Goal: Information Seeking & Learning: Learn about a topic

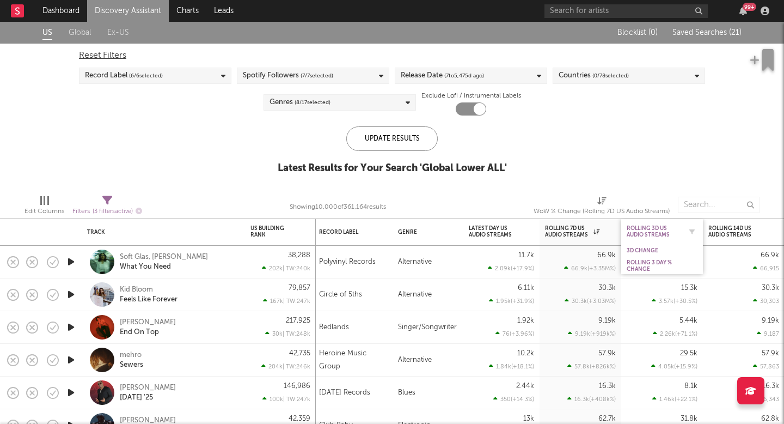
click at [652, 231] on div "Rolling 3D US Audio Streams" at bounding box center [654, 231] width 54 height 13
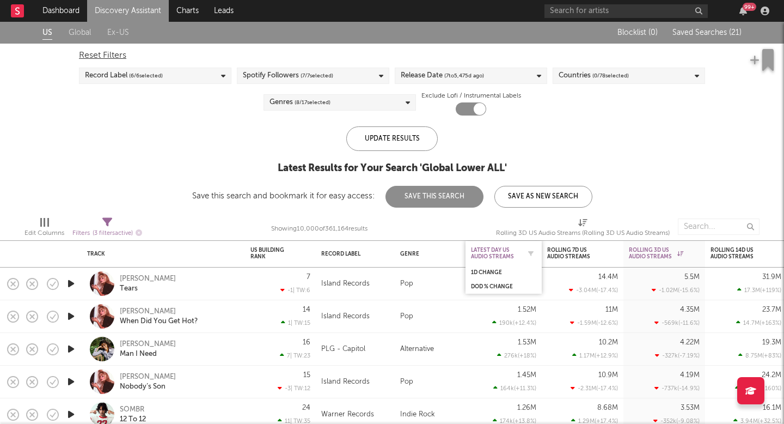
click at [491, 249] on div "Latest Day US Audio Streams" at bounding box center [495, 253] width 49 height 13
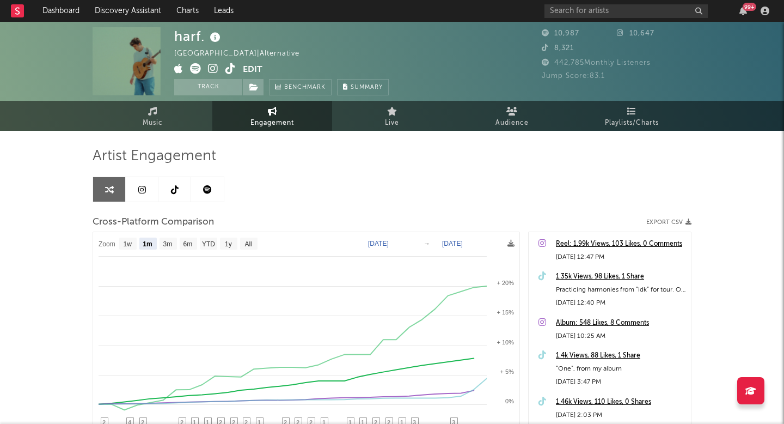
select select "1m"
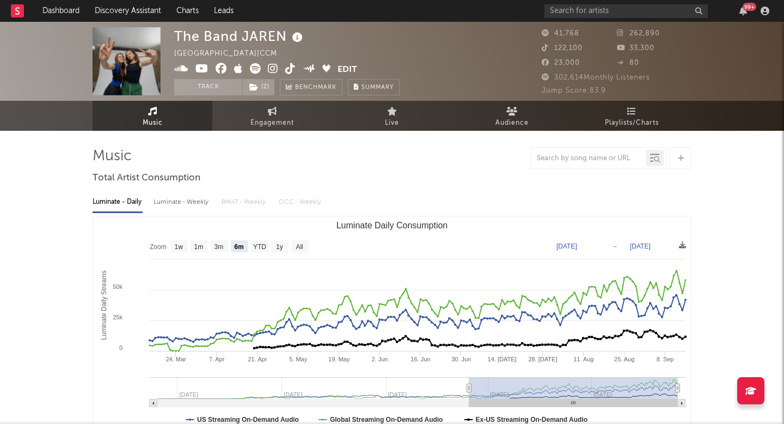
select select "6m"
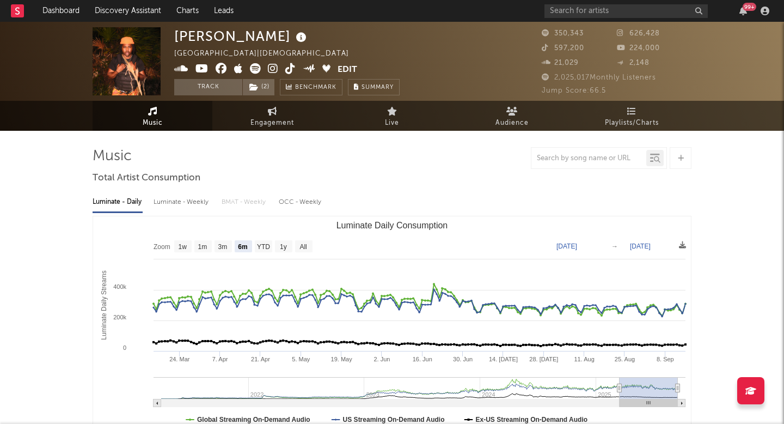
select select "6m"
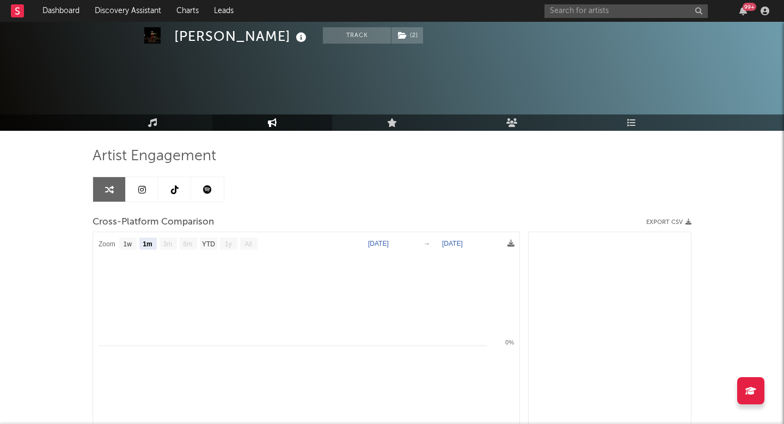
select select "1m"
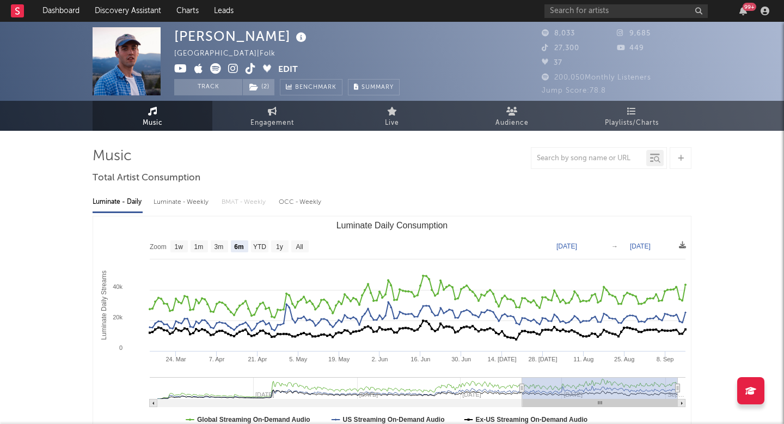
select select "6m"
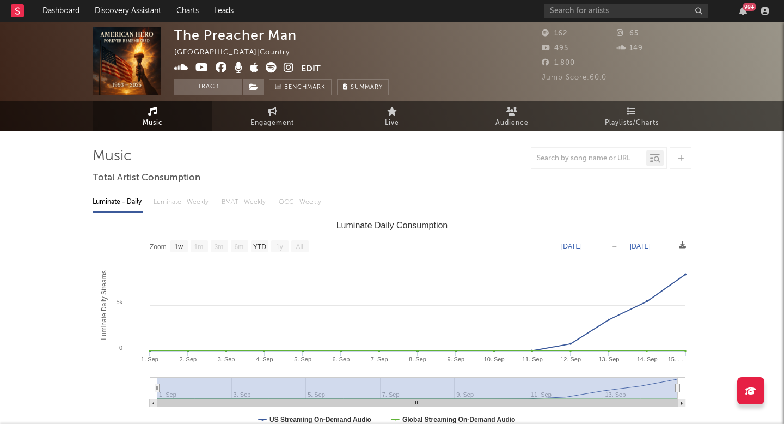
select select "1w"
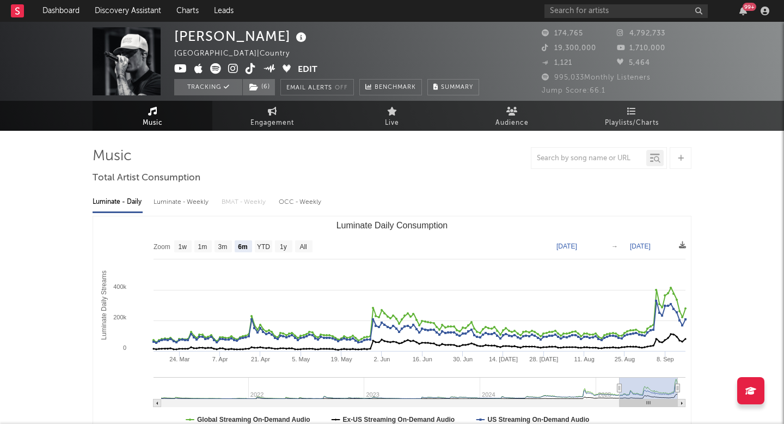
select select "6m"
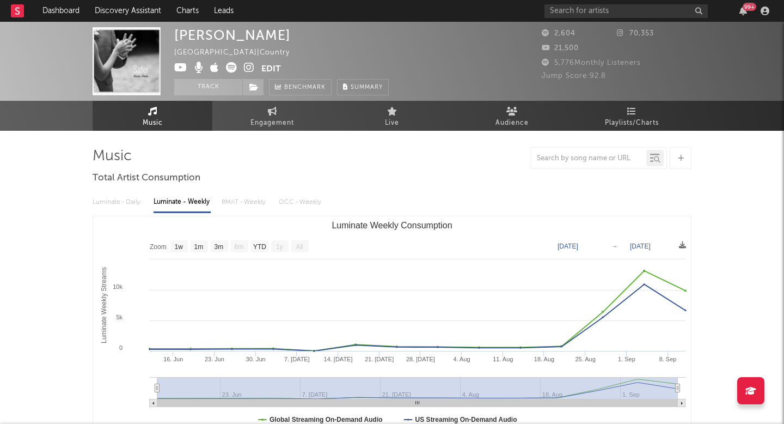
select select "1w"
click at [255, 130] on link "Engagement" at bounding box center [272, 116] width 120 height 30
select select "1w"
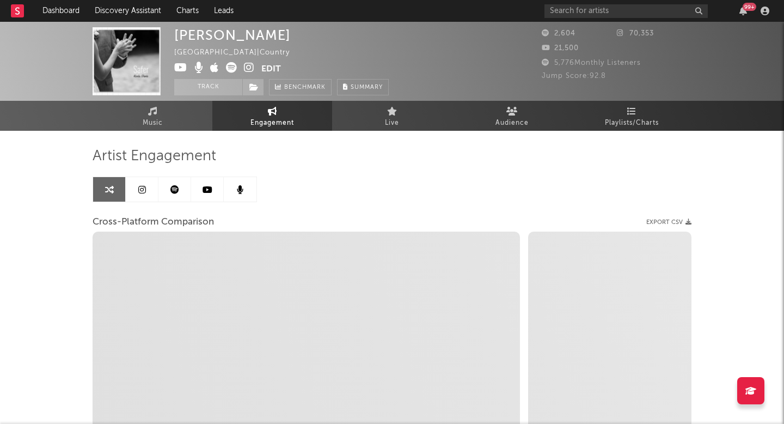
select select "1m"
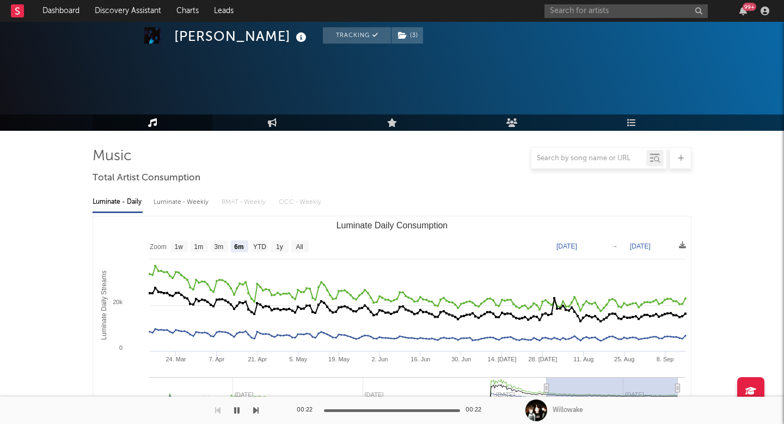
select select "6m"
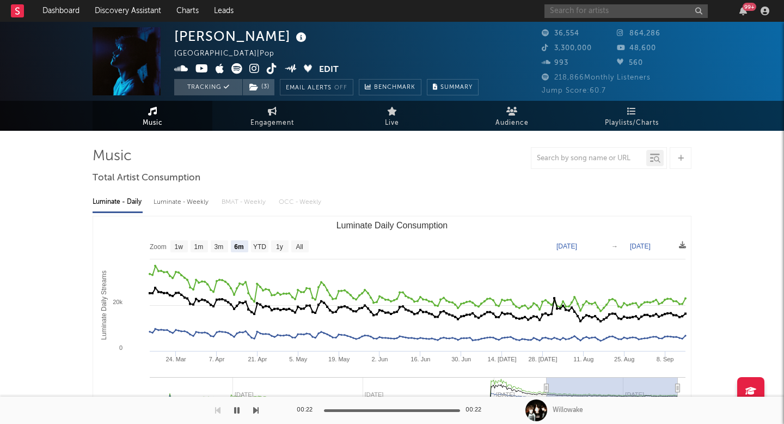
click at [584, 9] on input "text" at bounding box center [625, 11] width 163 height 14
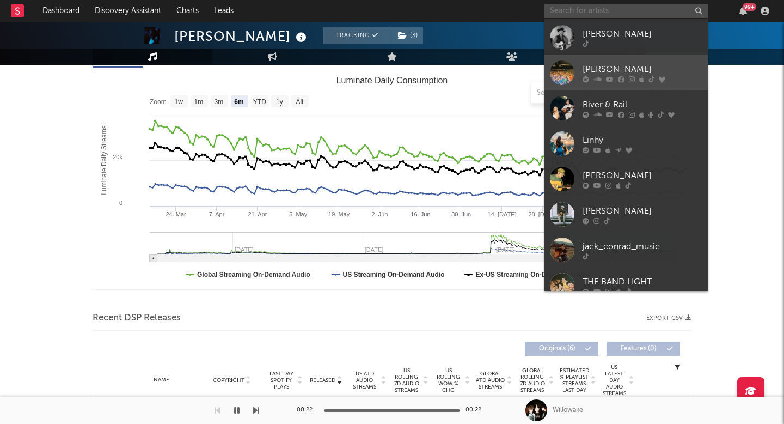
scroll to position [1980, 0]
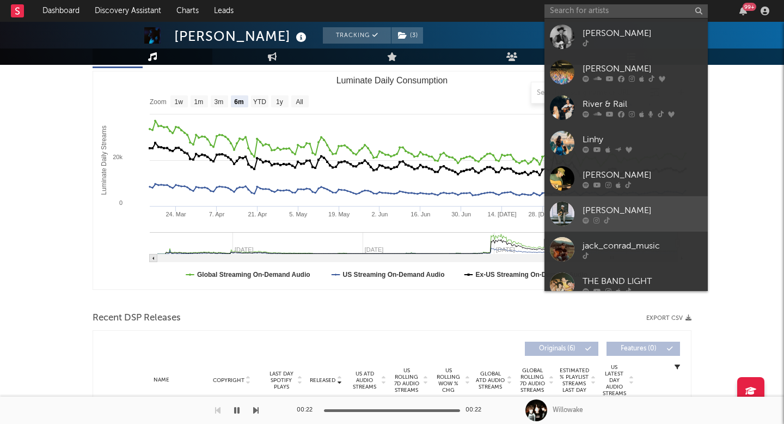
click at [610, 217] on div at bounding box center [642, 220] width 120 height 7
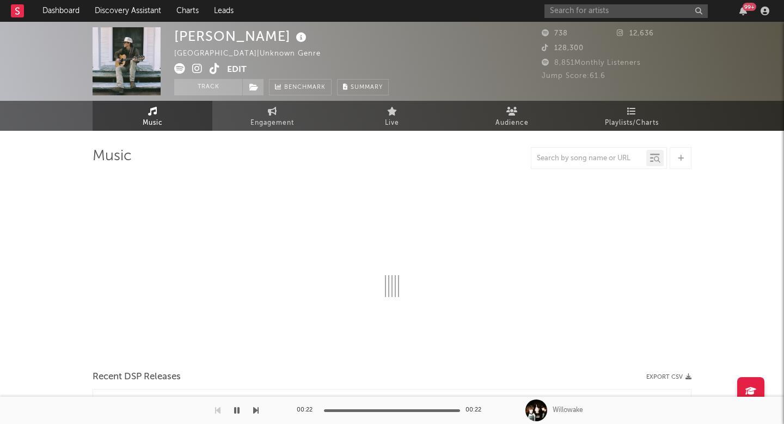
select select "1w"
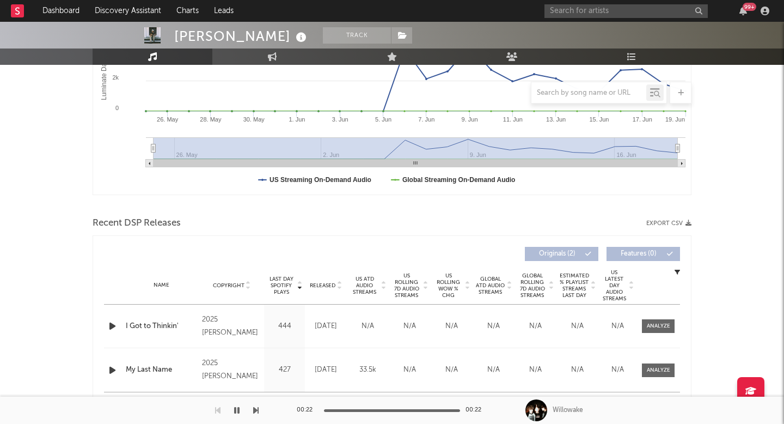
scroll to position [248, 0]
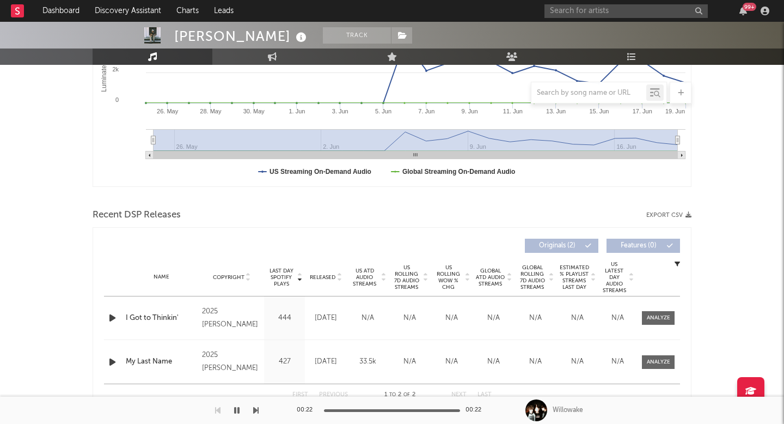
click at [329, 277] on span "Released" at bounding box center [323, 277] width 26 height 7
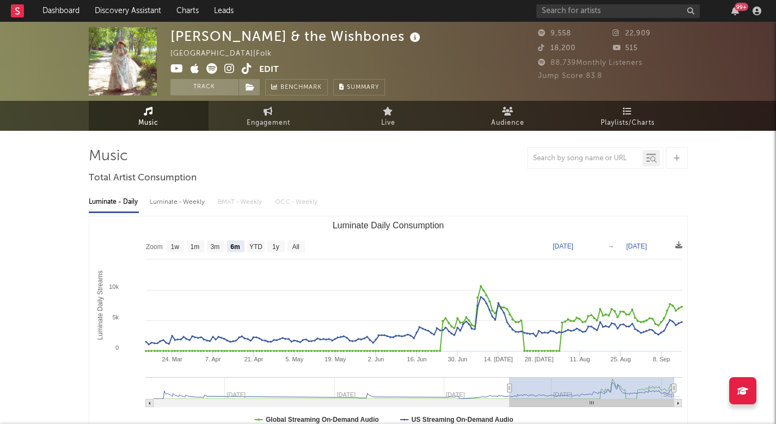
select select "6m"
click at [591, 19] on div "99 +" at bounding box center [650, 11] width 229 height 22
click at [591, 6] on input "text" at bounding box center [617, 11] width 163 height 14
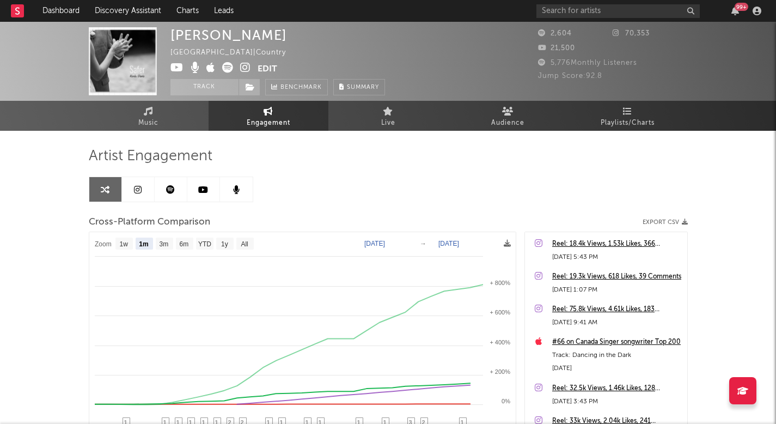
select select "1m"
click at [613, 8] on input "text" at bounding box center [617, 11] width 163 height 14
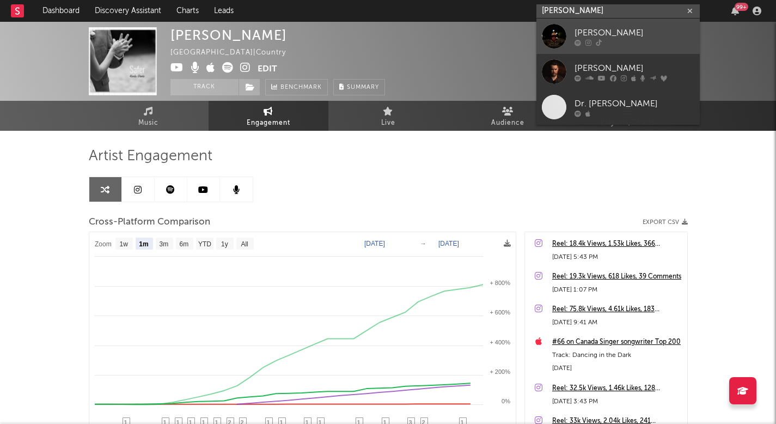
type input "[PERSON_NAME]"
click at [624, 46] on link "[PERSON_NAME]" at bounding box center [617, 36] width 163 height 35
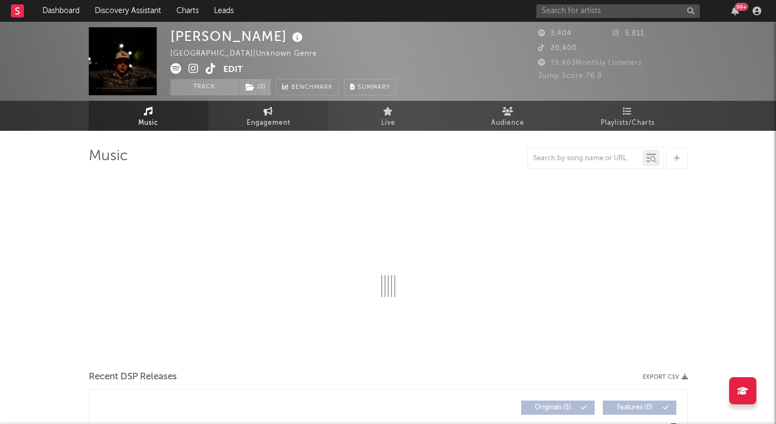
select select "1w"
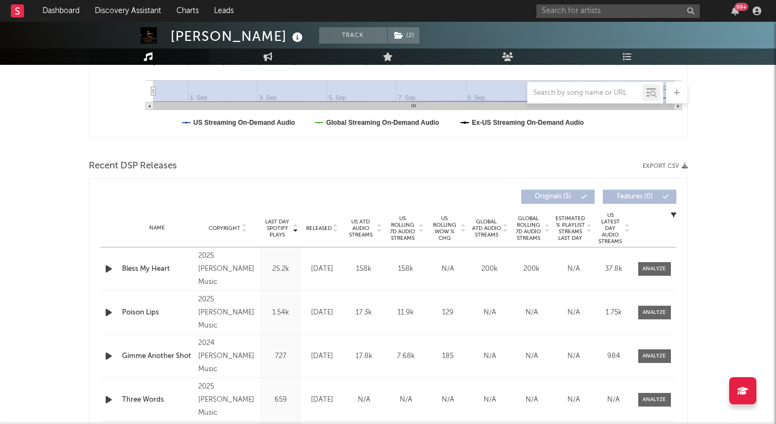
scroll to position [301, 0]
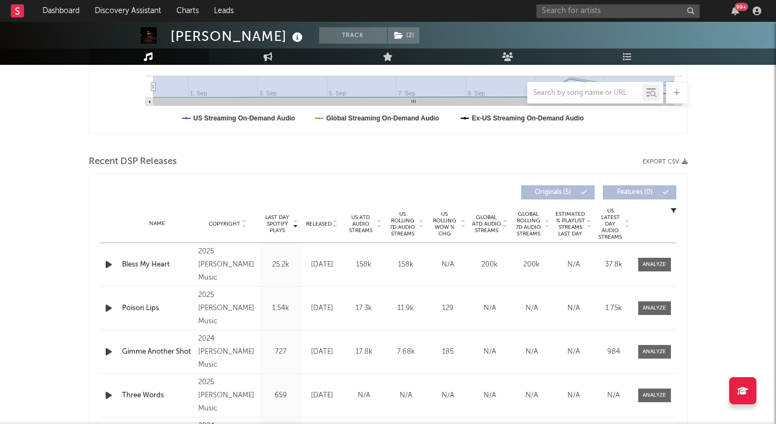
click at [329, 224] on span "Released" at bounding box center [319, 223] width 26 height 7
click at [324, 220] on span "Released" at bounding box center [319, 223] width 26 height 7
click at [321, 222] on span "Released" at bounding box center [319, 223] width 26 height 7
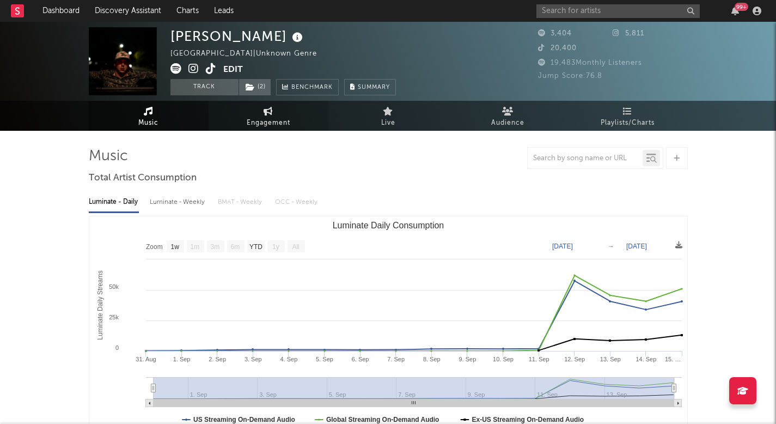
click at [261, 122] on span "Engagement" at bounding box center [269, 122] width 44 height 13
select select "1w"
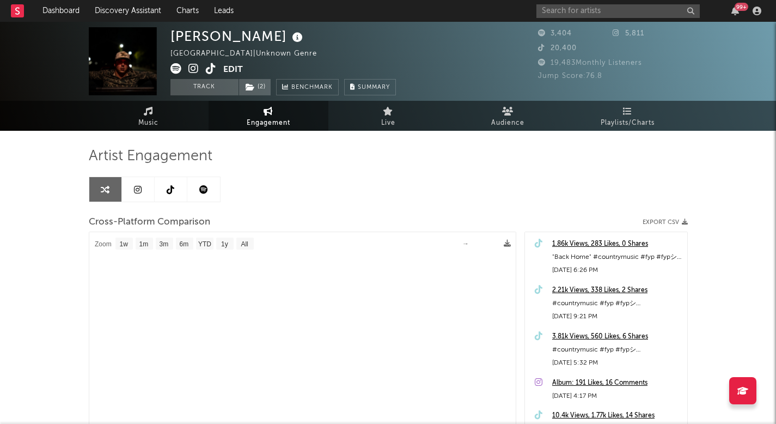
select select "1m"
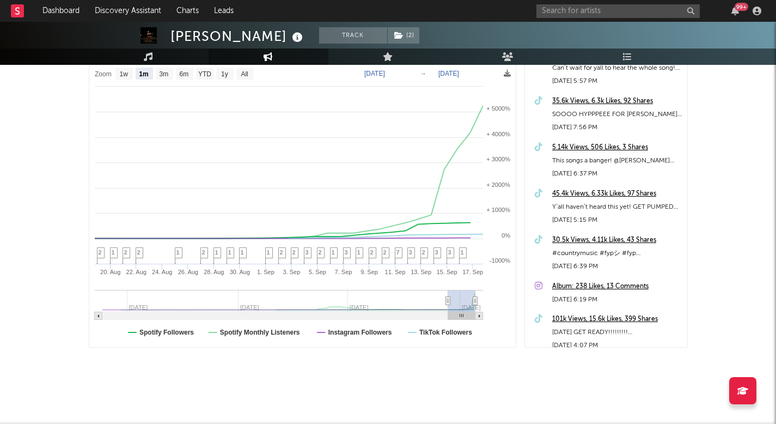
scroll to position [880, 0]
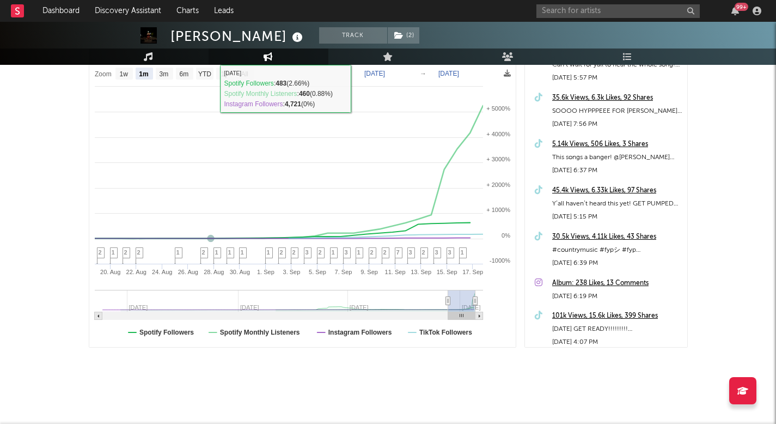
click at [163, 53] on link "Music" at bounding box center [149, 56] width 120 height 16
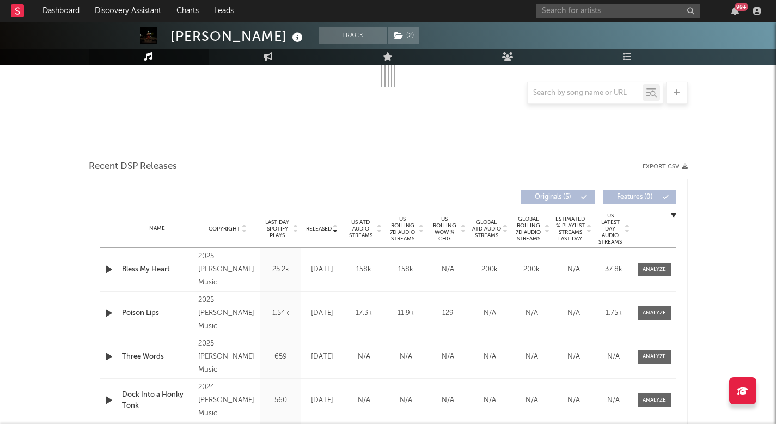
scroll to position [322, 0]
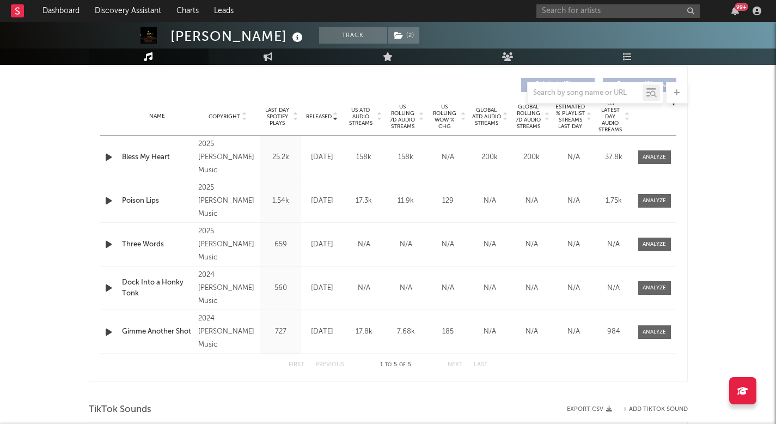
select select "1w"
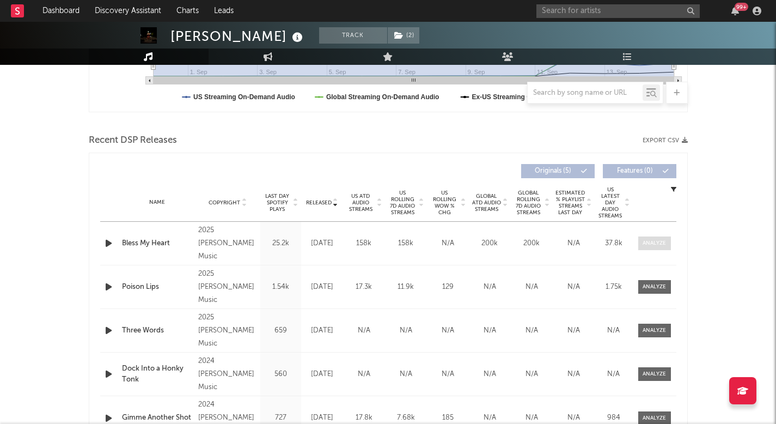
click at [654, 238] on span at bounding box center [654, 243] width 33 height 14
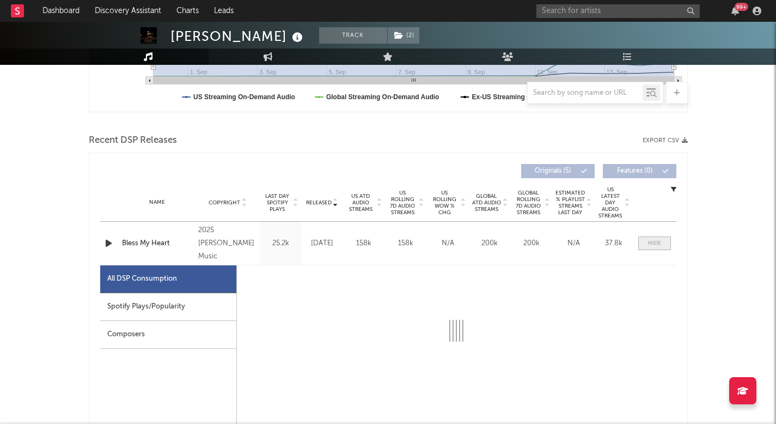
select select "1w"
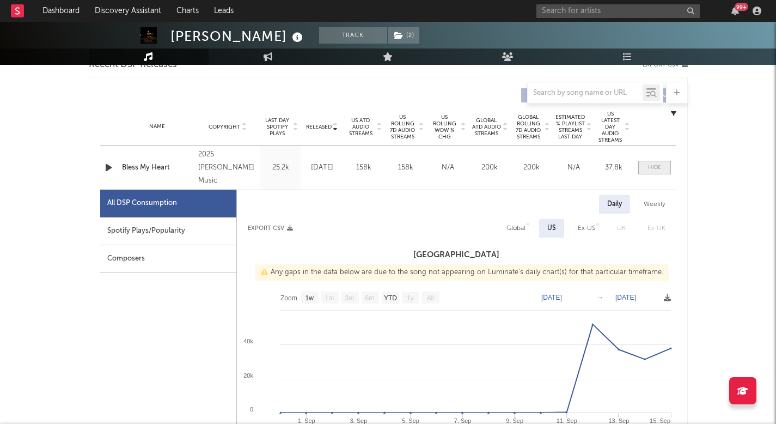
scroll to position [416, 0]
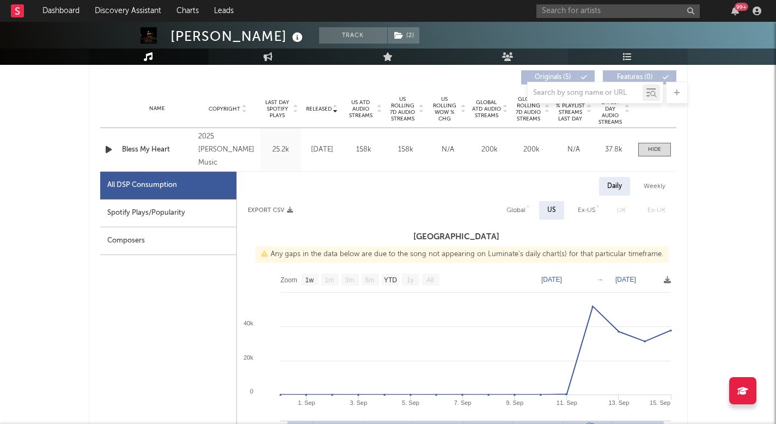
click at [626, 50] on link "Playlists/Charts" at bounding box center [628, 56] width 120 height 16
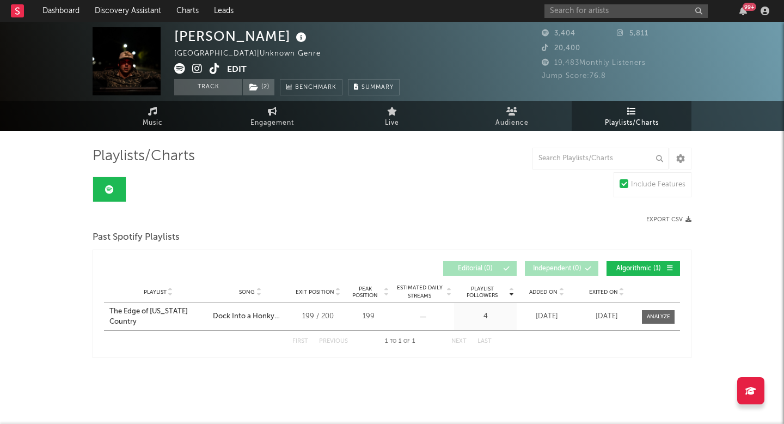
click at [249, 143] on div "Playlists/Charts Include Features Export CSV Past Spotify Playlists Playlist Fo…" at bounding box center [392, 261] width 599 height 260
click at [259, 118] on span "Engagement" at bounding box center [272, 122] width 44 height 13
select select "1w"
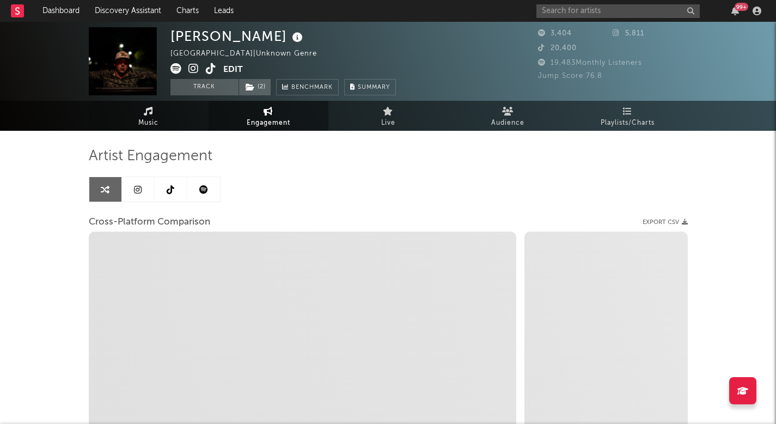
select select "1m"
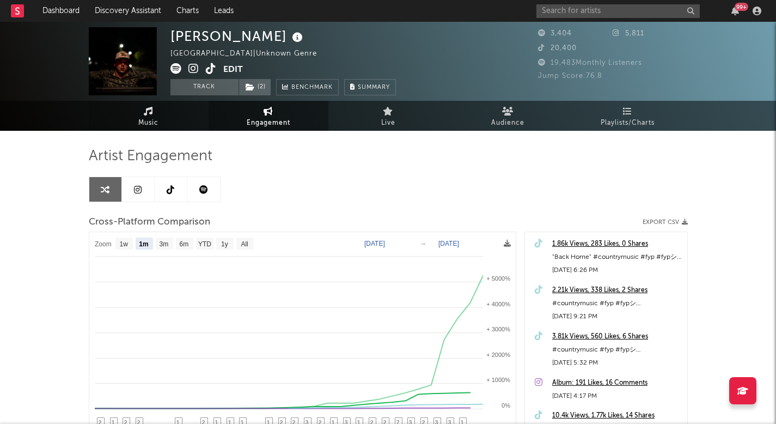
click at [183, 112] on link "Music" at bounding box center [149, 116] width 120 height 30
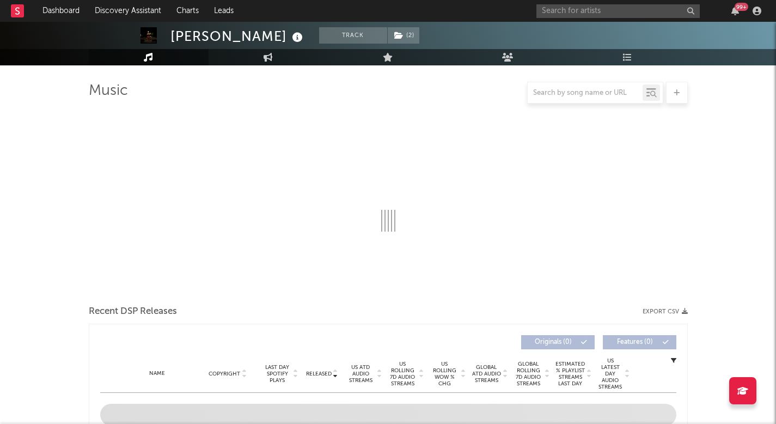
select select "1w"
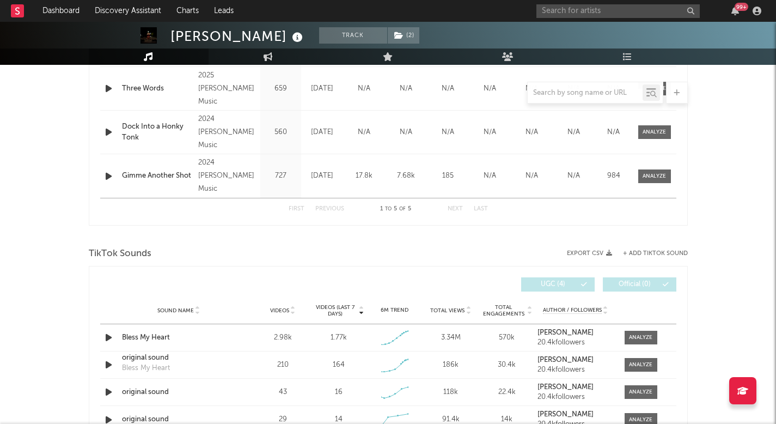
scroll to position [592, 0]
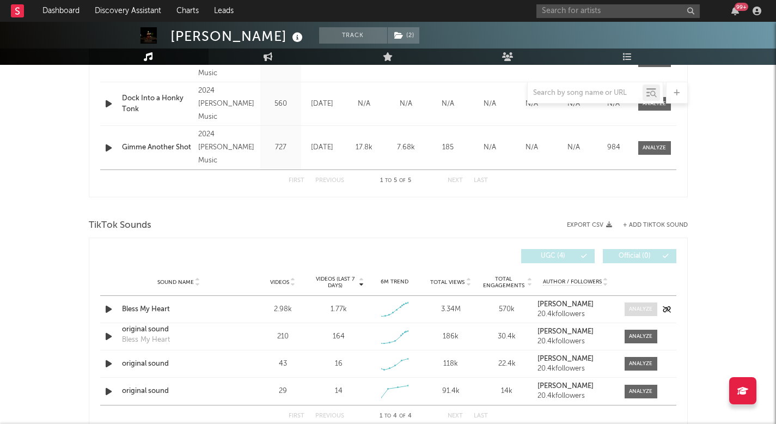
click at [624, 309] on span at bounding box center [640, 309] width 33 height 14
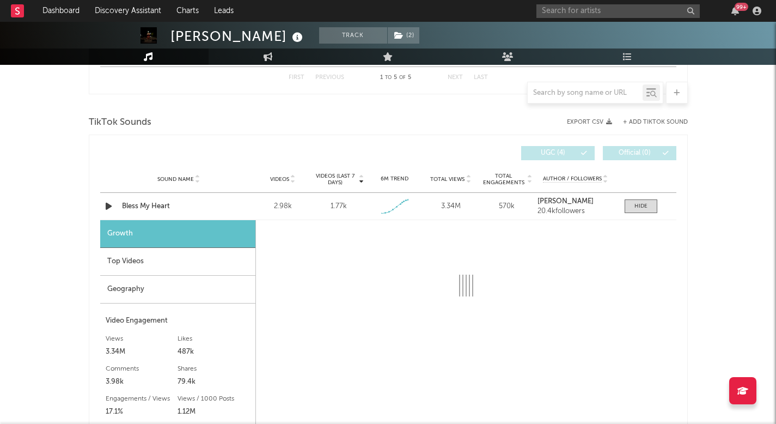
select select "1w"
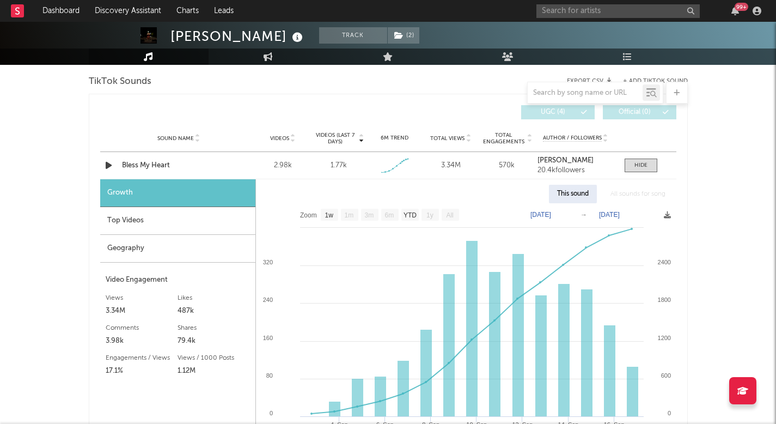
scroll to position [737, 0]
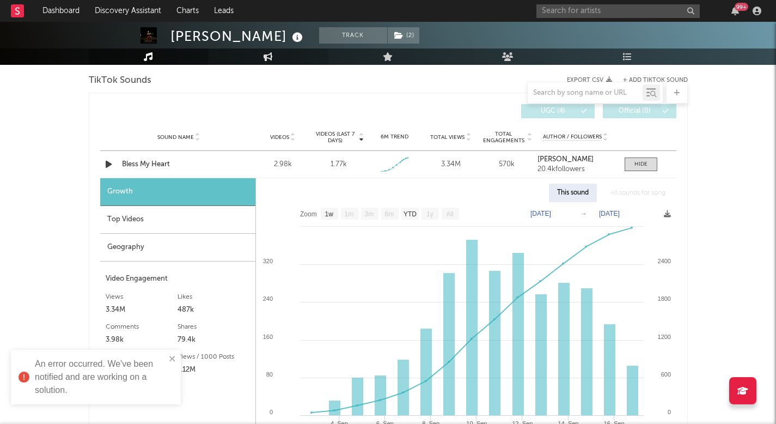
click at [279, 57] on link "Engagement" at bounding box center [268, 56] width 120 height 16
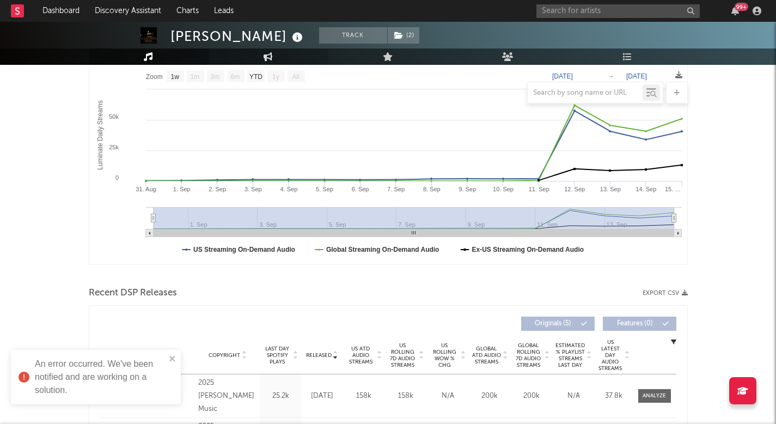
select select "1w"
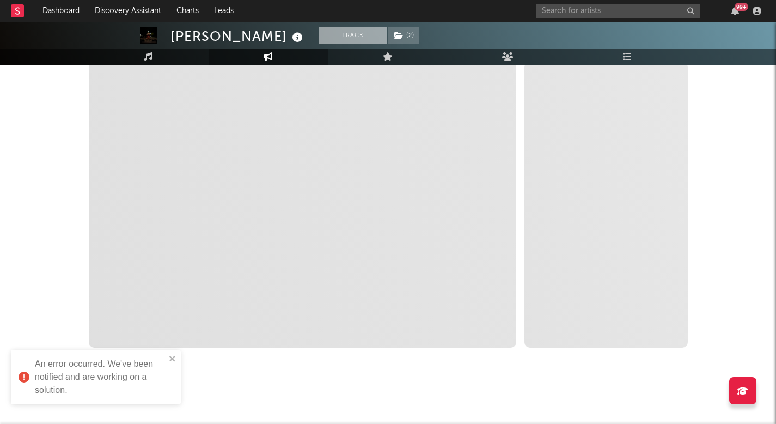
select select "1m"
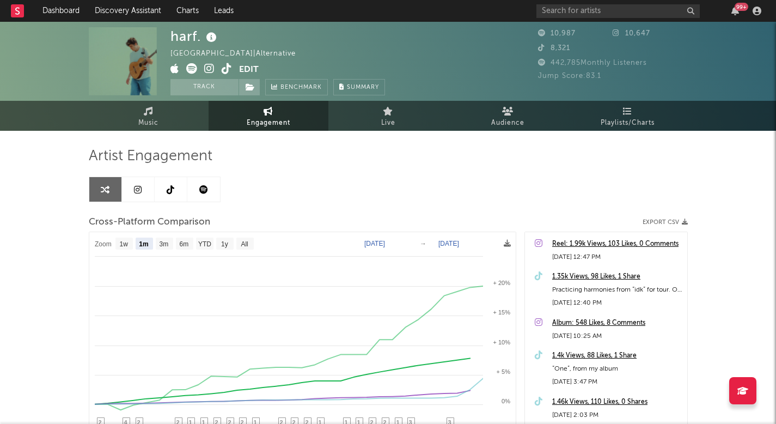
select select "1m"
click at [188, 10] on link "Charts" at bounding box center [188, 11] width 38 height 22
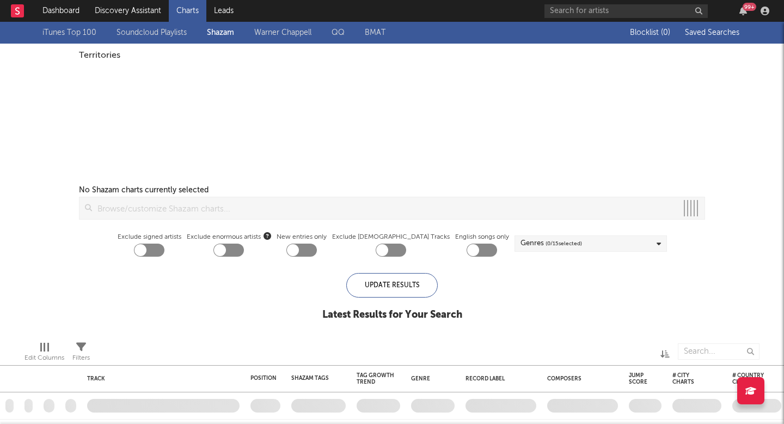
checkbox input "true"
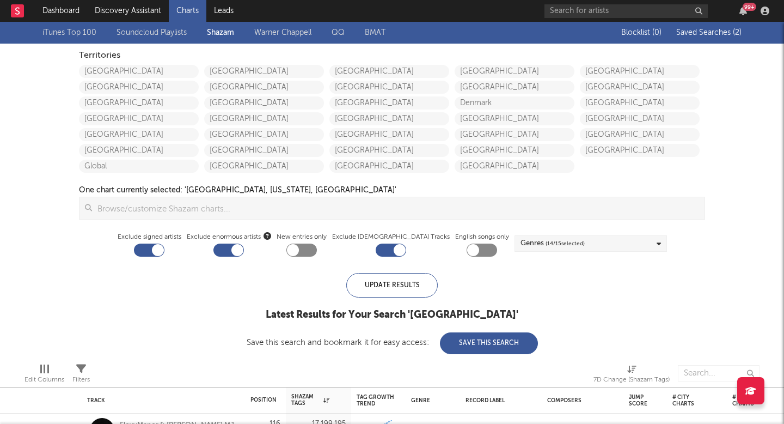
click at [682, 30] on span "Saved Searches ( 2 )" at bounding box center [708, 33] width 65 height 8
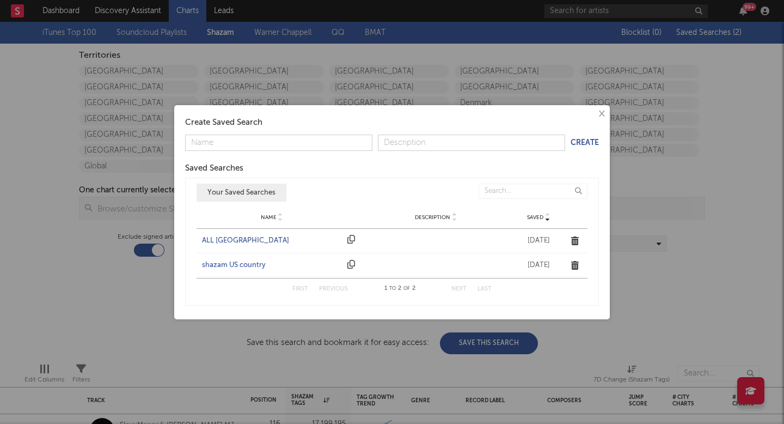
click at [225, 238] on div "ALL [GEOGRAPHIC_DATA]" at bounding box center [272, 240] width 140 height 11
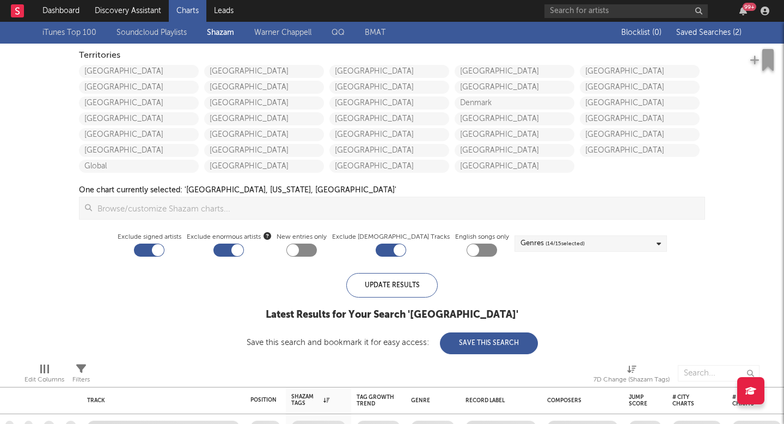
checkbox input "false"
checkbox input "true"
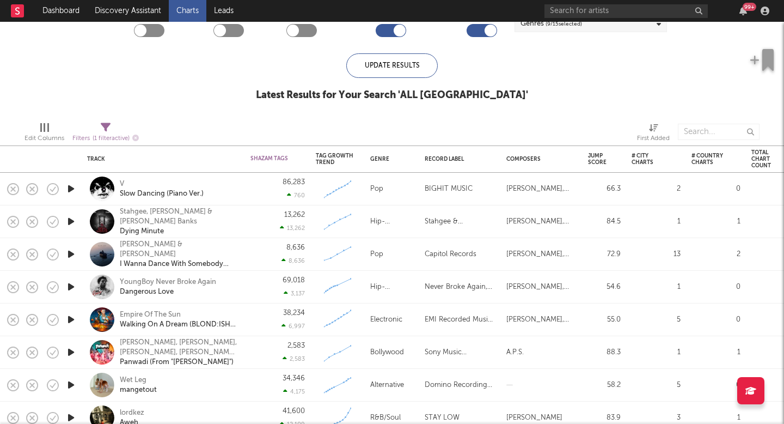
click at [73, 222] on icon "button" at bounding box center [70, 221] width 11 height 14
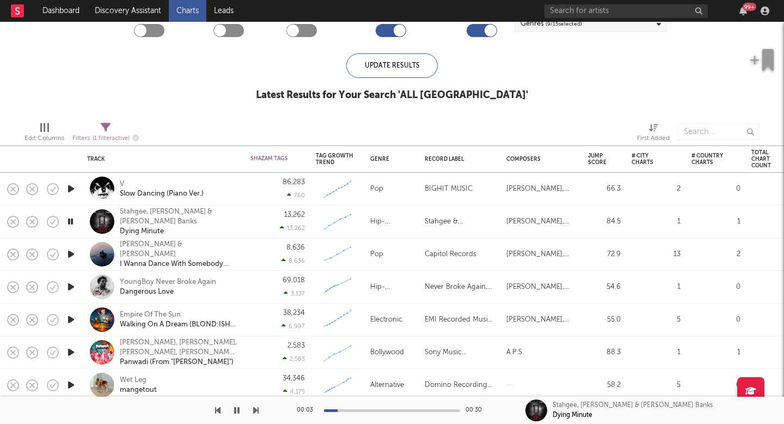
click at [69, 289] on icon "button" at bounding box center [70, 287] width 11 height 14
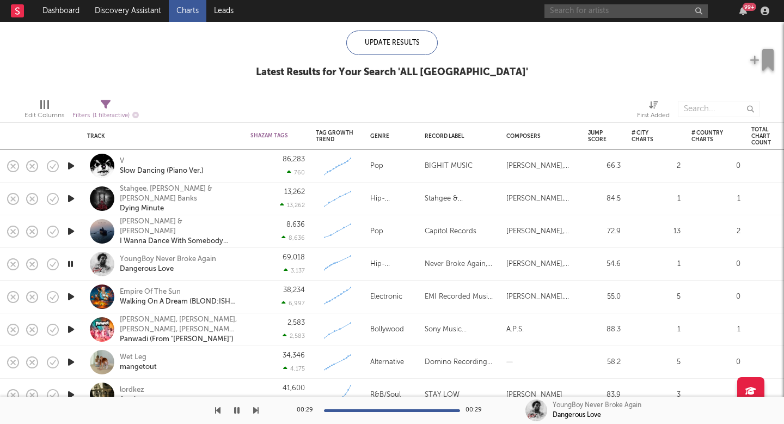
click at [553, 13] on input "text" at bounding box center [625, 11] width 163 height 14
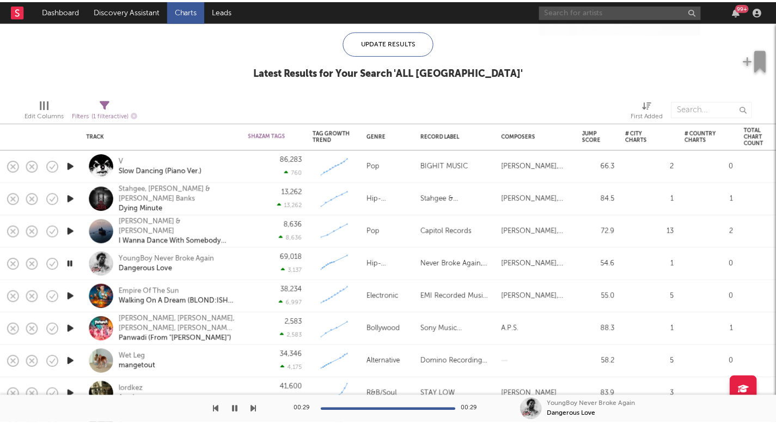
scroll to position [631, 0]
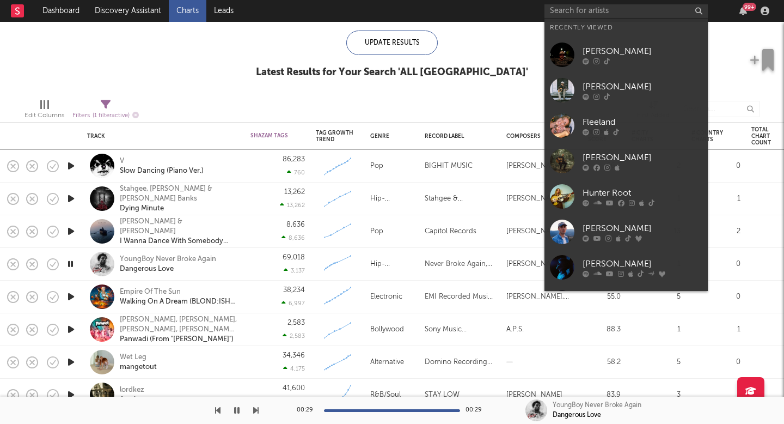
click at [333, 82] on div "Update Results Latest Results for Your Search ' ALL UNITED STATES '" at bounding box center [392, 59] width 272 height 59
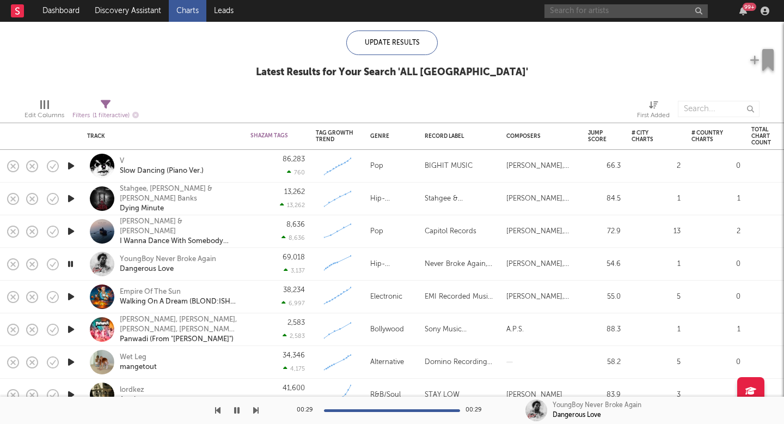
click at [590, 9] on input "text" at bounding box center [625, 11] width 163 height 14
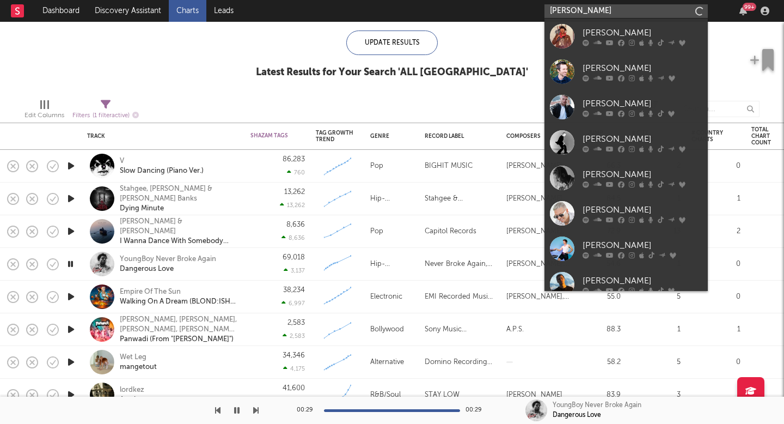
type input "tom mac"
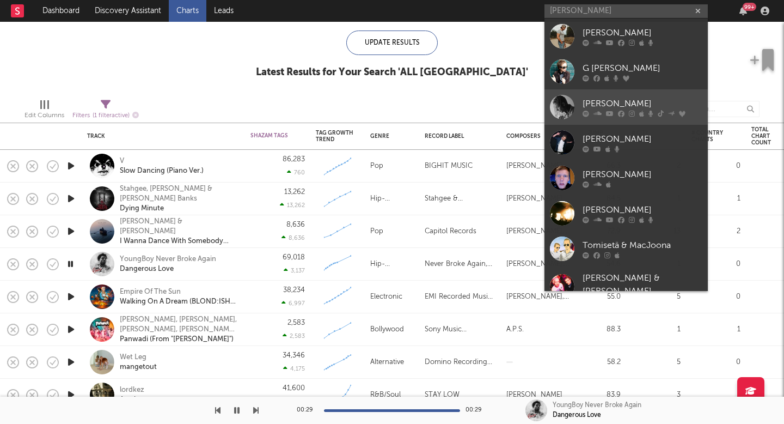
click at [614, 98] on div "Tom MacDonald" at bounding box center [642, 103] width 120 height 13
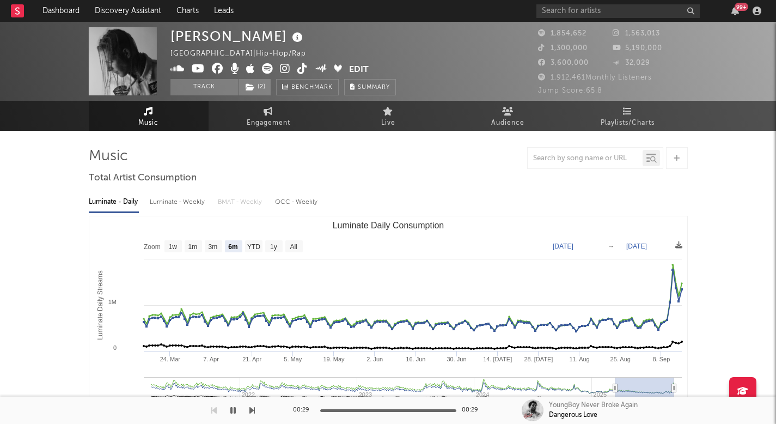
select select "6m"
click at [636, 115] on link "Playlists/Charts" at bounding box center [628, 116] width 120 height 30
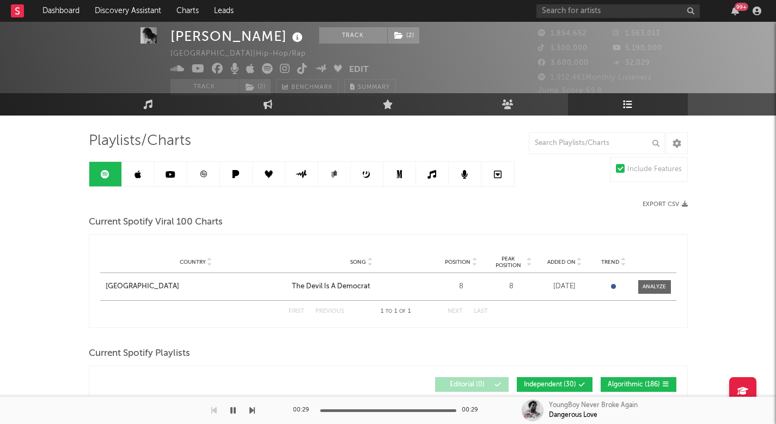
scroll to position [19, 0]
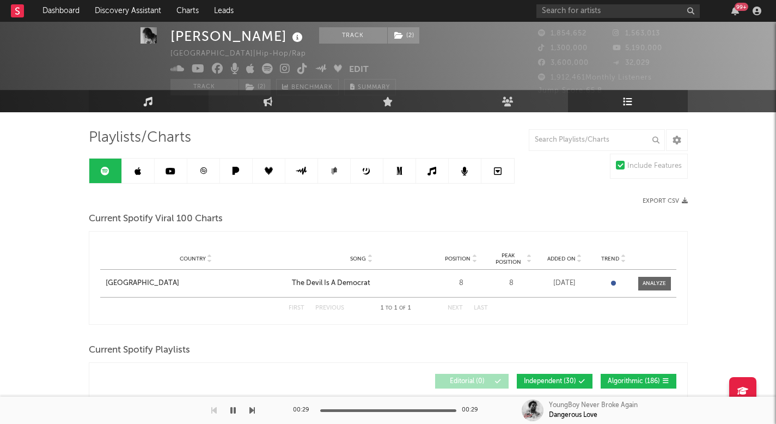
click at [162, 103] on link "Music" at bounding box center [149, 101] width 120 height 22
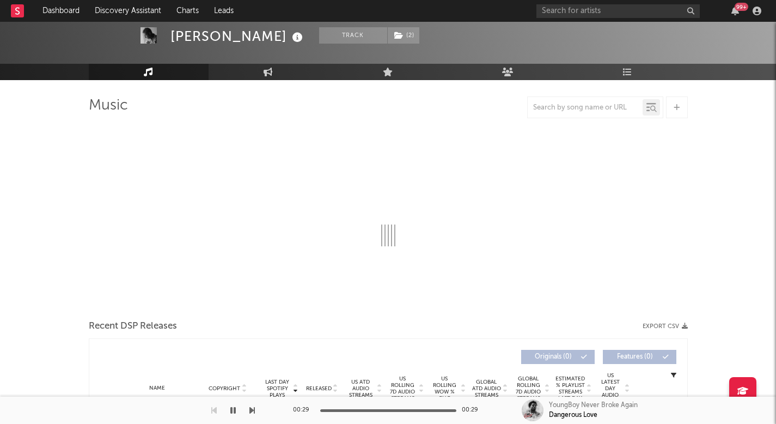
select select "6m"
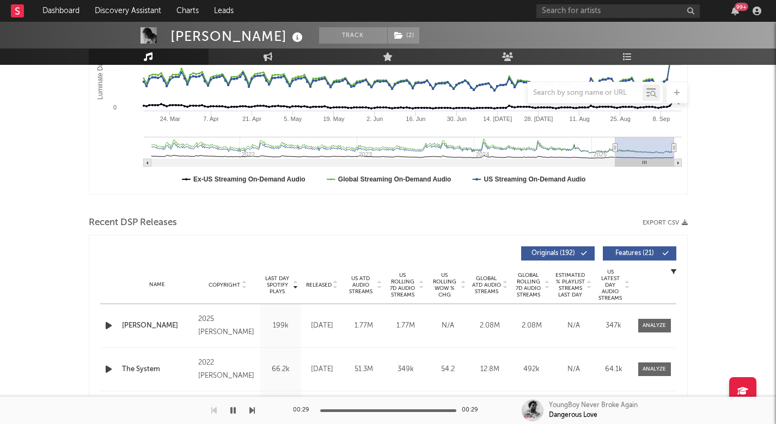
scroll to position [247, 0]
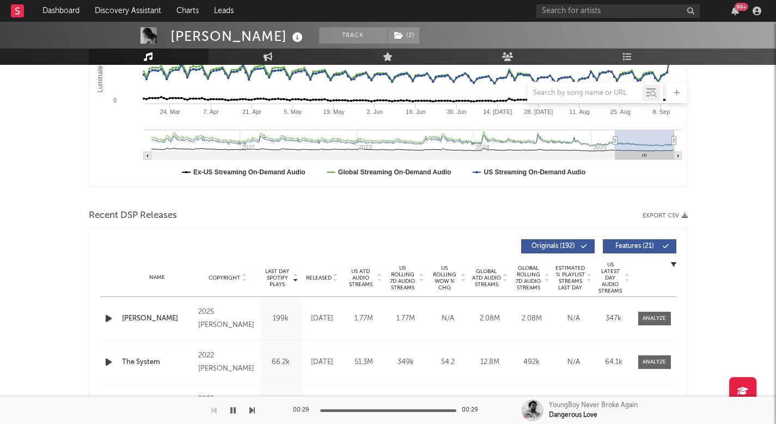
click at [438, 272] on span "US Rolling WoW % Chg" at bounding box center [444, 278] width 30 height 26
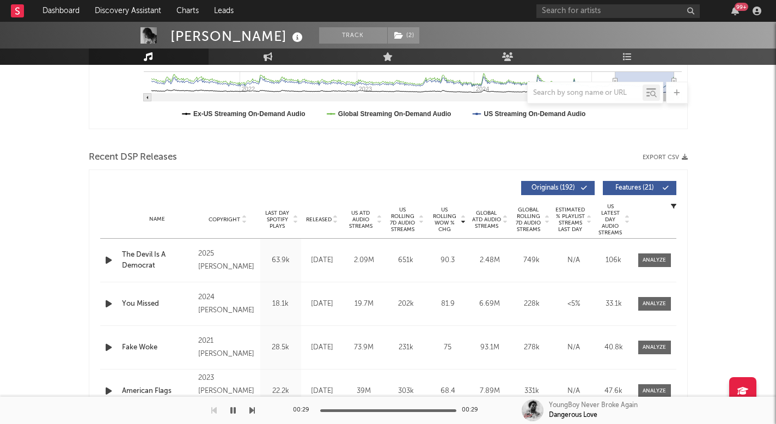
scroll to position [306, 0]
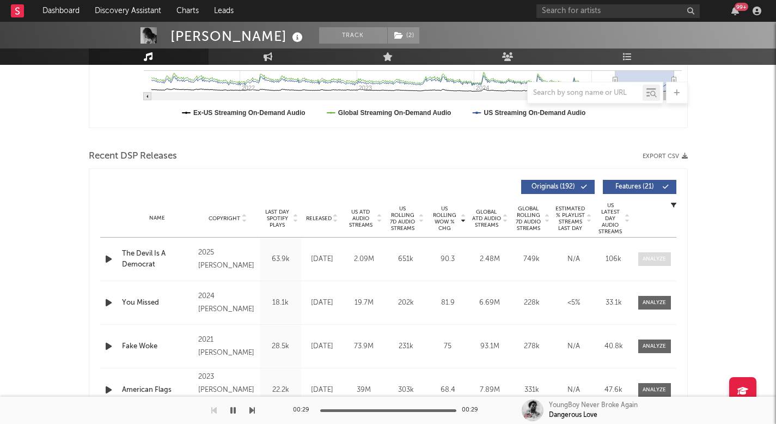
click at [662, 252] on span at bounding box center [654, 259] width 33 height 14
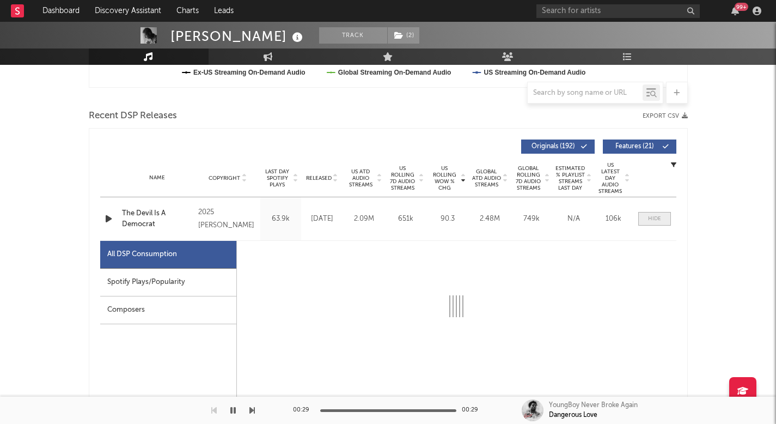
select select "1w"
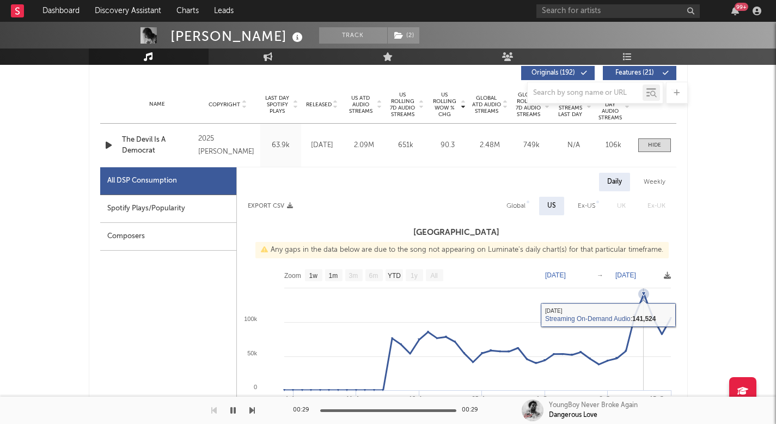
scroll to position [434, 0]
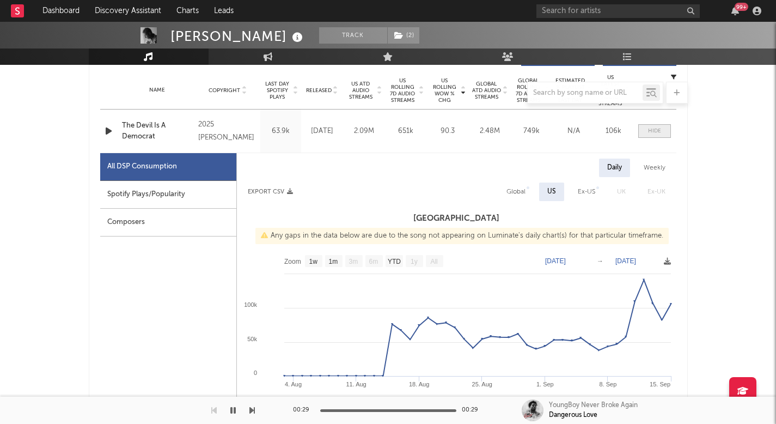
click at [643, 126] on span at bounding box center [654, 131] width 33 height 14
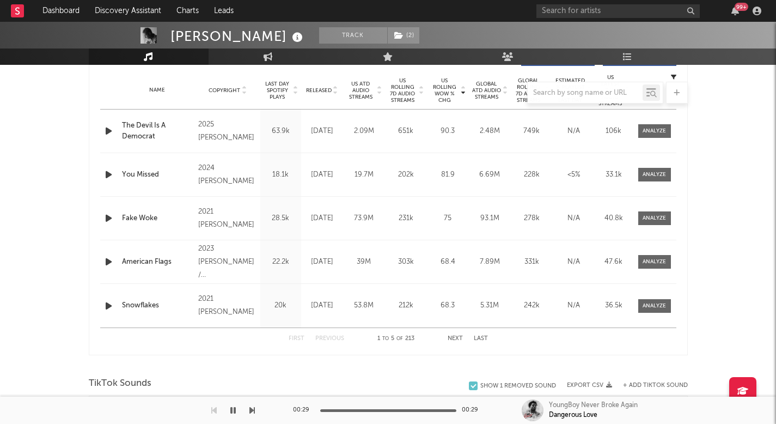
click at [112, 133] on icon "button" at bounding box center [108, 131] width 11 height 14
click at [333, 90] on div at bounding box center [388, 93] width 599 height 22
click at [329, 86] on div at bounding box center [388, 93] width 599 height 22
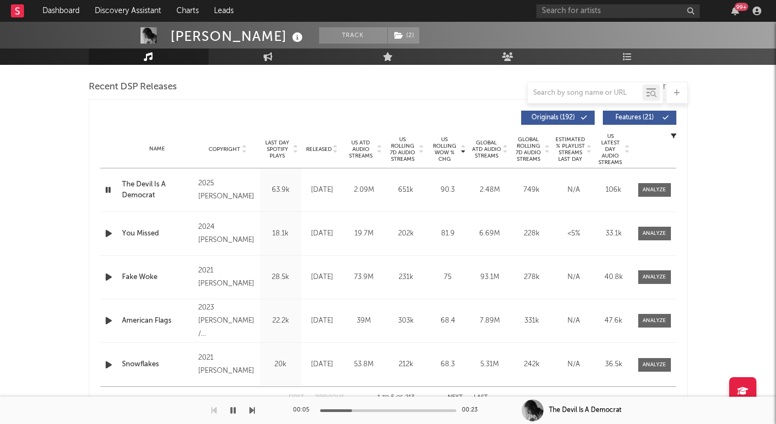
click at [317, 144] on div "Name Copyright Label Album Names Composer Names 7 Day Spotify Plays Last Day Sp…" at bounding box center [388, 149] width 576 height 38
click at [317, 154] on div "Name Copyright Label Album Names Composer Names 7 Day Spotify Plays Last Day Sp…" at bounding box center [388, 149] width 576 height 38
click at [318, 150] on span "Released" at bounding box center [319, 149] width 26 height 7
click at [113, 189] on icon "button" at bounding box center [108, 190] width 11 height 14
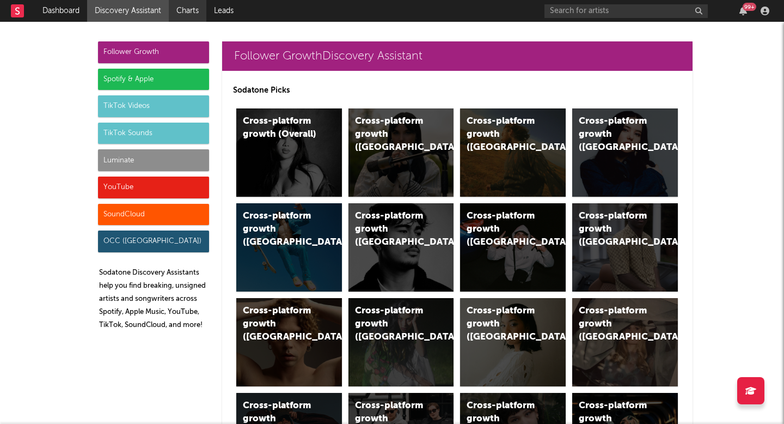
click at [196, 11] on link "Charts" at bounding box center [188, 11] width 38 height 22
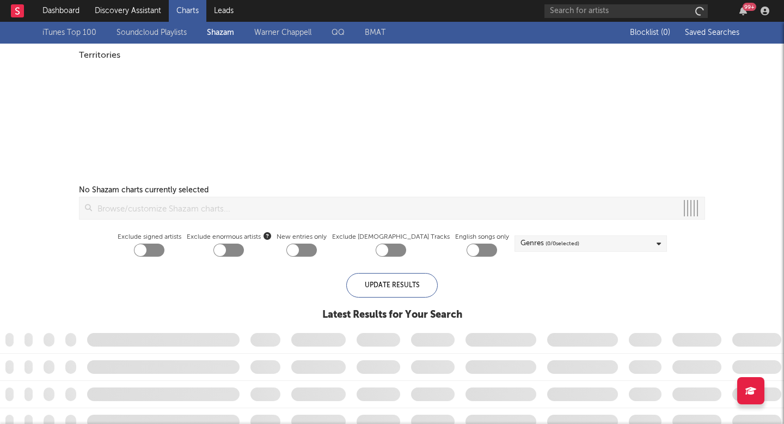
checkbox input "true"
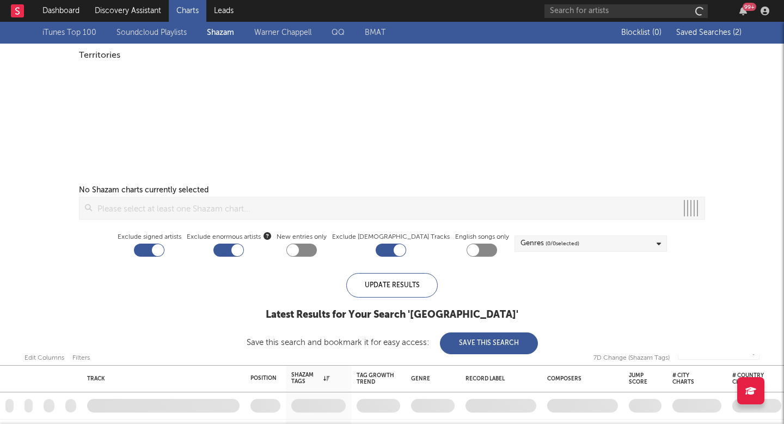
click at [162, 10] on link "Discovery Assistant" at bounding box center [128, 11] width 82 height 22
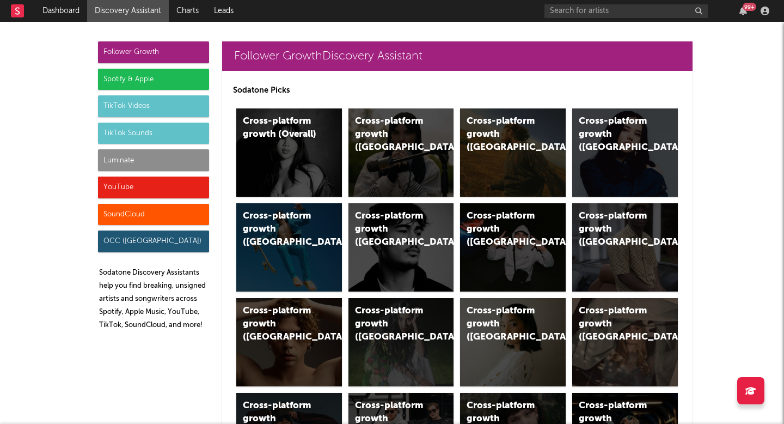
click at [162, 164] on div "Luminate" at bounding box center [153, 160] width 111 height 22
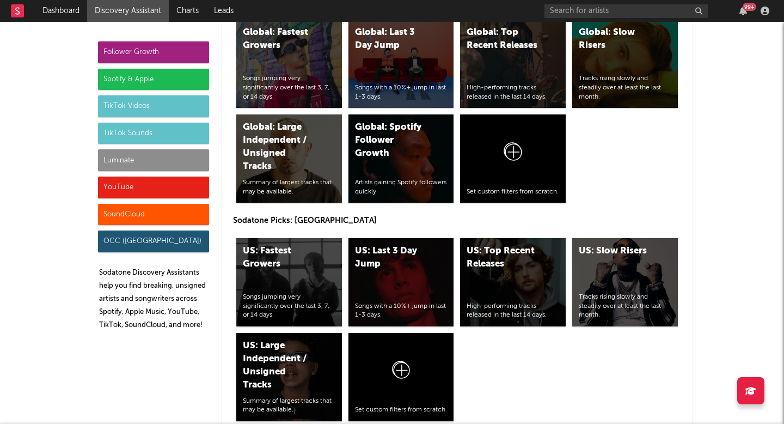
scroll to position [5383, 0]
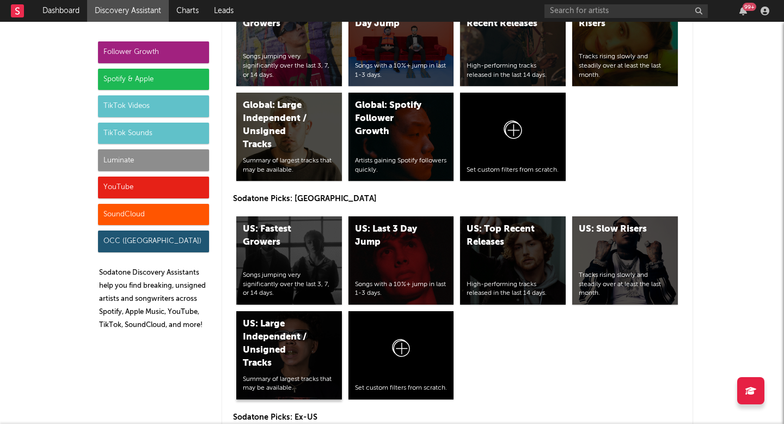
click at [291, 337] on div "US: Large Independent / Unsigned Tracks" at bounding box center [280, 343] width 74 height 52
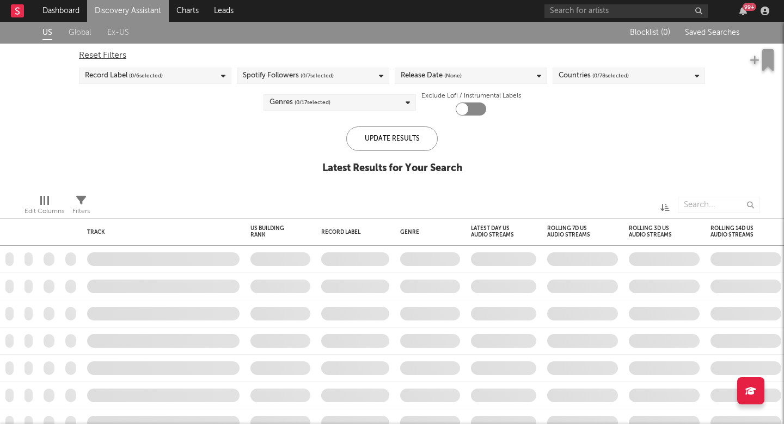
checkbox input "true"
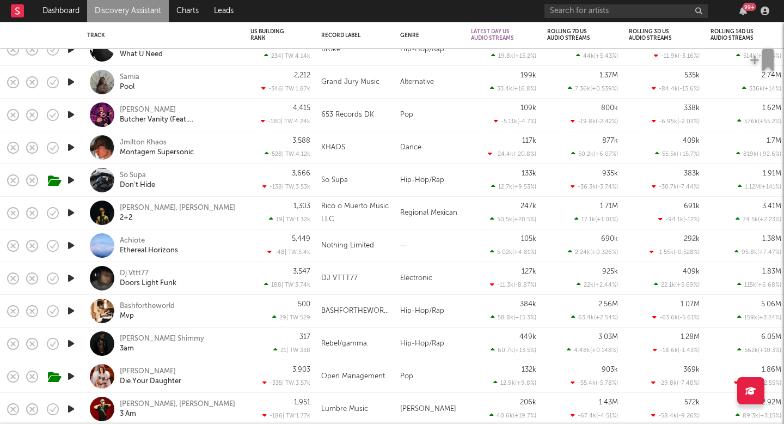
click at [157, 18] on link "Discovery Assistant" at bounding box center [128, 11] width 82 height 22
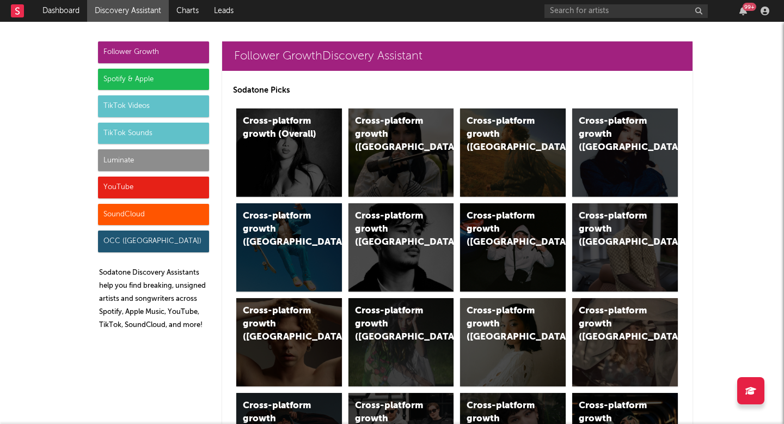
click at [190, 51] on div "Follower Growth" at bounding box center [153, 52] width 111 height 22
click at [493, 137] on div "Cross-platform growth (US)" at bounding box center [504, 134] width 74 height 39
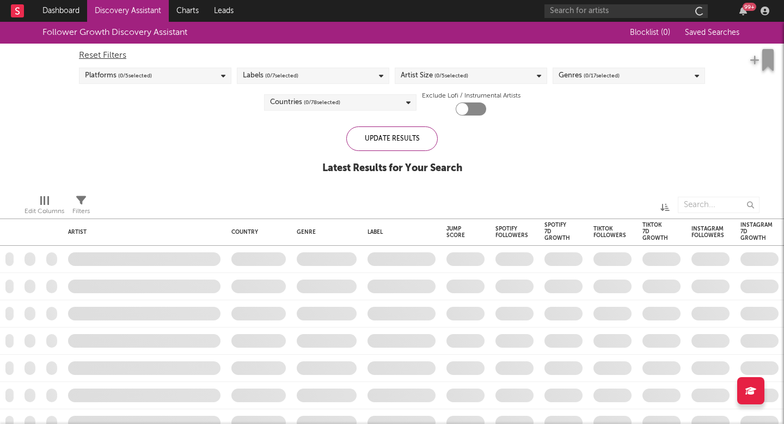
checkbox input "true"
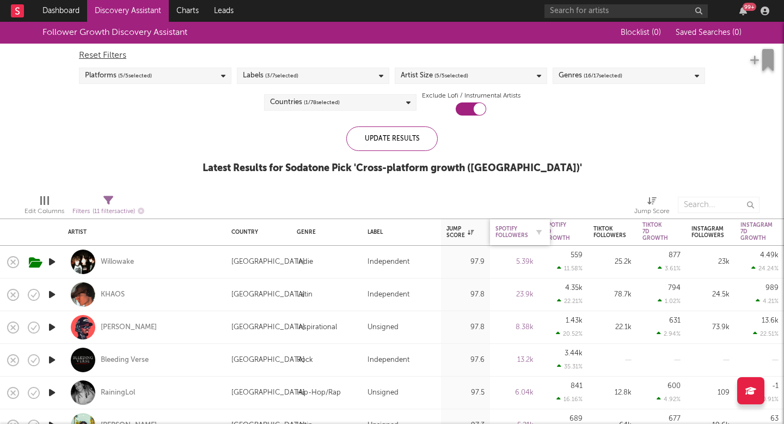
click at [523, 228] on div "Spotify Followers" at bounding box center [511, 231] width 33 height 13
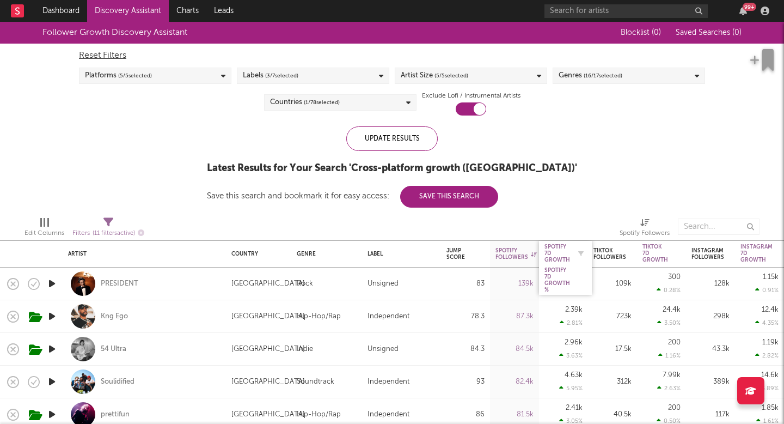
click at [560, 244] on div "Spotify 7D Growth" at bounding box center [557, 253] width 26 height 20
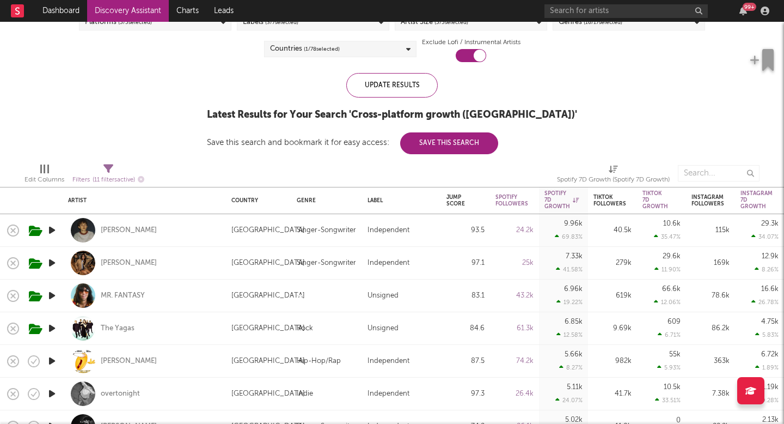
click at [49, 327] on icon "button" at bounding box center [51, 328] width 11 height 14
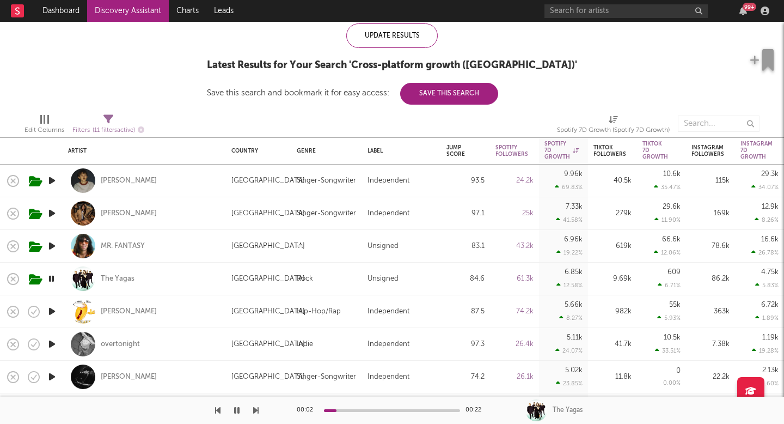
click at [55, 273] on icon "button" at bounding box center [51, 279] width 10 height 14
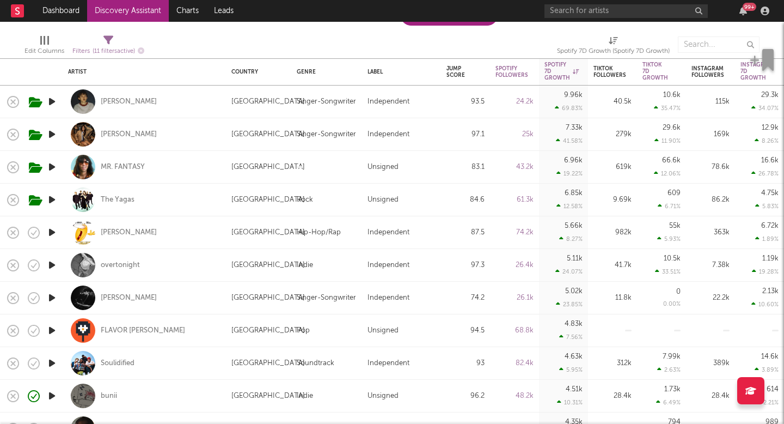
click at [51, 263] on icon "button" at bounding box center [51, 265] width 11 height 14
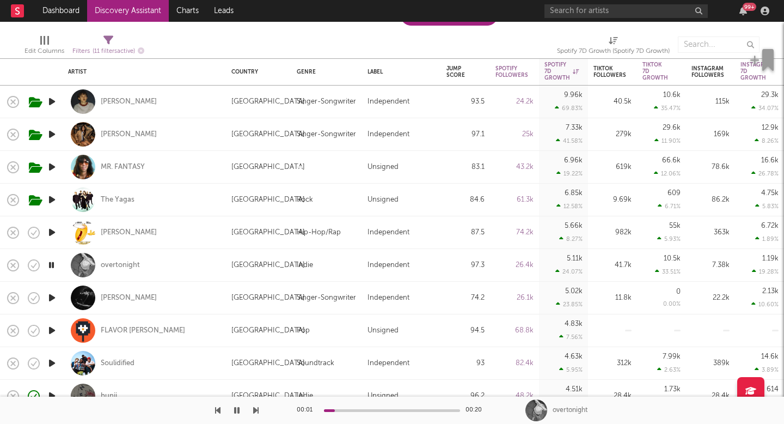
click at [48, 296] on icon "button" at bounding box center [51, 298] width 11 height 14
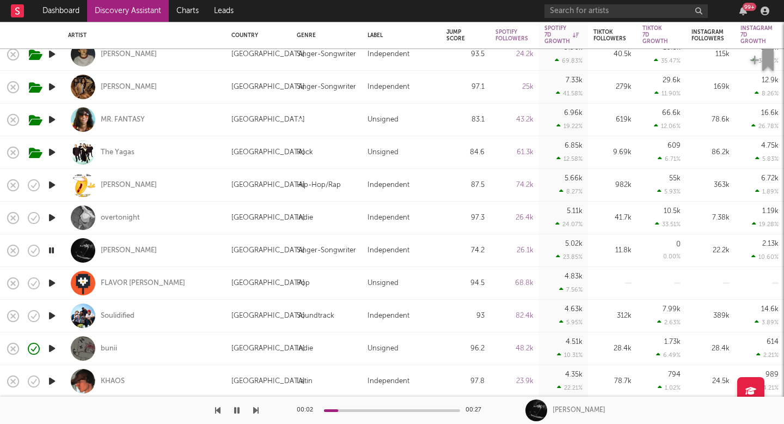
click at [53, 346] on icon "button" at bounding box center [51, 348] width 11 height 14
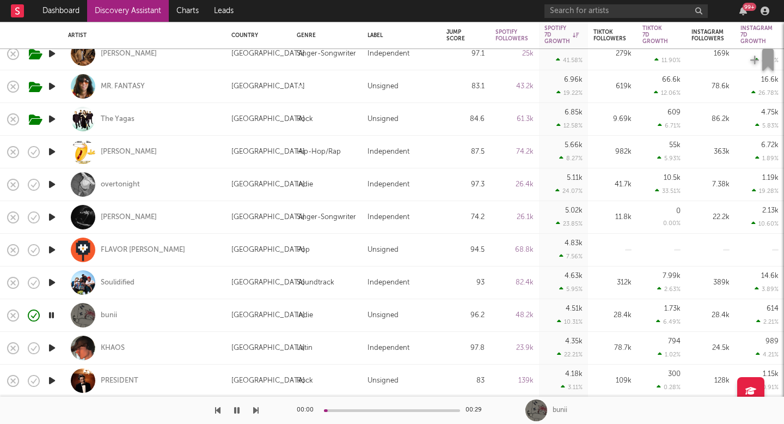
click at [51, 346] on icon "button" at bounding box center [51, 348] width 11 height 14
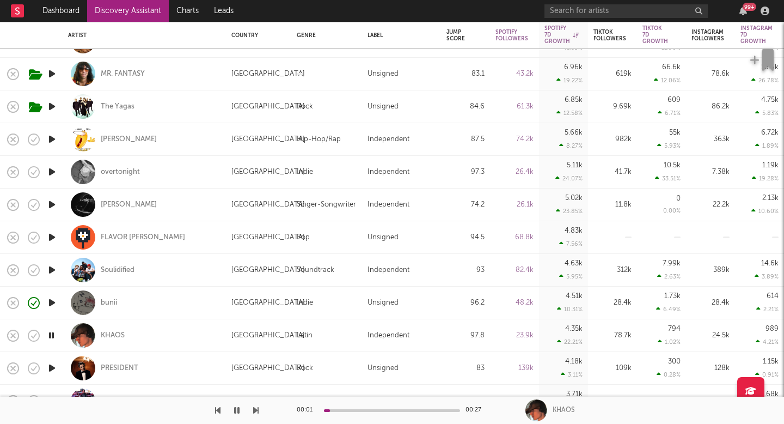
click at [52, 365] on icon "button" at bounding box center [51, 368] width 11 height 14
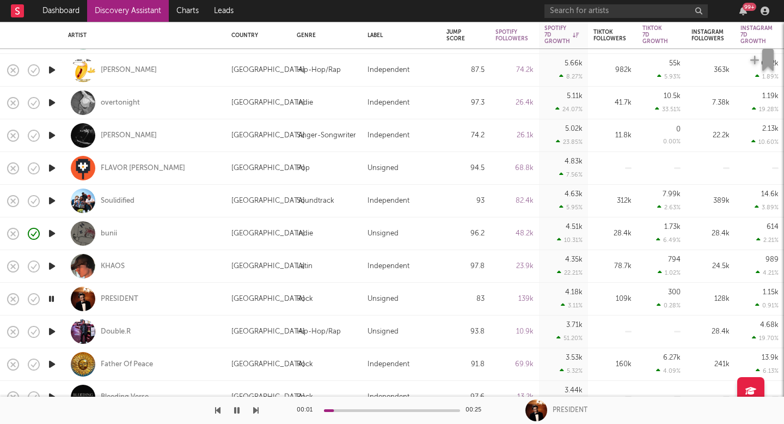
click at [52, 331] on icon "button" at bounding box center [51, 331] width 11 height 14
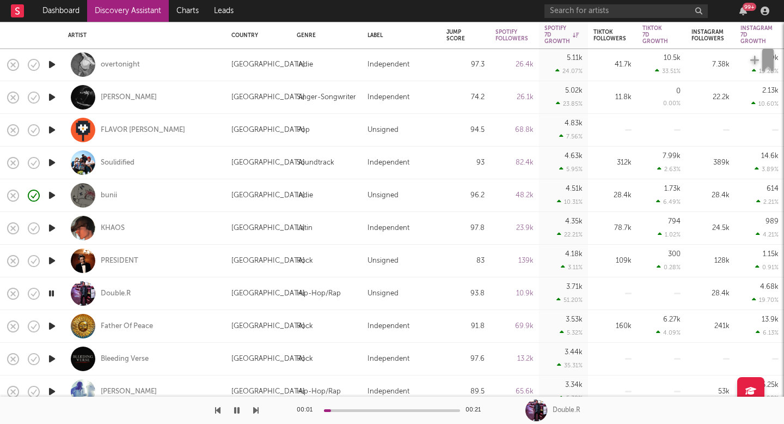
click at [50, 355] on icon "button" at bounding box center [51, 359] width 11 height 14
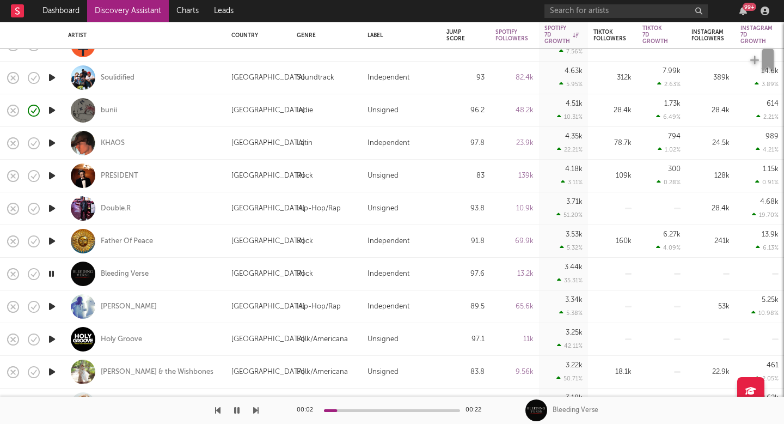
click at [50, 342] on icon "button" at bounding box center [51, 339] width 11 height 14
click at [51, 372] on icon "button" at bounding box center [51, 372] width 11 height 14
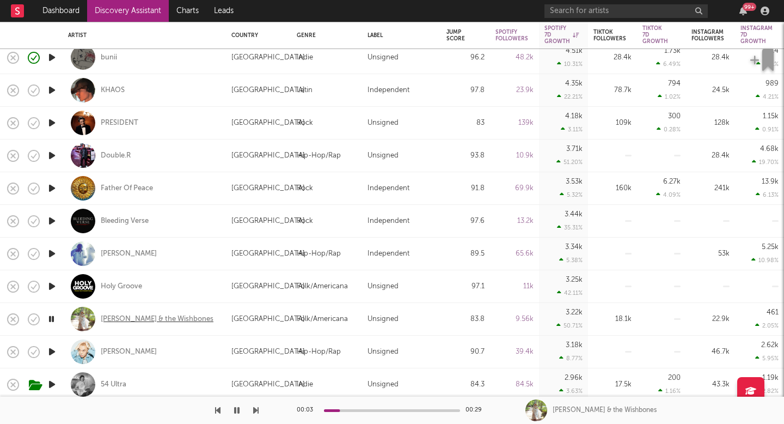
click at [115, 316] on div "[PERSON_NAME] & the Wishbones" at bounding box center [157, 319] width 113 height 10
click at [53, 321] on icon "button" at bounding box center [51, 319] width 10 height 14
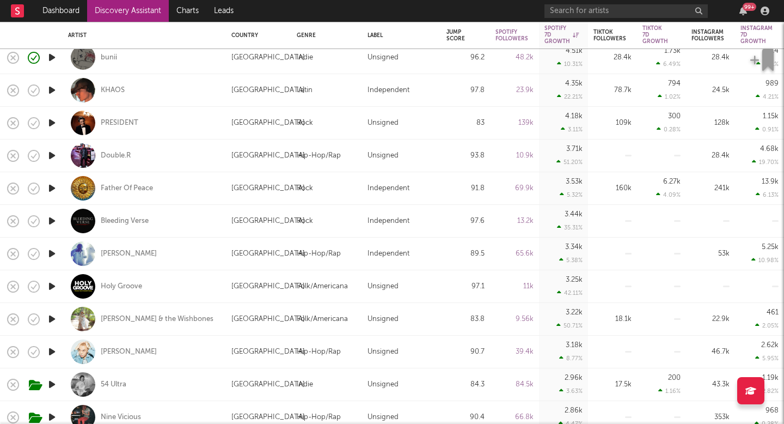
click at [51, 319] on icon "button" at bounding box center [51, 319] width 11 height 14
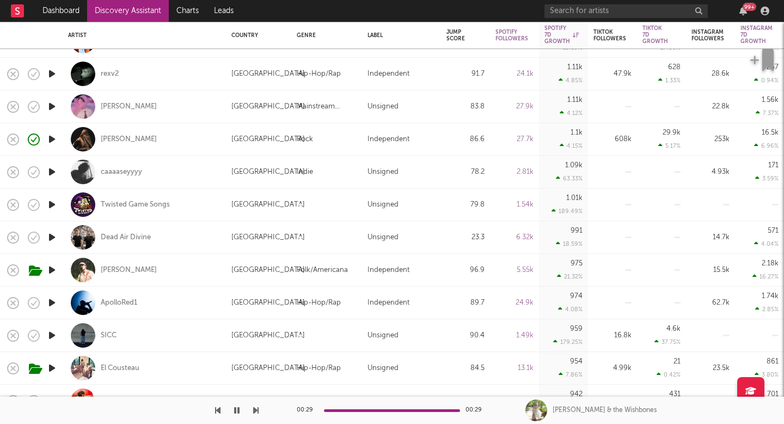
click at [53, 270] on icon "button" at bounding box center [51, 270] width 11 height 14
click at [109, 269] on div "William Toll" at bounding box center [129, 270] width 56 height 10
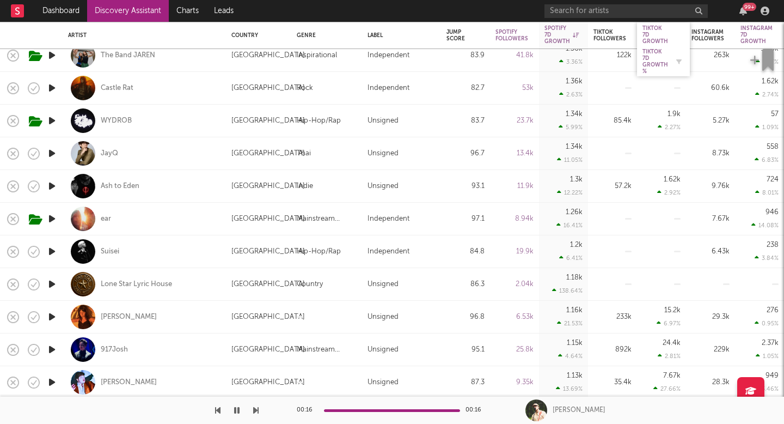
click at [653, 57] on div "Tiktok 7D Growth %" at bounding box center [655, 61] width 26 height 26
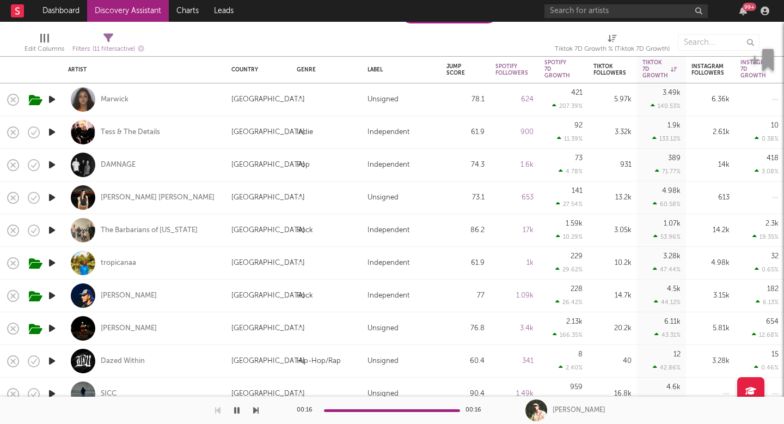
click at [329, 285] on div "Rock" at bounding box center [326, 295] width 71 height 33
select select "1w"
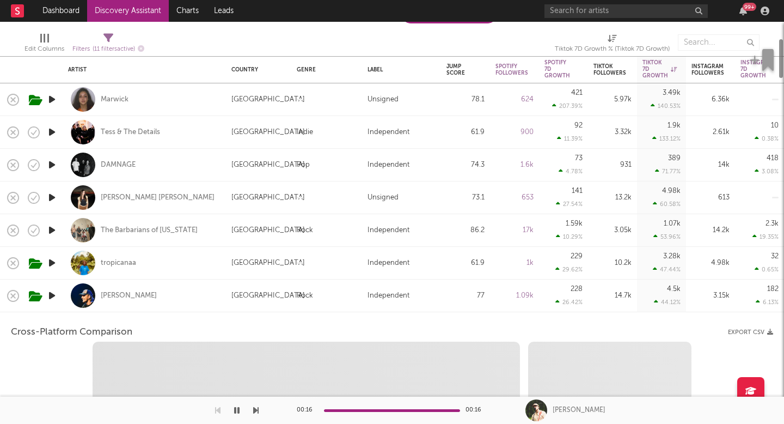
select select "1w"
click at [232, 296] on div "[GEOGRAPHIC_DATA]" at bounding box center [267, 295] width 73 height 13
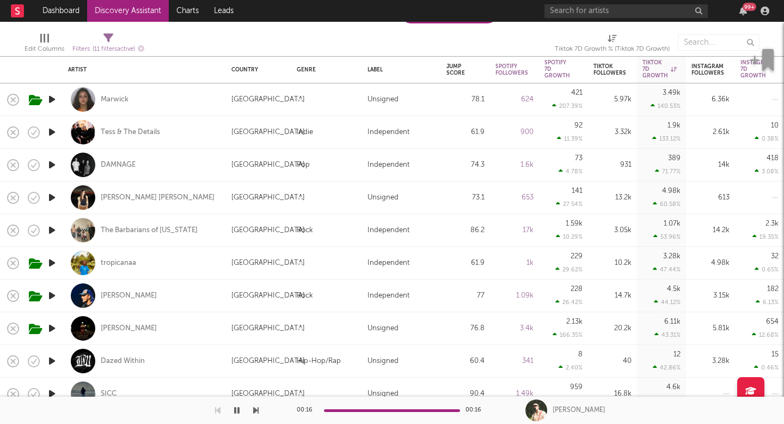
click at [52, 262] on icon "button" at bounding box center [51, 263] width 11 height 14
click at [46, 294] on icon "button" at bounding box center [51, 296] width 11 height 14
click at [112, 296] on div "Kyle Ray" at bounding box center [129, 296] width 56 height 10
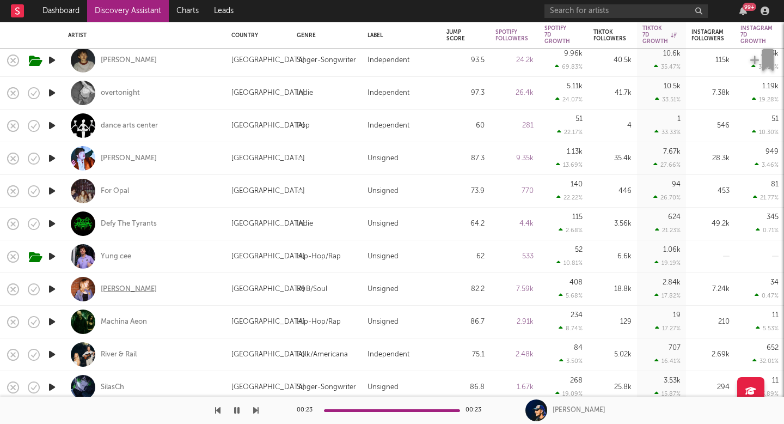
click at [122, 289] on div "Macy Todd" at bounding box center [129, 289] width 56 height 10
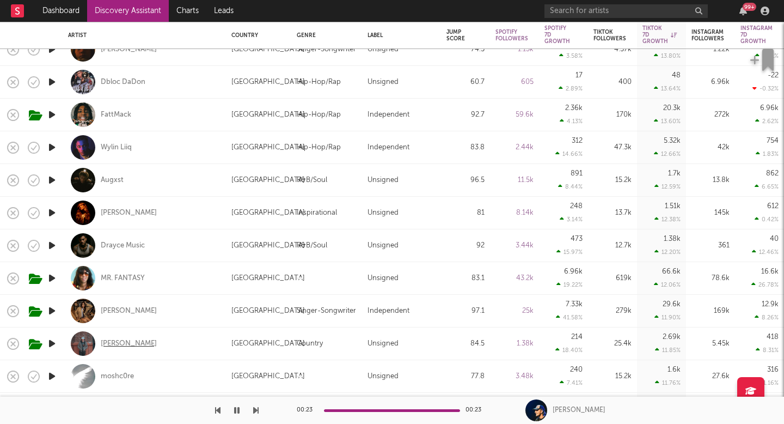
click at [124, 343] on div "Tristan Trincado" at bounding box center [129, 344] width 56 height 10
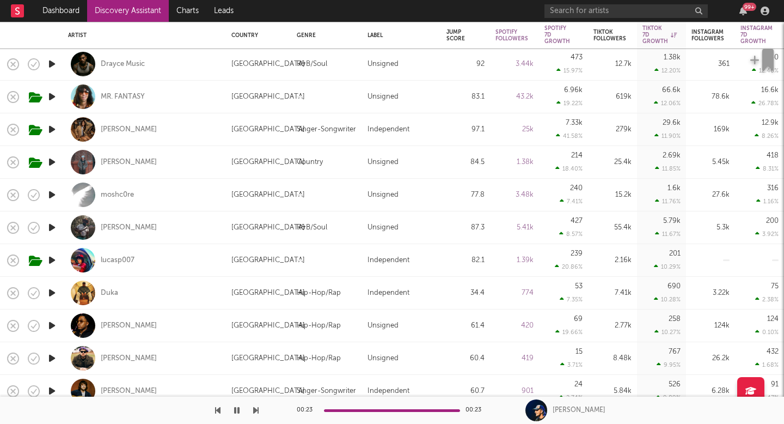
click at [150, 17] on link "Discovery Assistant" at bounding box center [128, 11] width 82 height 22
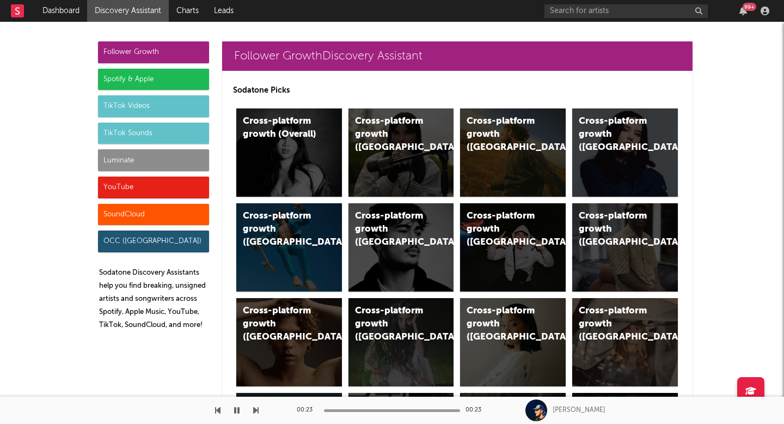
click at [165, 165] on div "Luminate" at bounding box center [153, 160] width 111 height 22
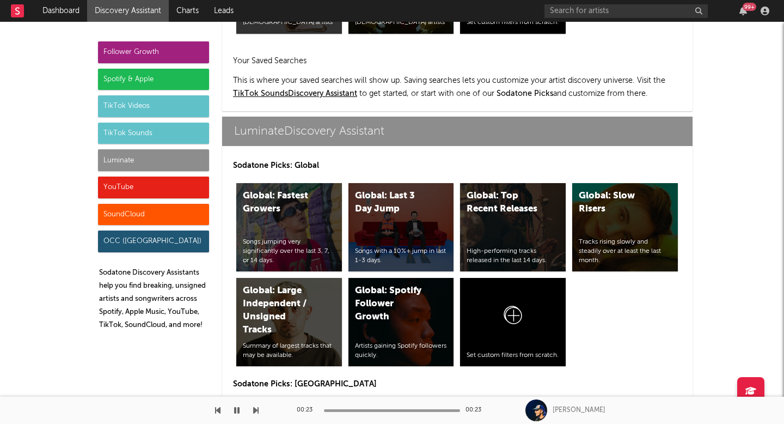
scroll to position [5270, 0]
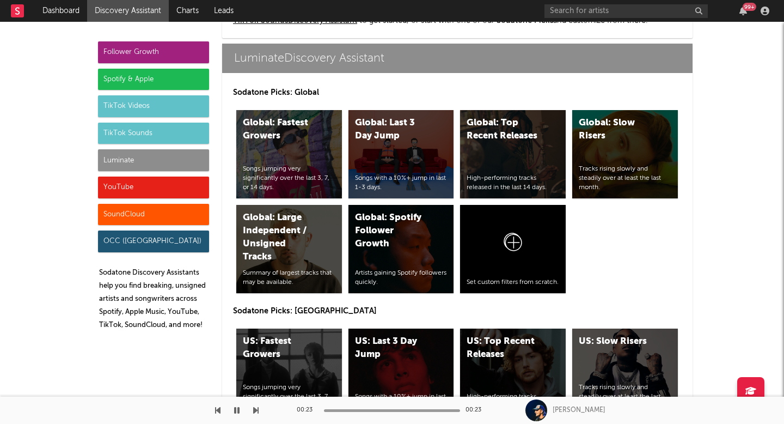
click at [194, 157] on div "Luminate" at bounding box center [153, 160] width 111 height 22
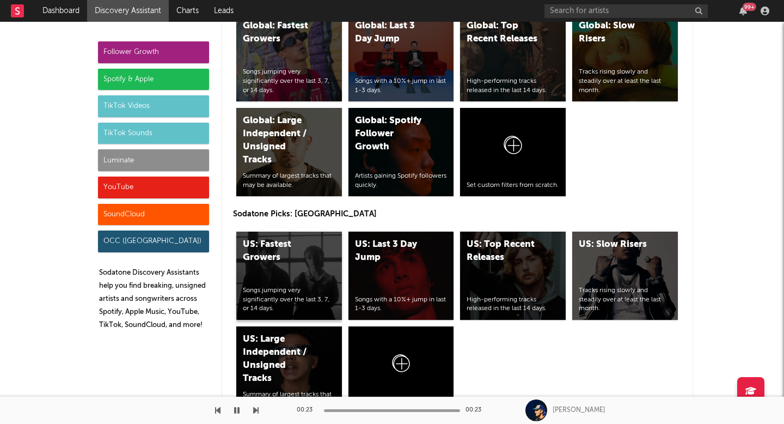
scroll to position [5398, 0]
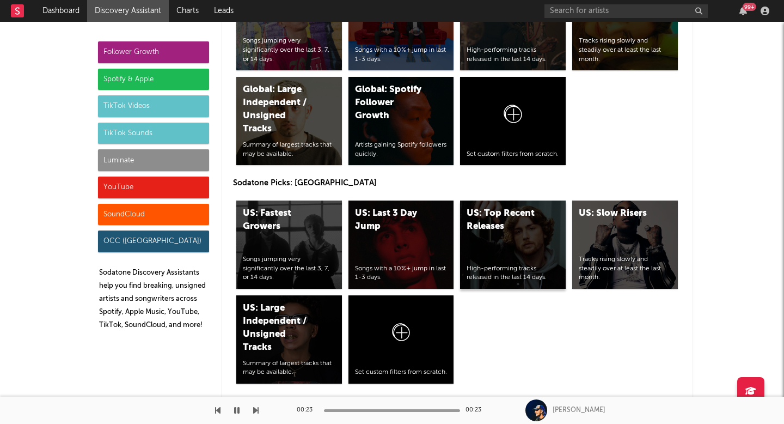
click at [502, 208] on div "US: Top Recent Releases" at bounding box center [504, 220] width 74 height 26
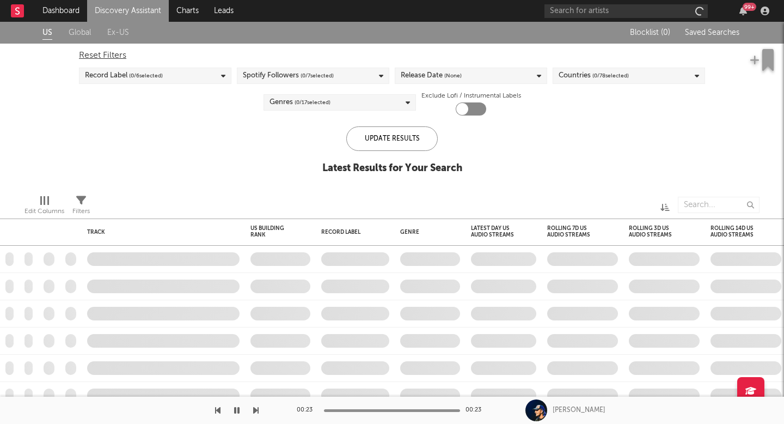
checkbox input "true"
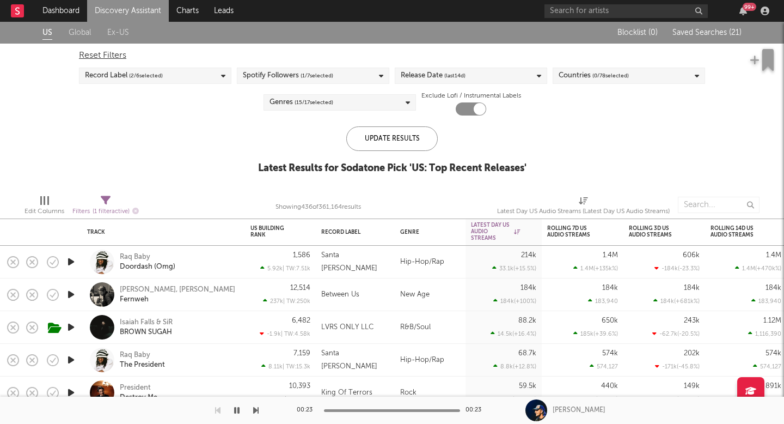
click at [65, 325] on icon "button" at bounding box center [70, 327] width 11 height 14
click at [65, 325] on icon "button" at bounding box center [70, 327] width 10 height 14
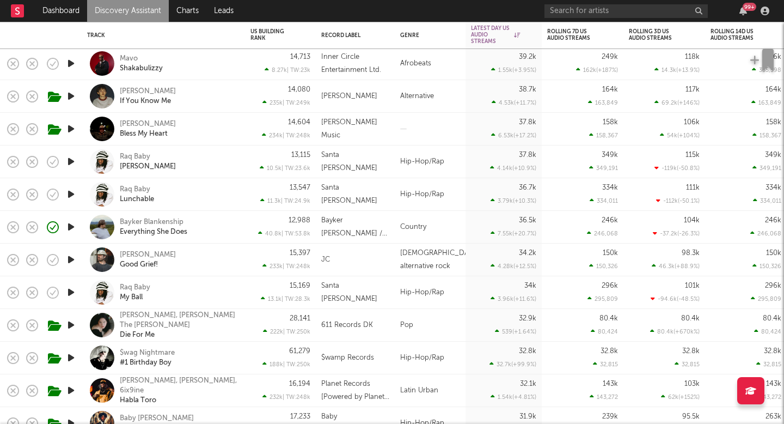
click at [68, 259] on icon "button" at bounding box center [70, 260] width 11 height 14
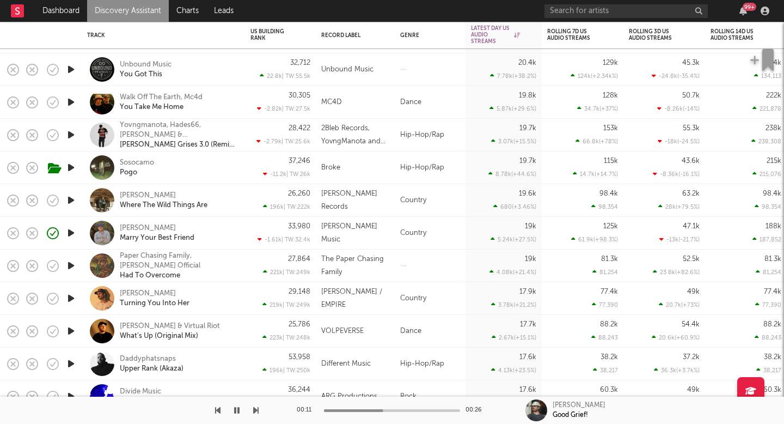
click at [68, 191] on div at bounding box center [71, 200] width 22 height 33
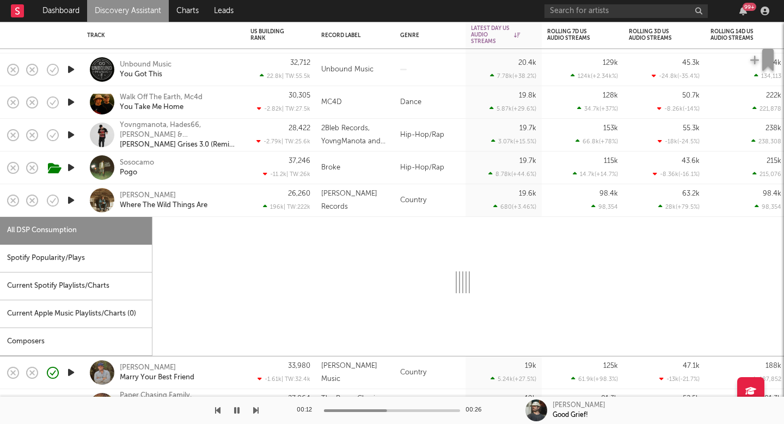
select select "1w"
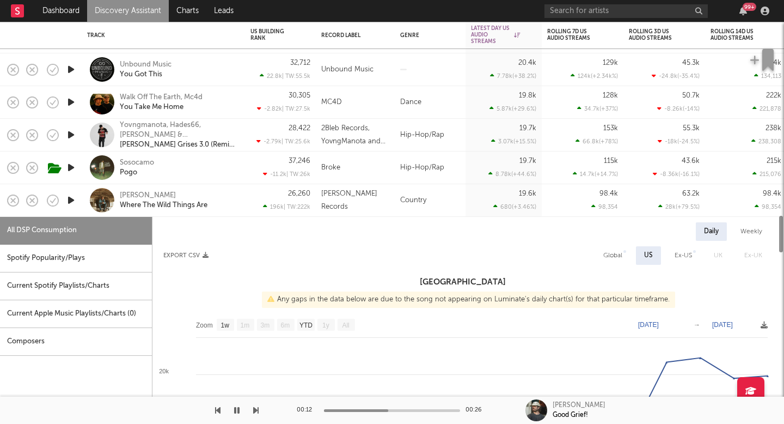
click at [74, 197] on icon "button" at bounding box center [70, 200] width 11 height 14
click at [77, 205] on div at bounding box center [71, 200] width 22 height 33
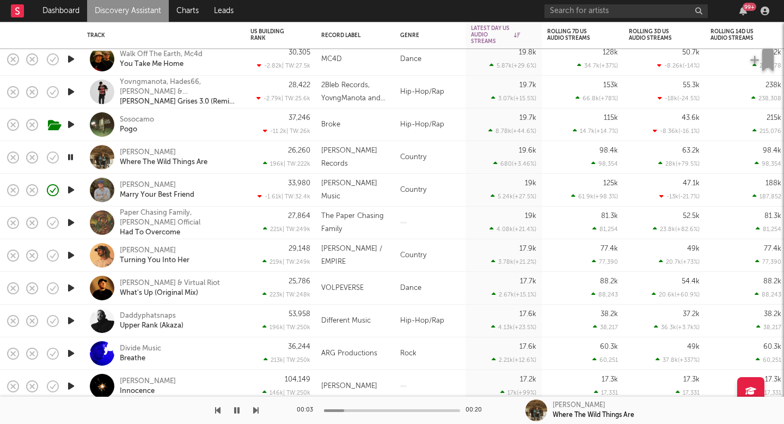
click at [132, 3] on link "Discovery Assistant" at bounding box center [128, 11] width 82 height 22
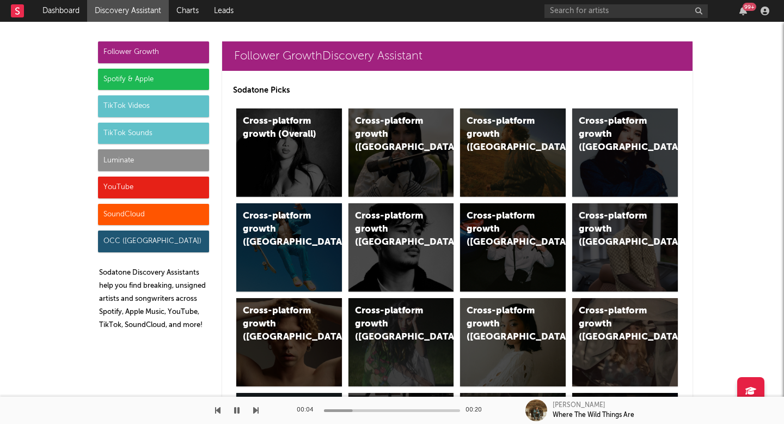
click at [151, 153] on div "Luminate" at bounding box center [153, 160] width 111 height 22
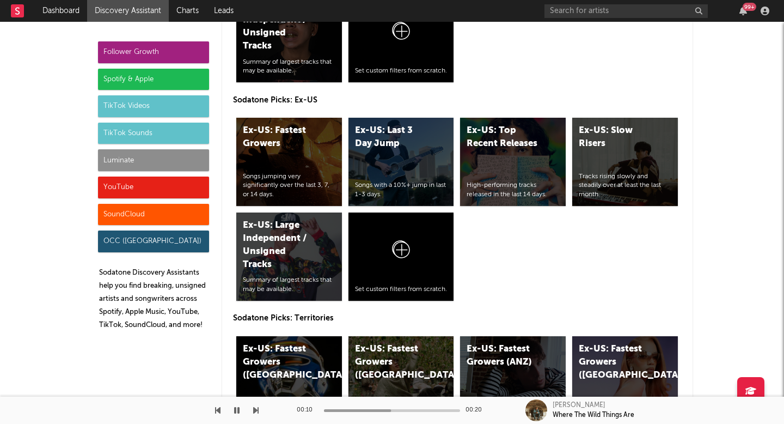
scroll to position [5707, 0]
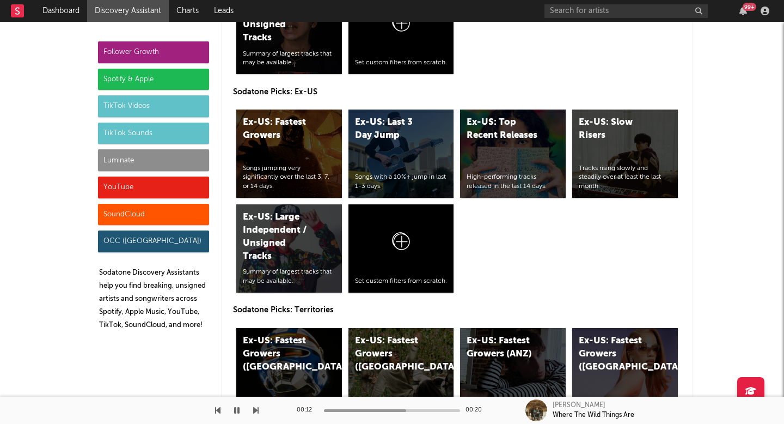
click at [171, 155] on div "Luminate" at bounding box center [153, 160] width 111 height 22
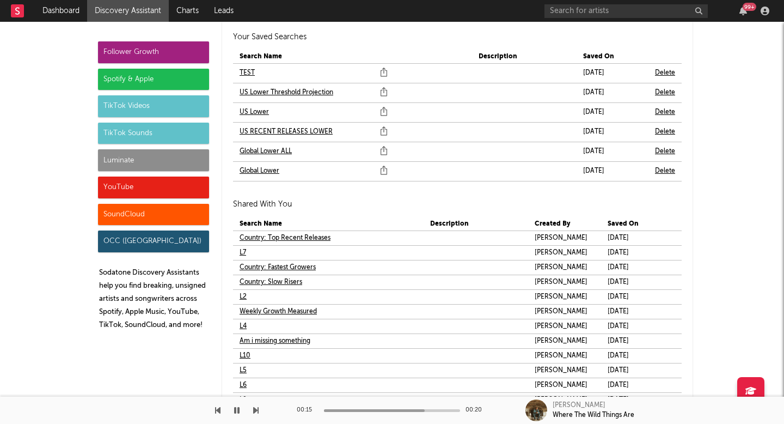
scroll to position [6589, 0]
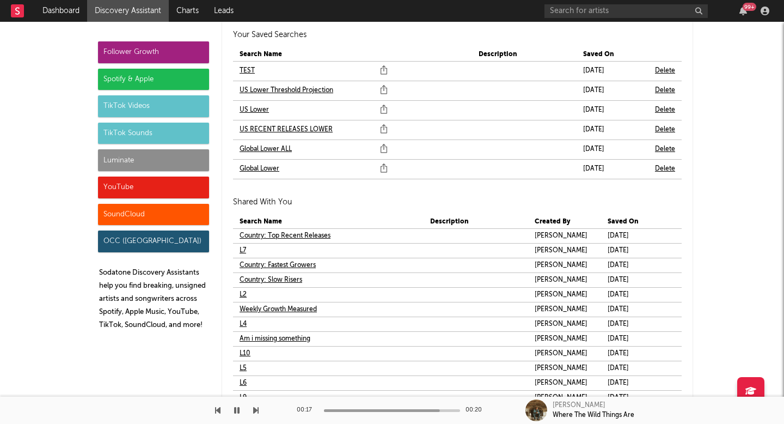
click at [269, 152] on link "Global Lower ALL" at bounding box center [266, 149] width 52 height 13
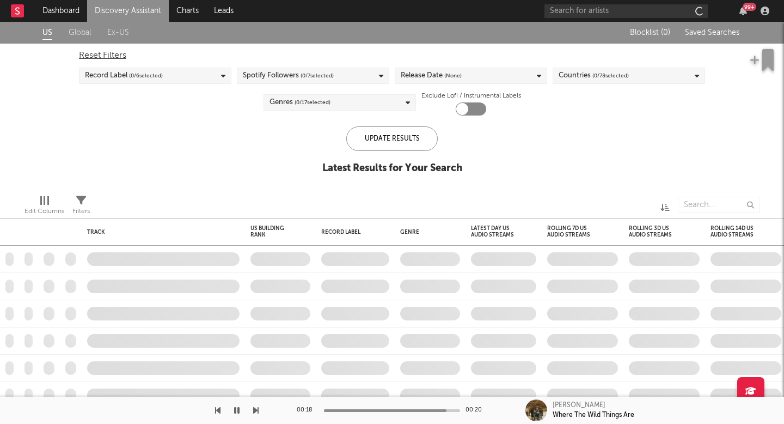
checkbox input "true"
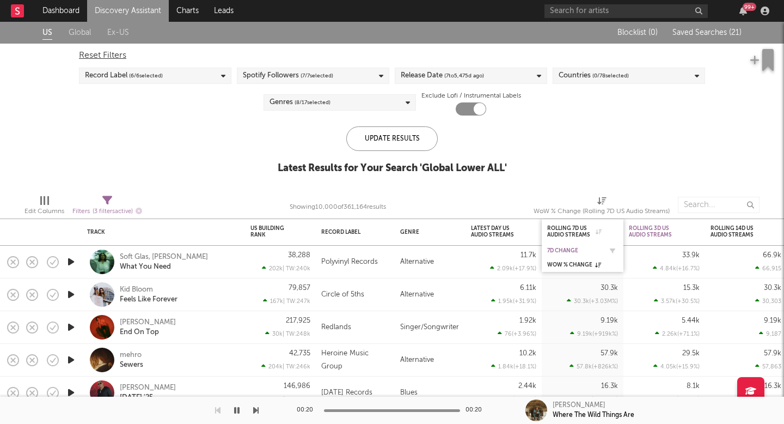
click at [574, 248] on div "7D Change" at bounding box center [574, 250] width 54 height 7
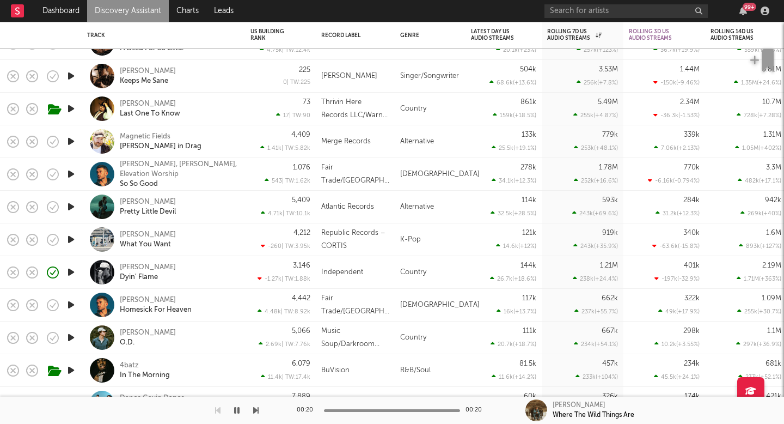
click at [72, 305] on icon "button" at bounding box center [70, 305] width 11 height 14
click at [69, 335] on icon "button" at bounding box center [70, 337] width 11 height 14
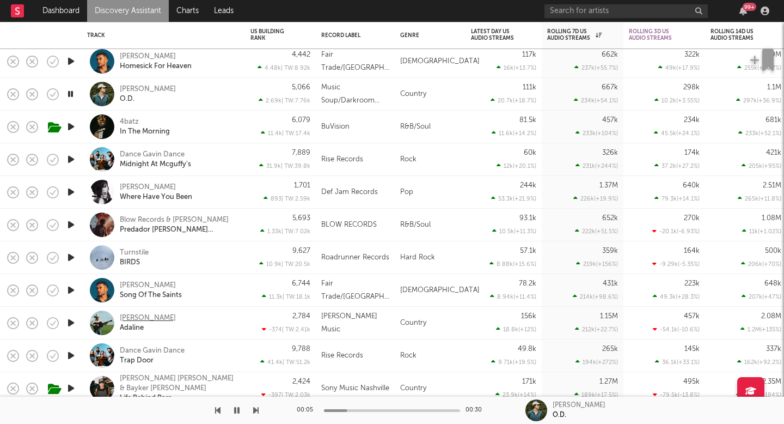
click at [143, 320] on div "Tyce Delk" at bounding box center [148, 318] width 56 height 10
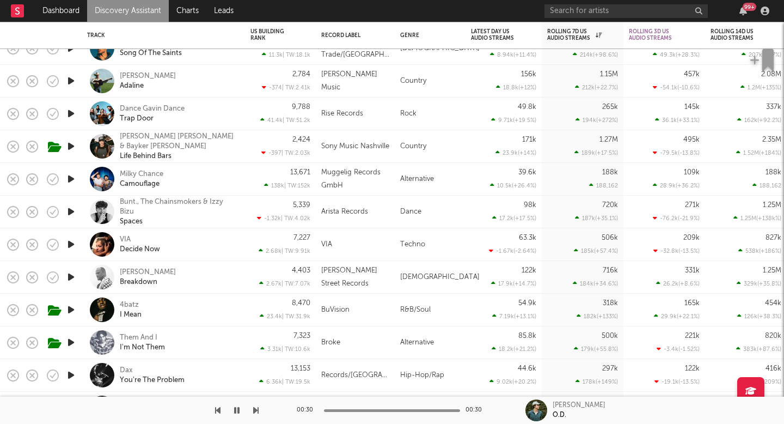
click at [72, 309] on icon "button" at bounding box center [70, 310] width 11 height 14
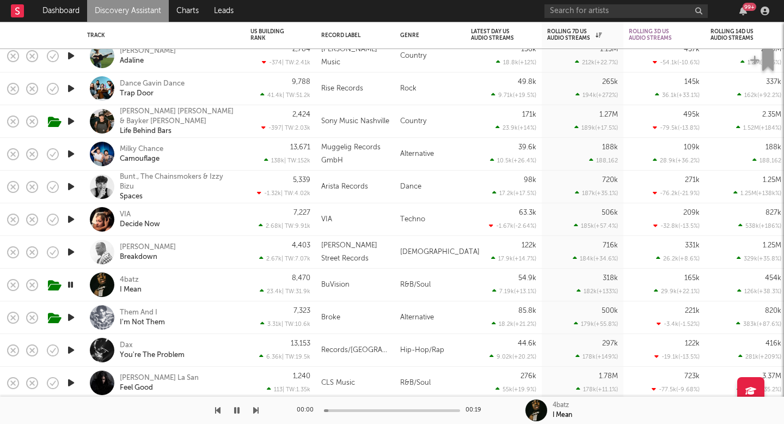
click at [70, 314] on icon "button" at bounding box center [70, 317] width 11 height 14
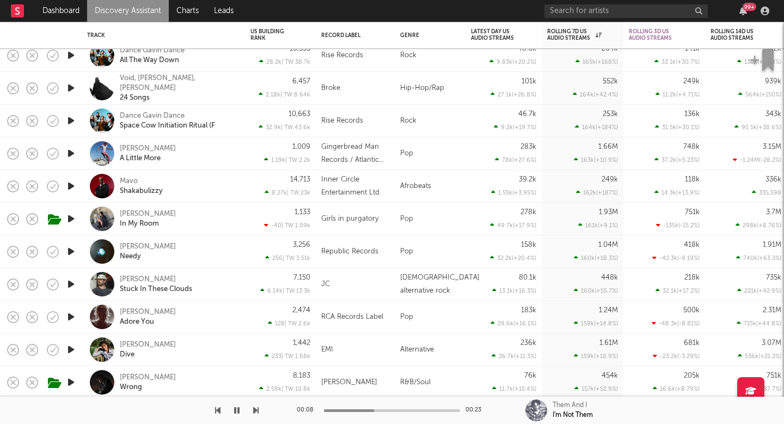
click at [76, 283] on icon "button" at bounding box center [70, 284] width 11 height 14
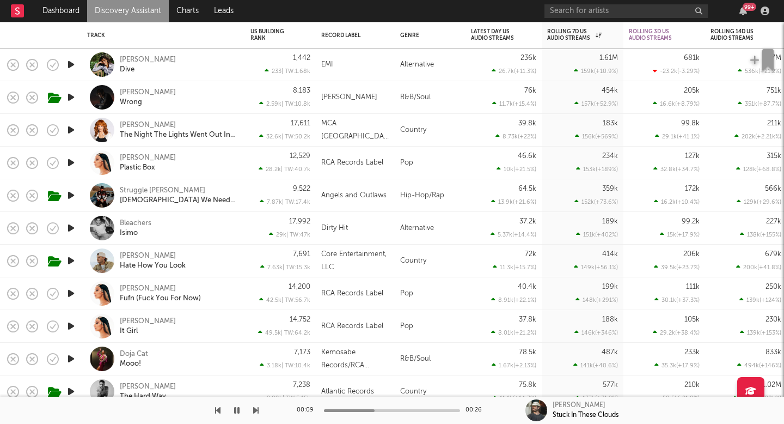
click at [158, 256] on div "Josh Ross Hate How You Look" at bounding box center [178, 261] width 117 height 20
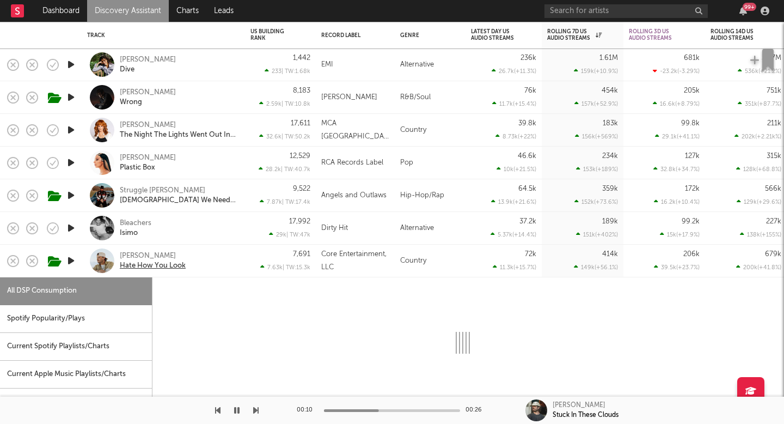
click at [175, 266] on div "Hate How You Look" at bounding box center [153, 266] width 66 height 10
select select "1w"
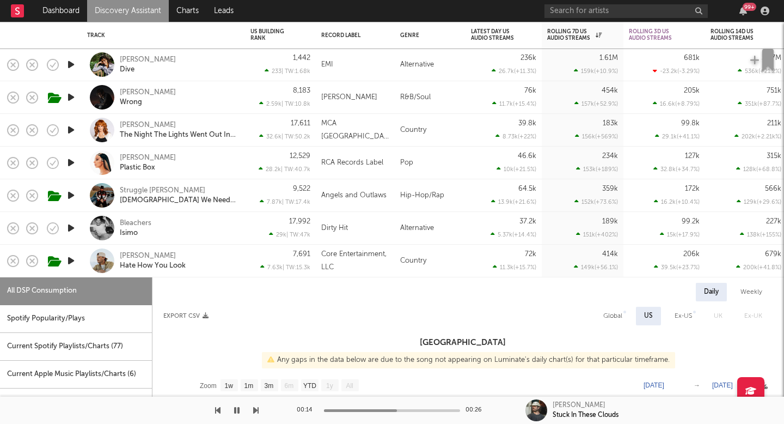
click at [219, 255] on div "Josh Ross Hate How You Look" at bounding box center [178, 261] width 117 height 20
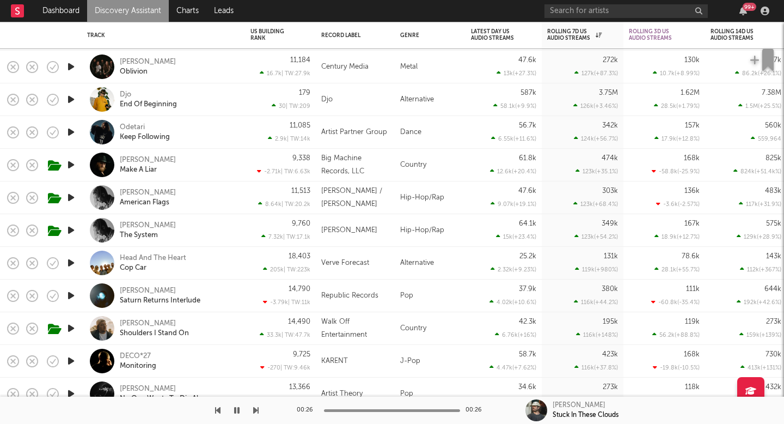
click at [138, 187] on div "Tom MacDonald American Flags" at bounding box center [163, 197] width 152 height 32
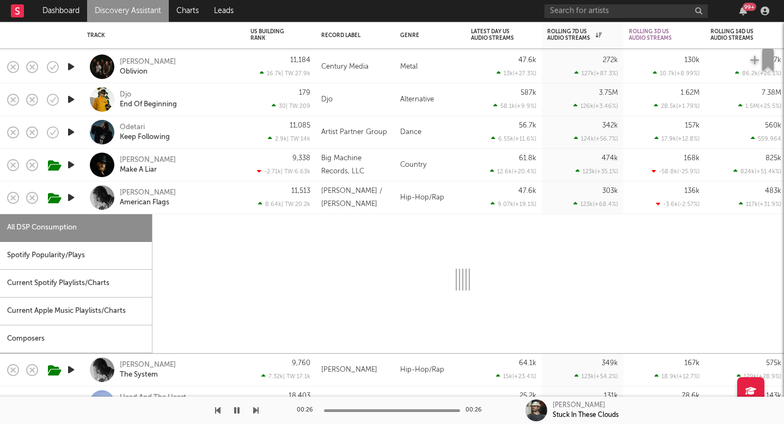
click at [138, 187] on div "Tom MacDonald American Flags" at bounding box center [163, 197] width 152 height 32
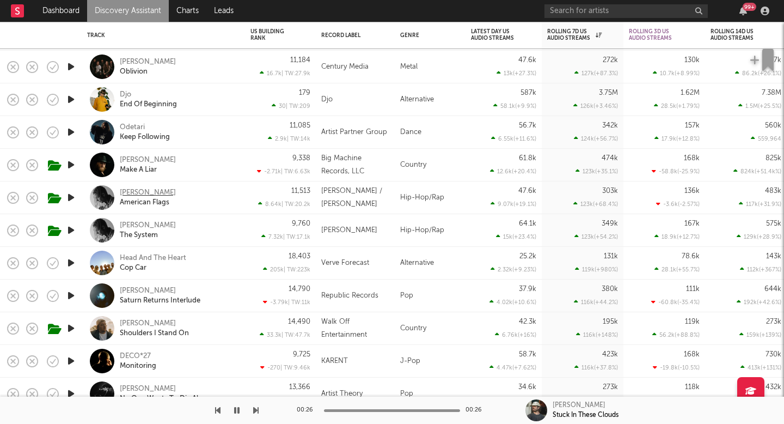
click at [145, 197] on div "Tom MacDonald" at bounding box center [148, 193] width 56 height 10
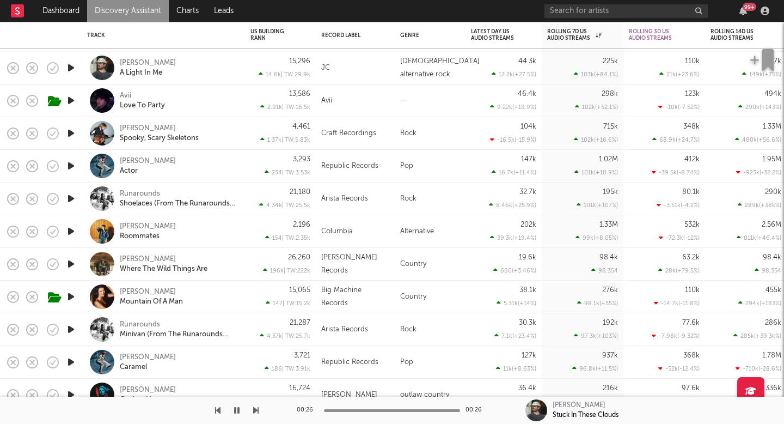
click at [69, 264] on icon "button" at bounding box center [70, 264] width 11 height 14
click at [124, 259] on div "[PERSON_NAME]" at bounding box center [148, 259] width 56 height 10
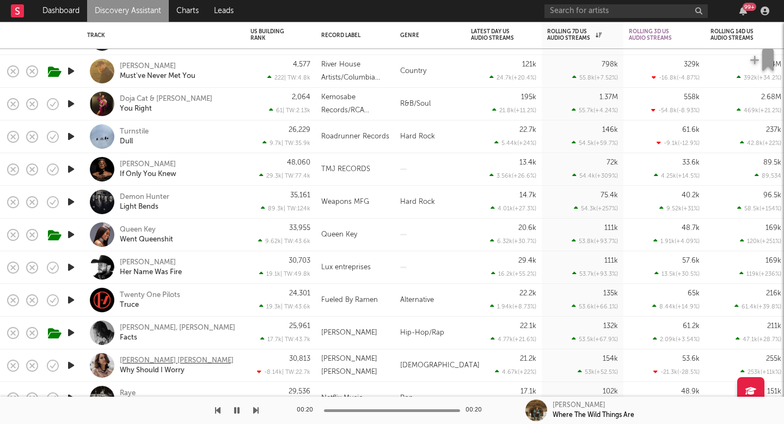
click at [163, 361] on div "Carly Ann Taylor" at bounding box center [177, 360] width 114 height 10
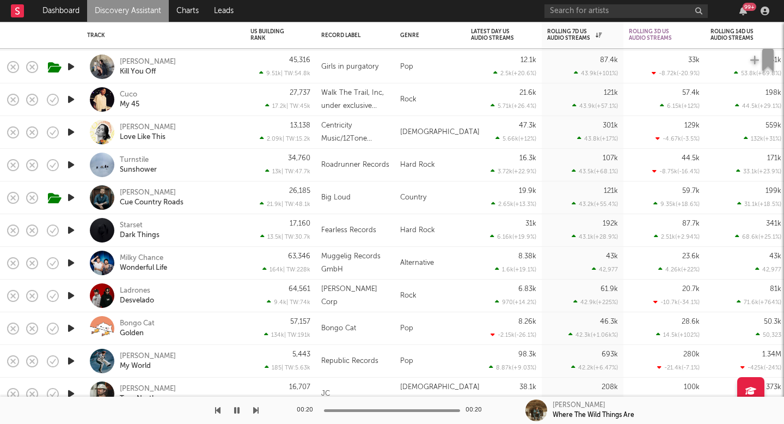
click at [150, 10] on link "Discovery Assistant" at bounding box center [128, 11] width 82 height 22
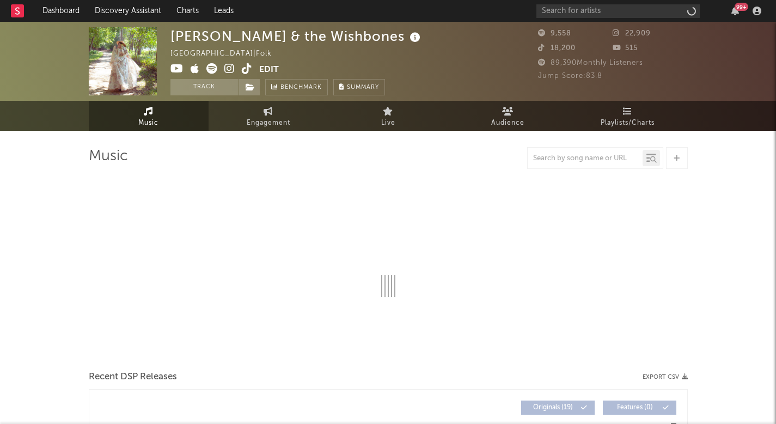
select select "6m"
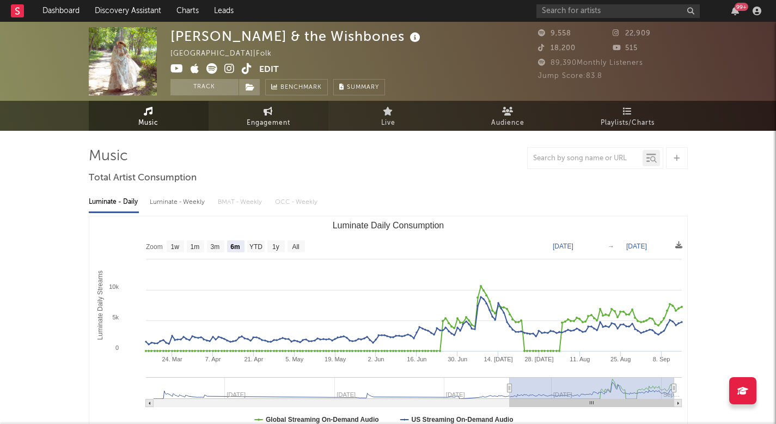
click at [238, 124] on link "Engagement" at bounding box center [268, 116] width 120 height 30
select select "1w"
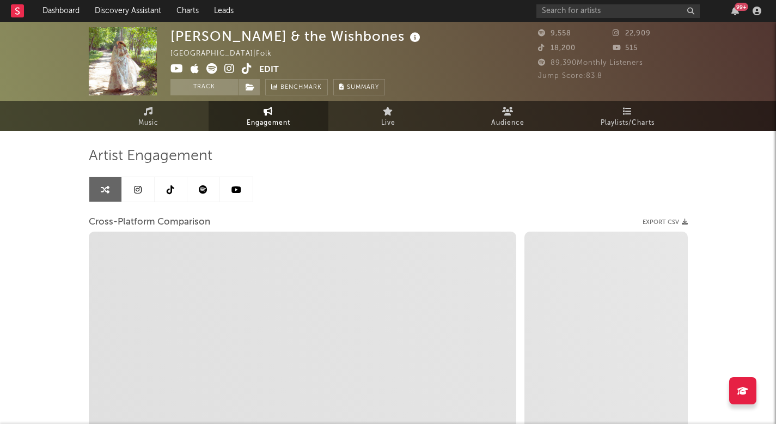
select select "1m"
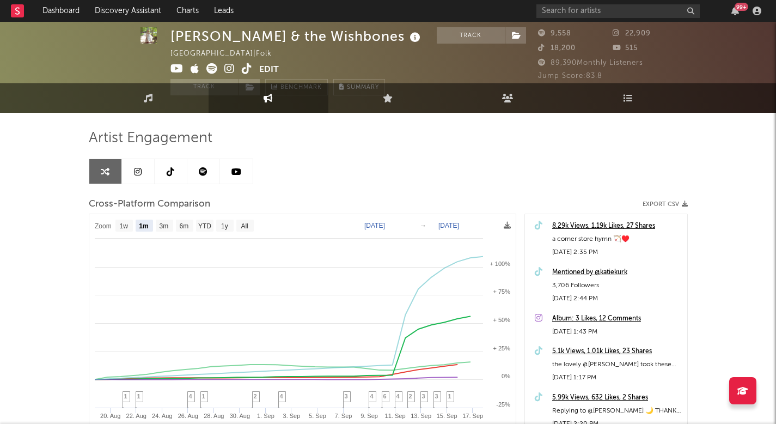
scroll to position [40, 0]
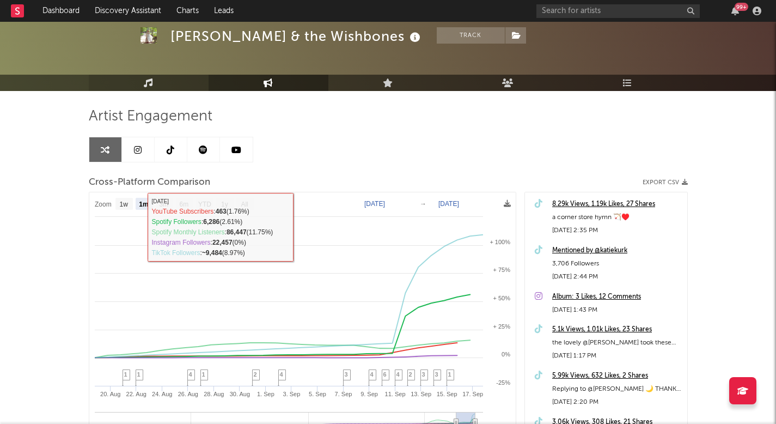
click at [145, 90] on link "Music" at bounding box center [149, 83] width 120 height 16
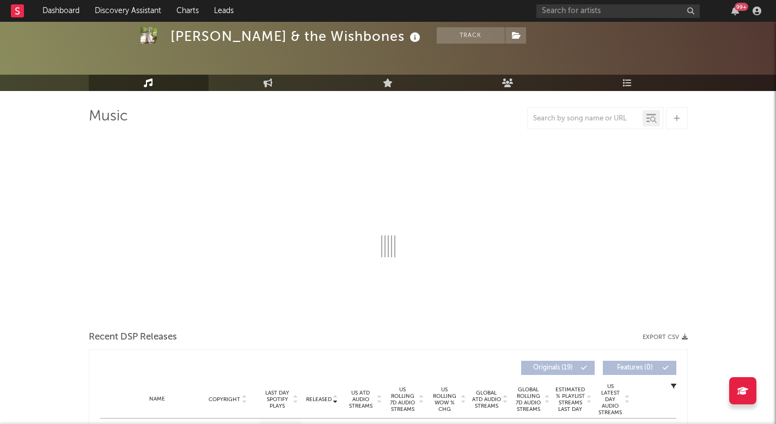
select select "6m"
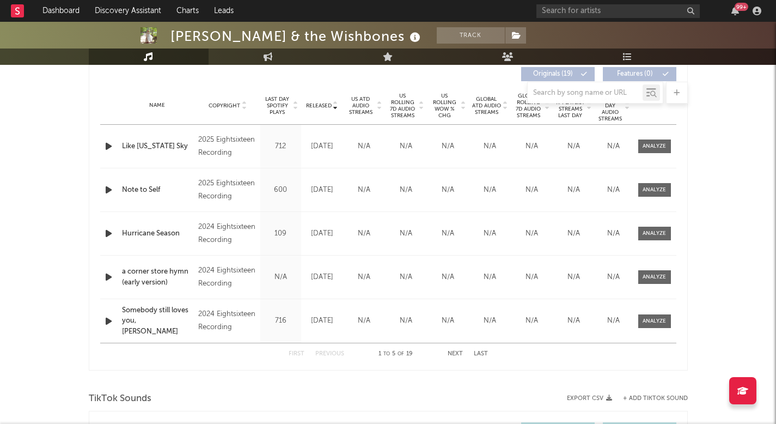
scroll to position [421, 0]
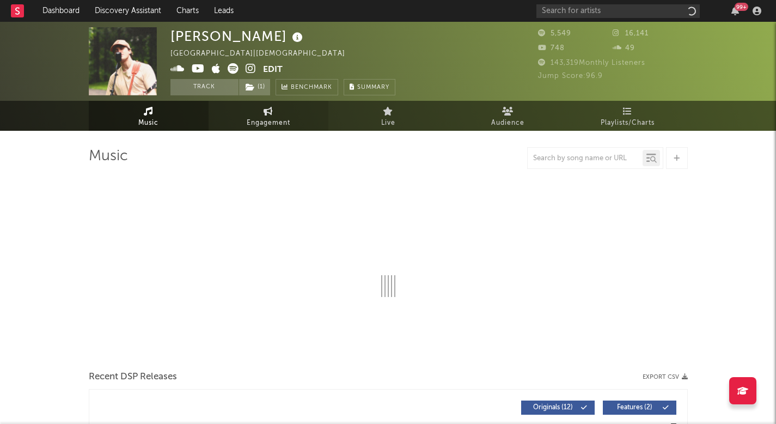
click at [238, 130] on link "Engagement" at bounding box center [268, 116] width 120 height 30
select select "1w"
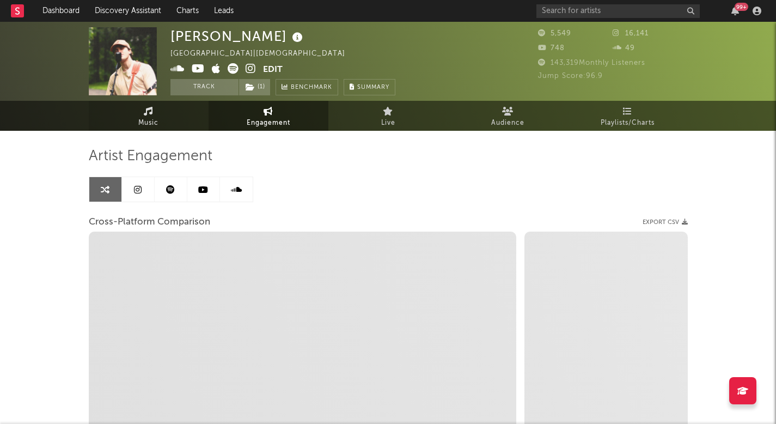
click at [161, 123] on link "Music" at bounding box center [149, 116] width 120 height 30
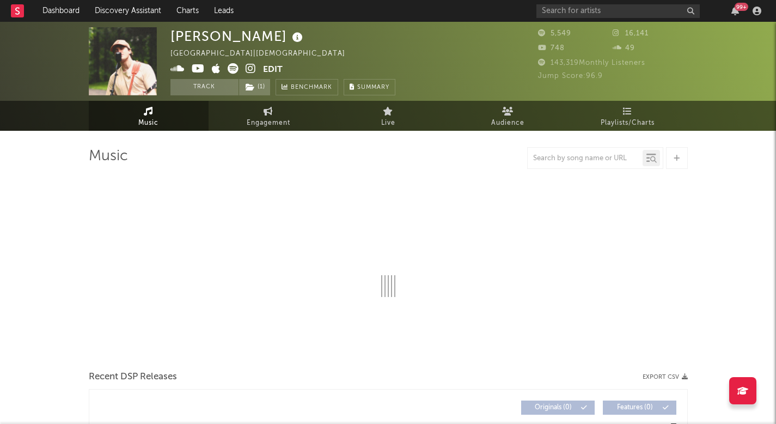
select select "1w"
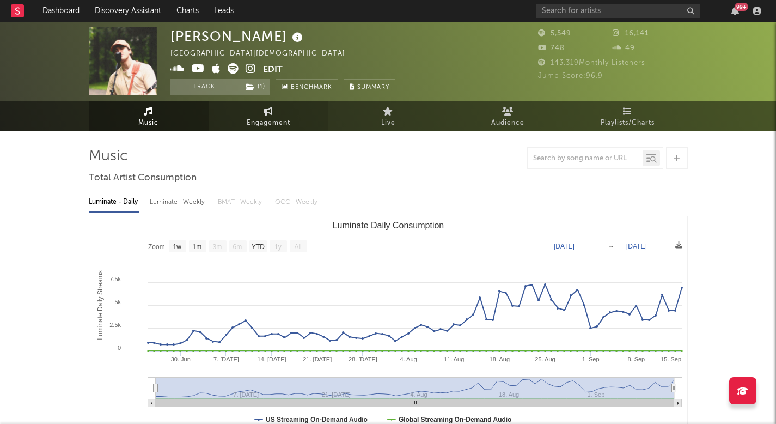
click at [247, 115] on link "Engagement" at bounding box center [268, 116] width 120 height 30
select select "1m"
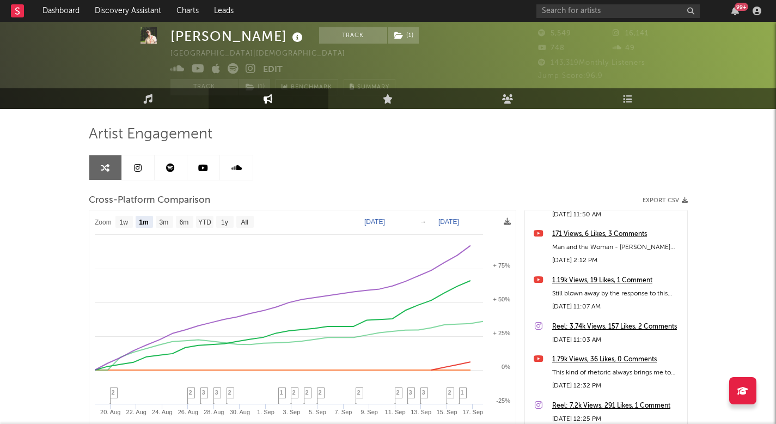
scroll to position [753, 0]
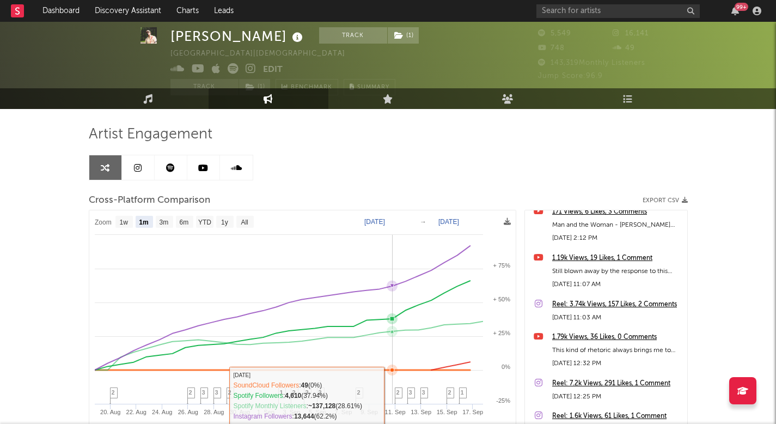
click at [397, 393] on span "2" at bounding box center [397, 392] width 3 height 7
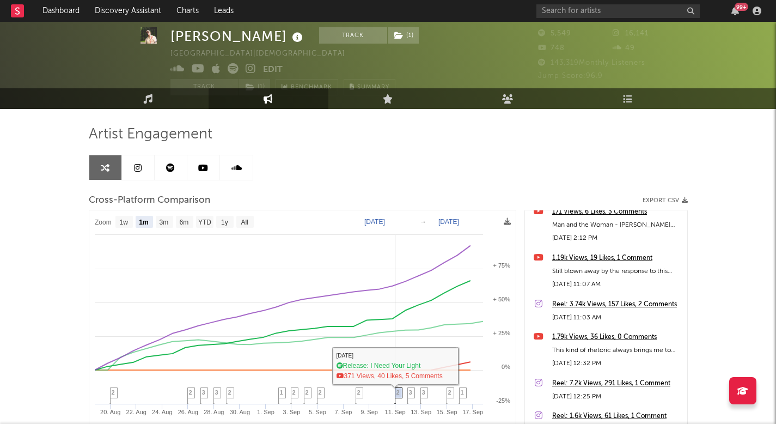
click at [397, 391] on span "2" at bounding box center [397, 392] width 3 height 7
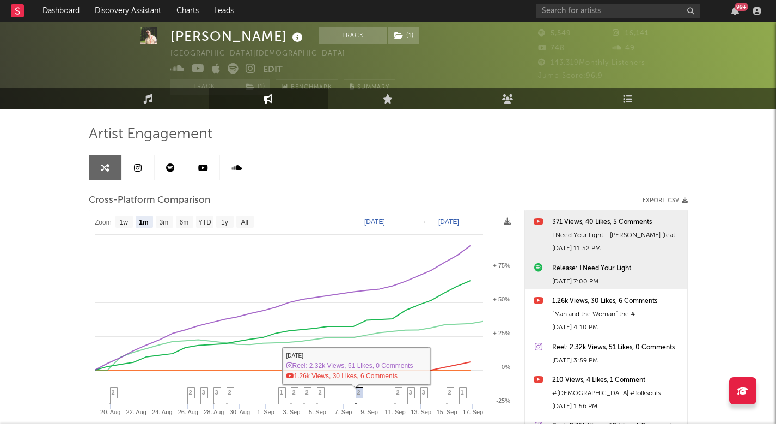
click at [358, 392] on span "2" at bounding box center [358, 392] width 3 height 7
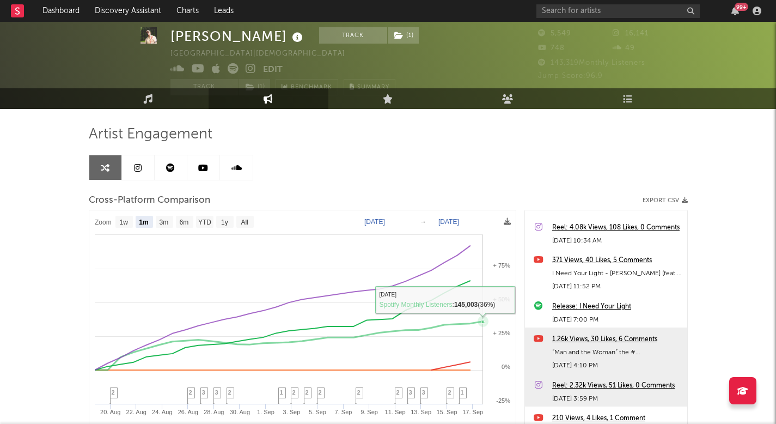
scroll to position [0, 0]
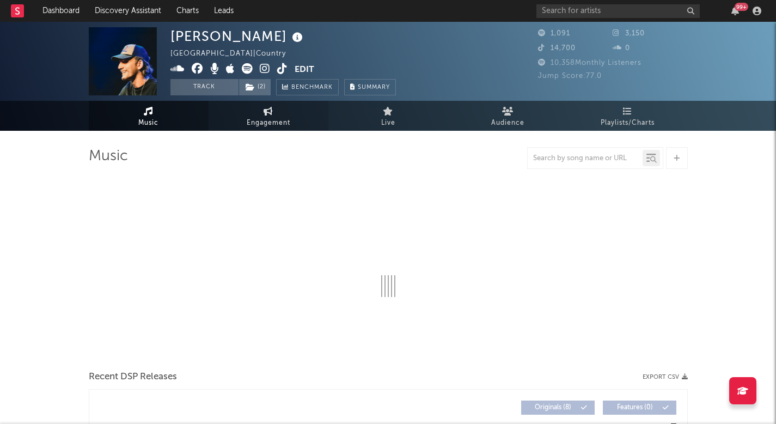
select select "1w"
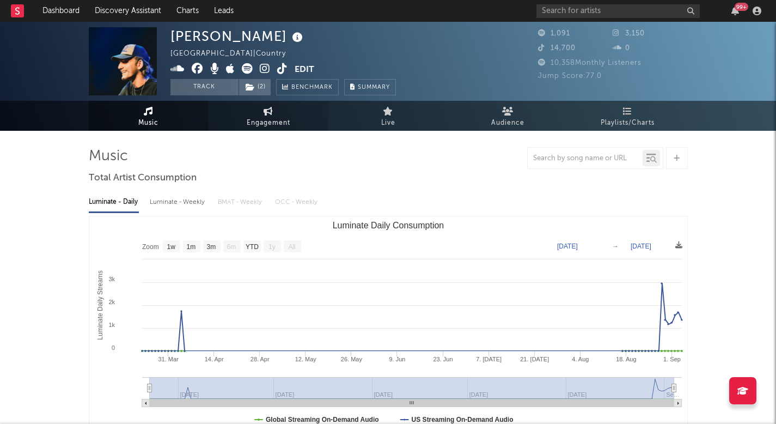
click at [240, 117] on link "Engagement" at bounding box center [268, 116] width 120 height 30
select select "1w"
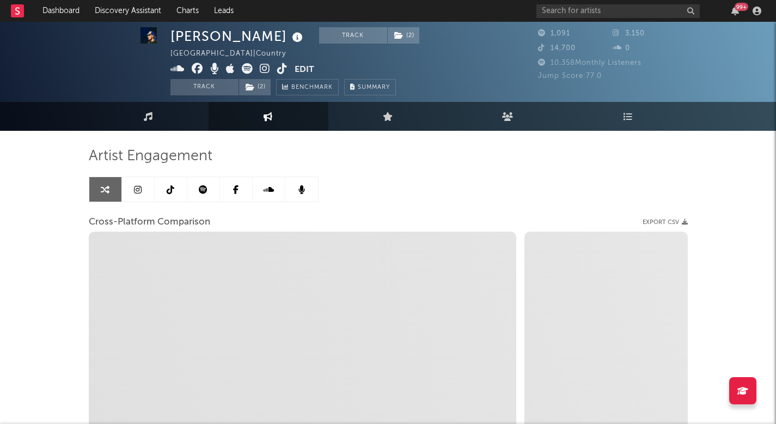
scroll to position [22, 0]
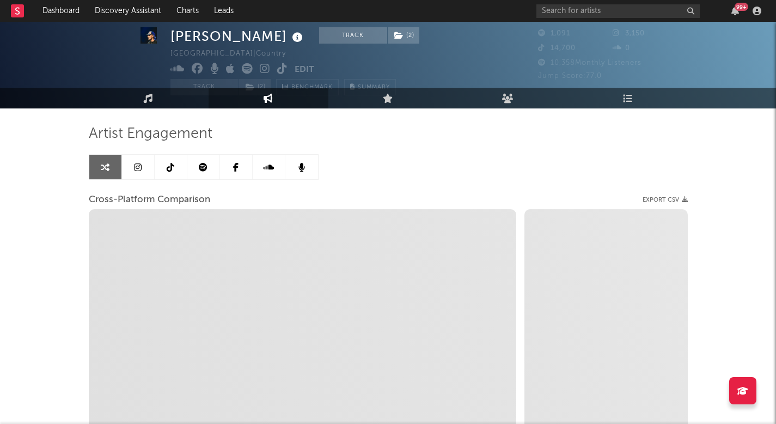
select select "1m"
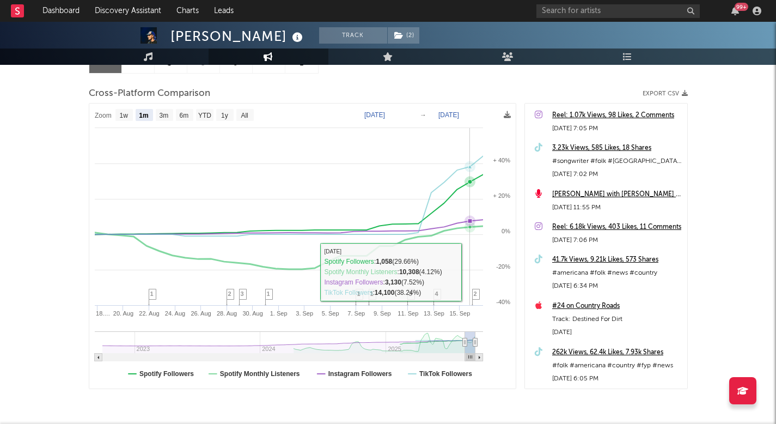
scroll to position [0, 0]
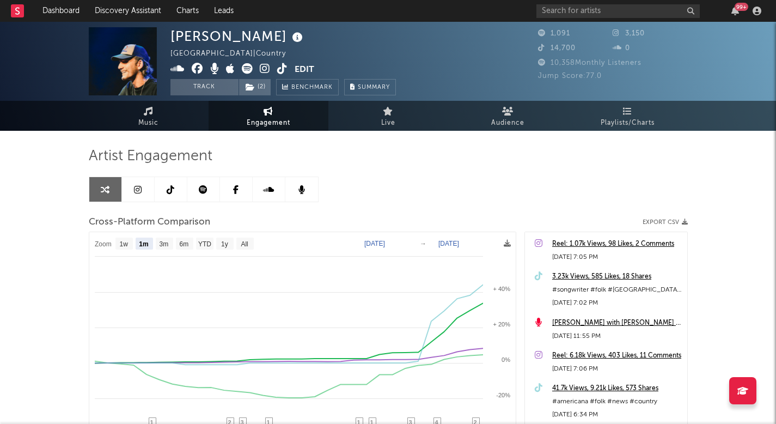
click at [212, 185] on link at bounding box center [203, 189] width 33 height 24
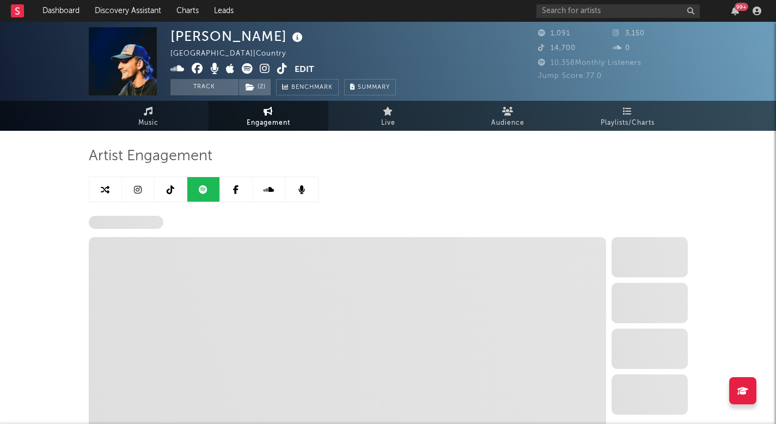
select select "6m"
select select "1w"
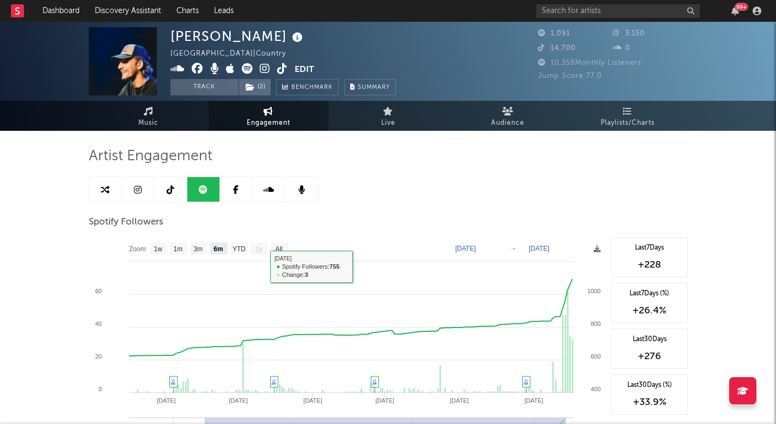
click at [170, 196] on link at bounding box center [171, 189] width 33 height 24
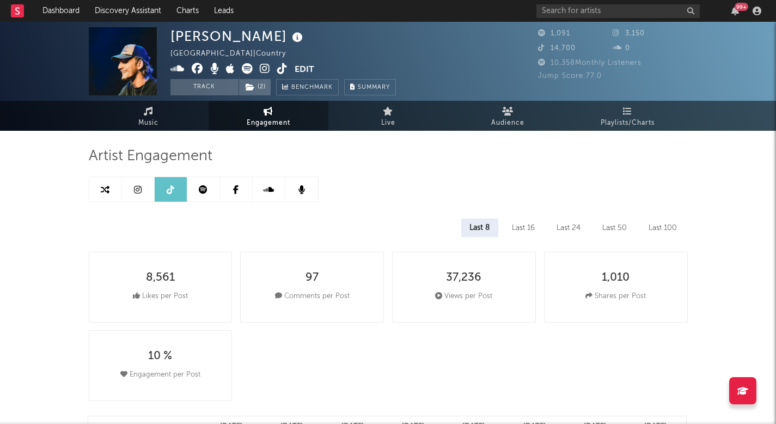
select select "1w"
click at [274, 63] on span at bounding box center [232, 70] width 124 height 14
click at [278, 65] on icon at bounding box center [282, 68] width 10 height 11
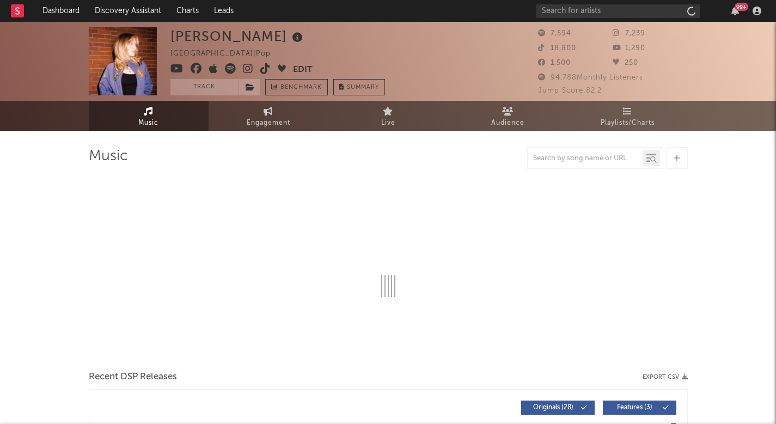
select select "6m"
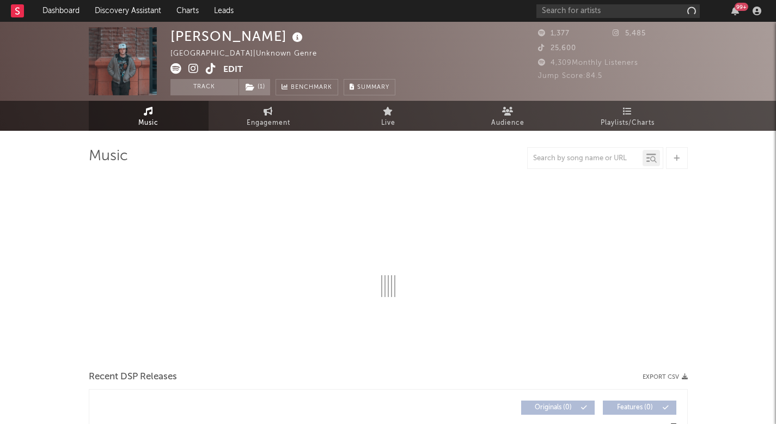
select select "1w"
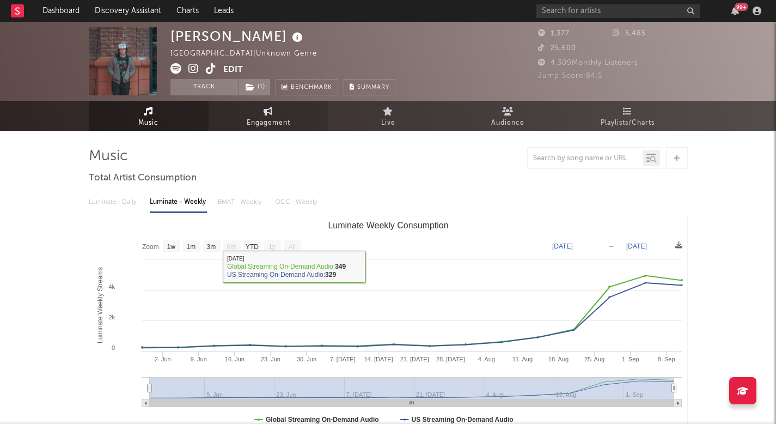
click at [249, 115] on link "Engagement" at bounding box center [268, 116] width 120 height 30
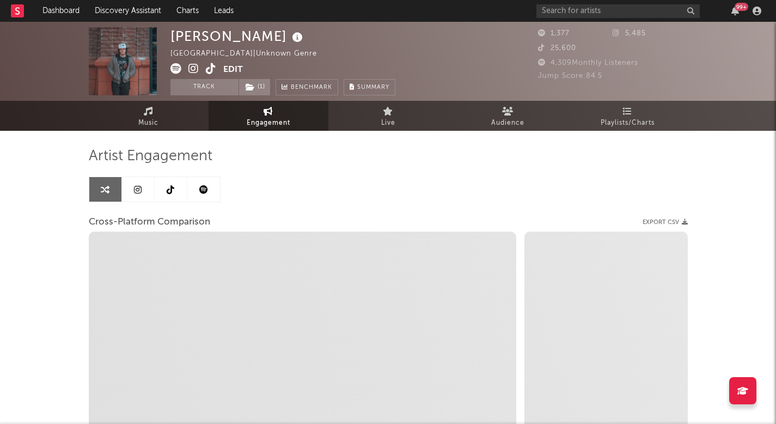
select select "1w"
select select "1m"
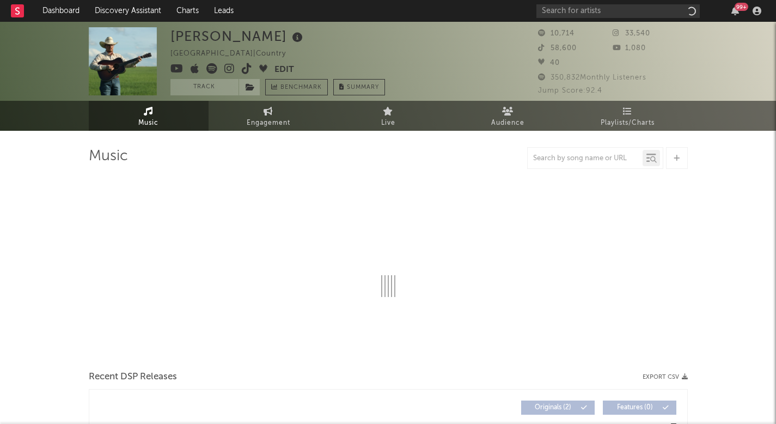
select select "1w"
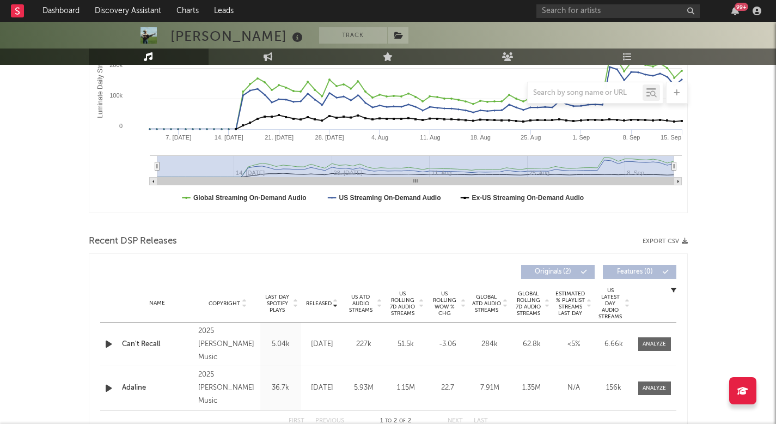
scroll to position [226, 0]
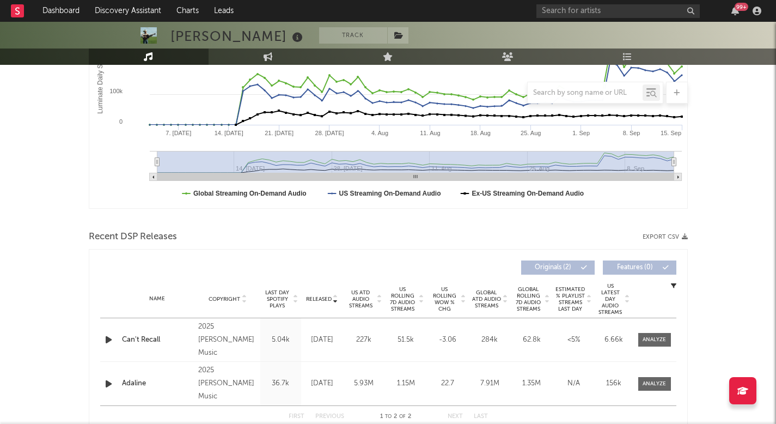
click at [406, 304] on span "US Rolling 7D Audio Streams" at bounding box center [403, 299] width 30 height 26
click at [576, 11] on input "text" at bounding box center [617, 11] width 163 height 14
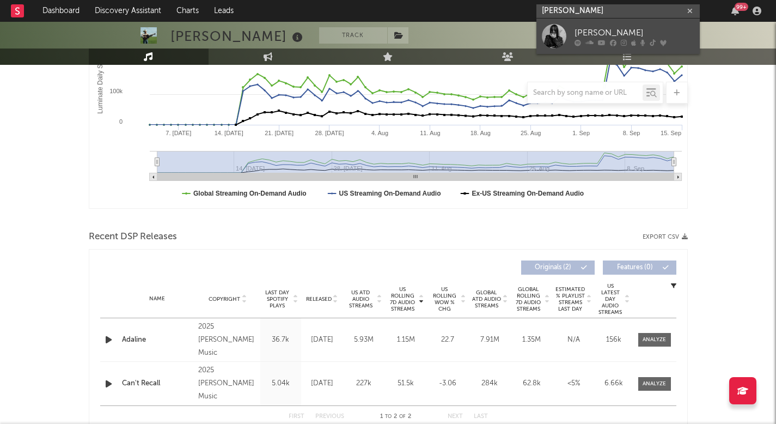
type input "[PERSON_NAME]"
click at [567, 33] on link "SOFIA ISELLA" at bounding box center [617, 36] width 163 height 35
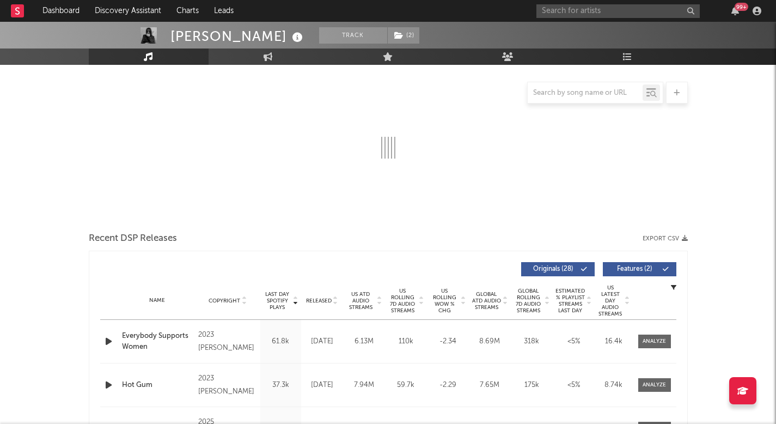
select select "6m"
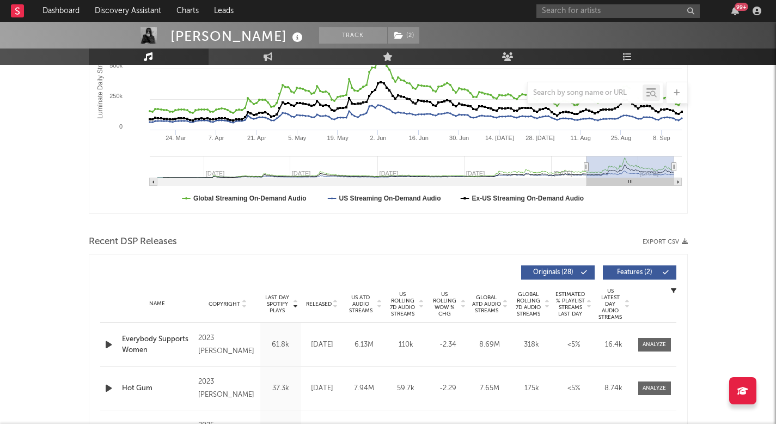
scroll to position [242, 0]
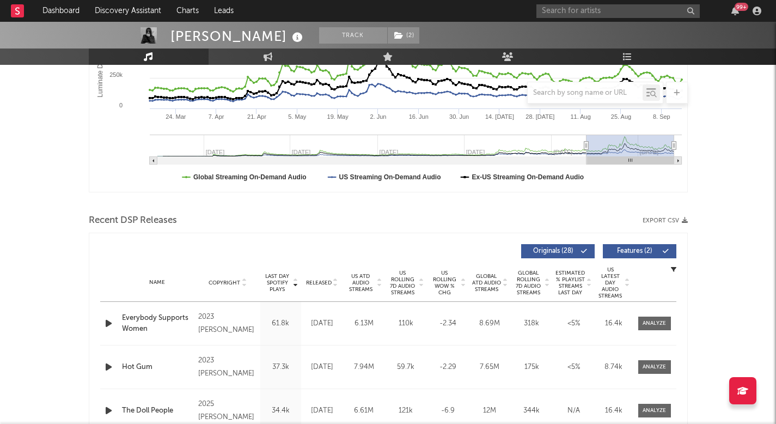
click at [313, 277] on div "Name Copyright Label Album Names Composer Names 7 Day Spotify Plays Last Day Sp…" at bounding box center [388, 282] width 576 height 38
click at [313, 278] on div "Released" at bounding box center [322, 282] width 36 height 8
click at [168, 318] on div "Dog?¿ - Remake Version" at bounding box center [157, 322] width 71 height 21
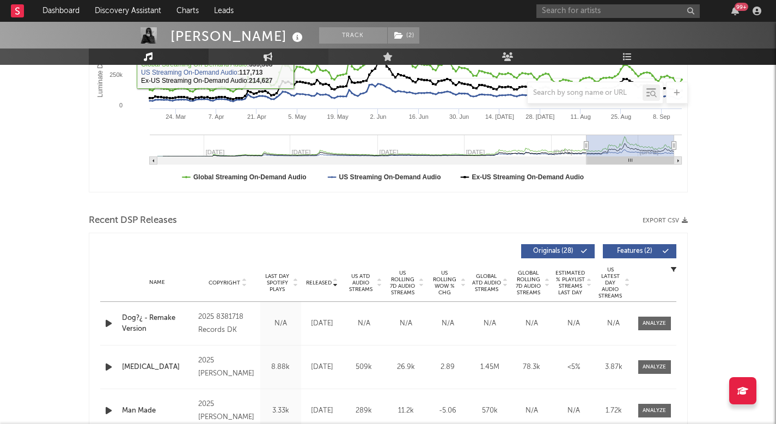
click at [291, 63] on link "Engagement" at bounding box center [268, 56] width 120 height 16
select select "1w"
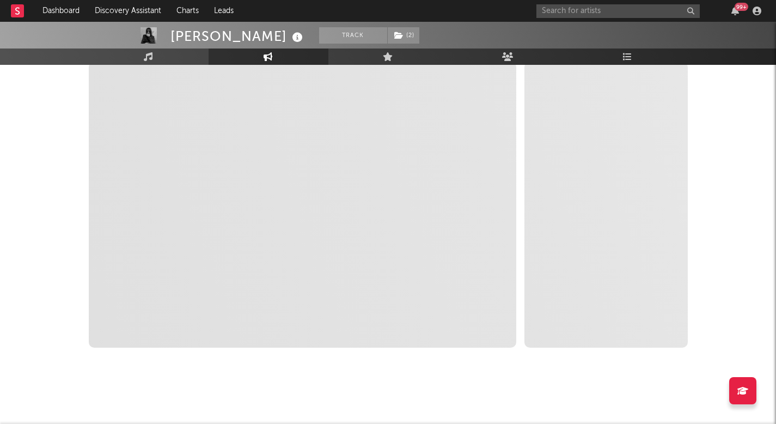
scroll to position [170, 0]
select select "1m"
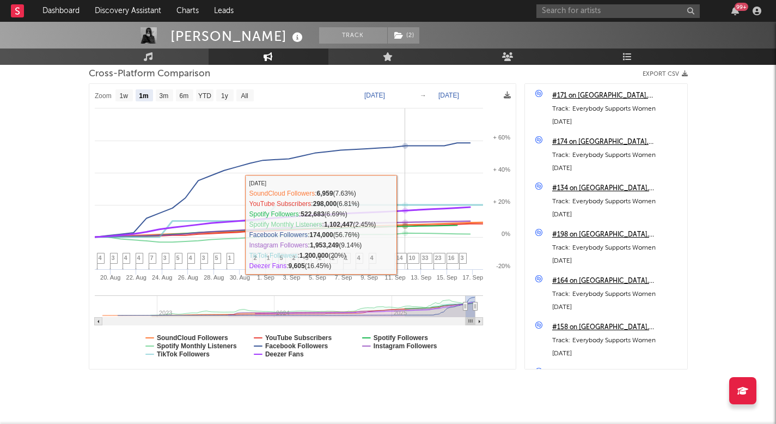
scroll to position [147, 0]
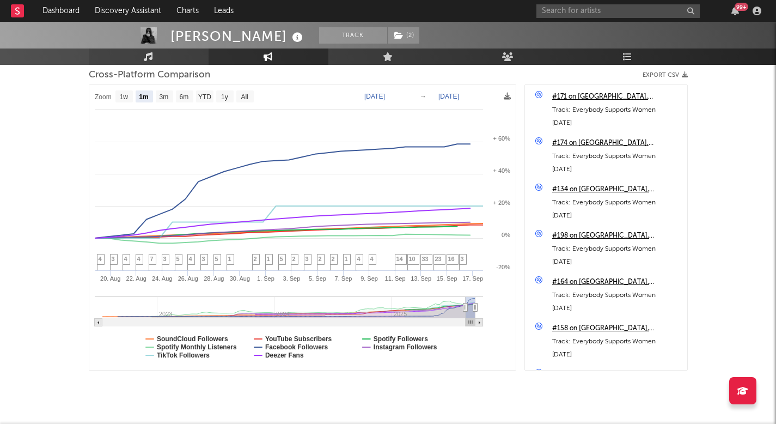
click at [171, 54] on link "Music" at bounding box center [149, 56] width 120 height 16
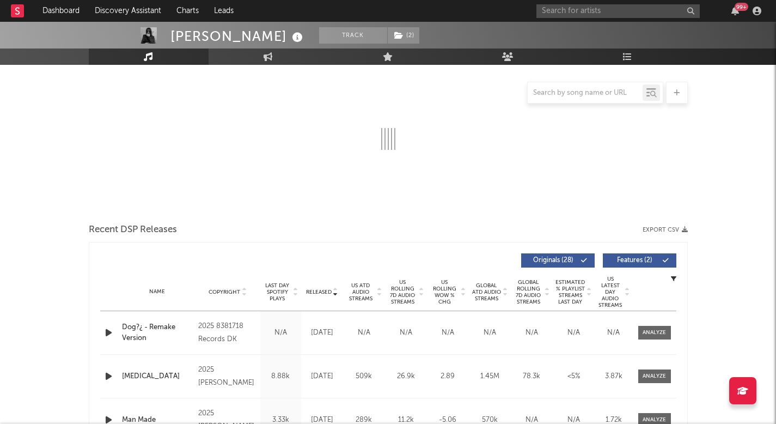
scroll to position [283, 0]
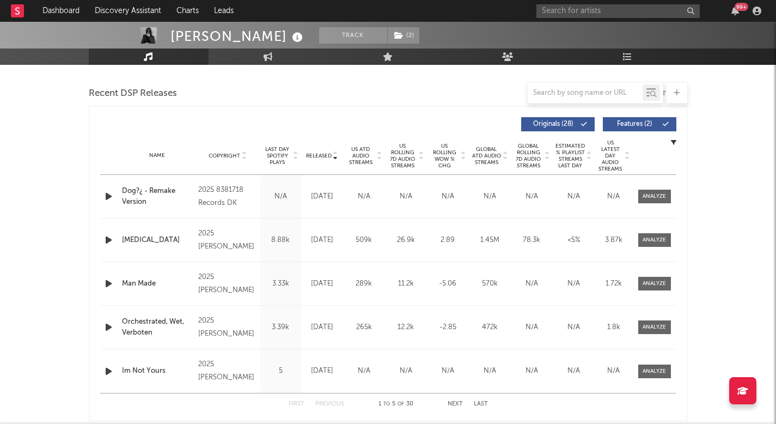
select select "6m"
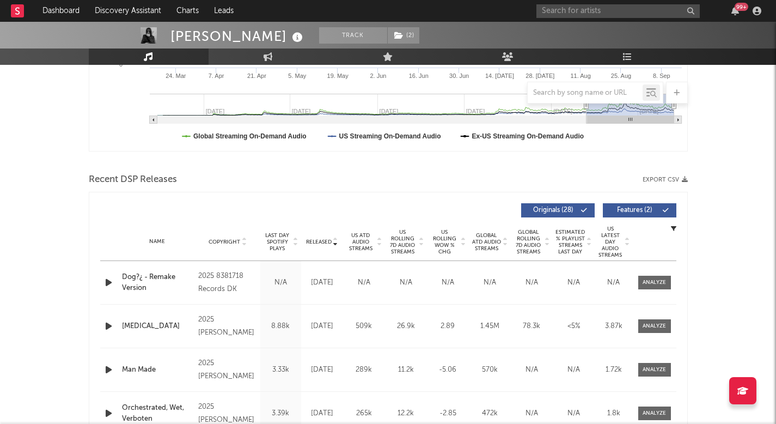
click at [320, 237] on div "Released" at bounding box center [322, 241] width 36 height 8
click at [359, 244] on span "US ATD Audio Streams" at bounding box center [361, 242] width 30 height 20
click at [400, 242] on span "US Rolling 7D Audio Streams" at bounding box center [403, 242] width 30 height 26
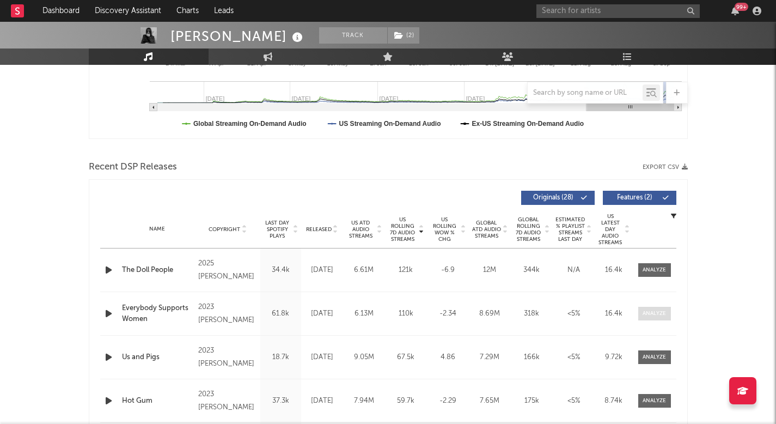
click at [664, 312] on div at bounding box center [653, 313] width 23 height 8
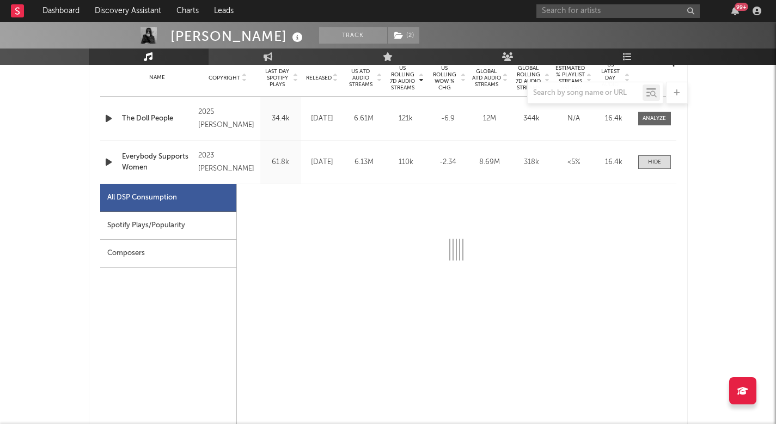
select select "6m"
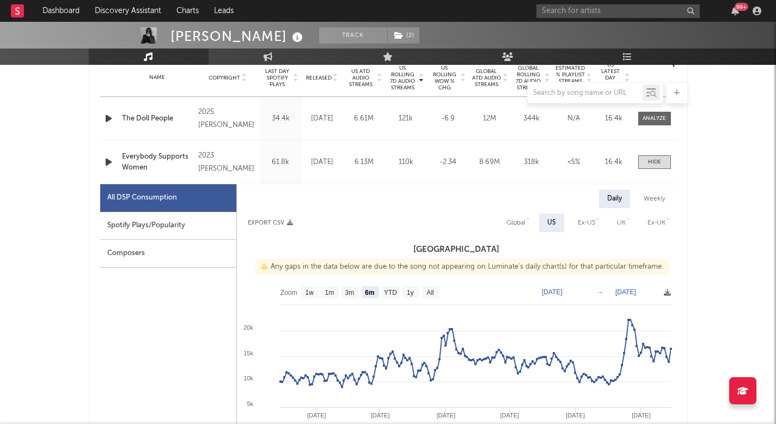
scroll to position [454, 0]
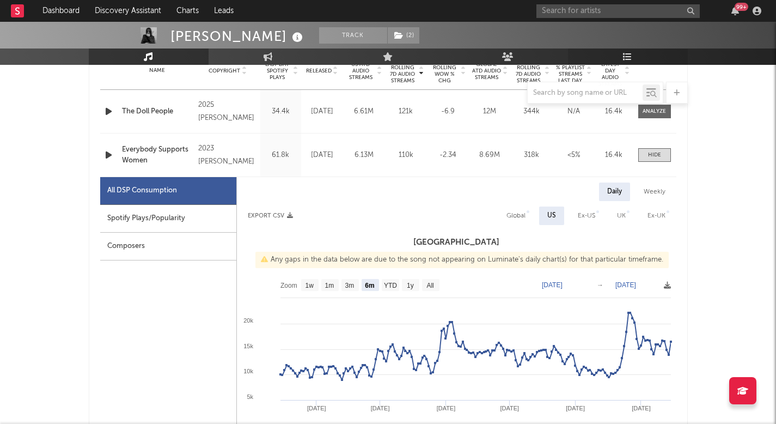
click at [627, 49] on link "Playlists/Charts" at bounding box center [628, 56] width 120 height 16
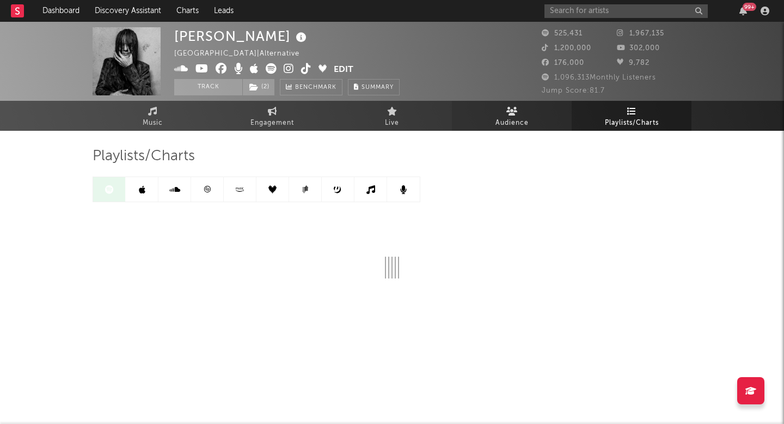
click at [482, 120] on link "Audience" at bounding box center [512, 116] width 120 height 30
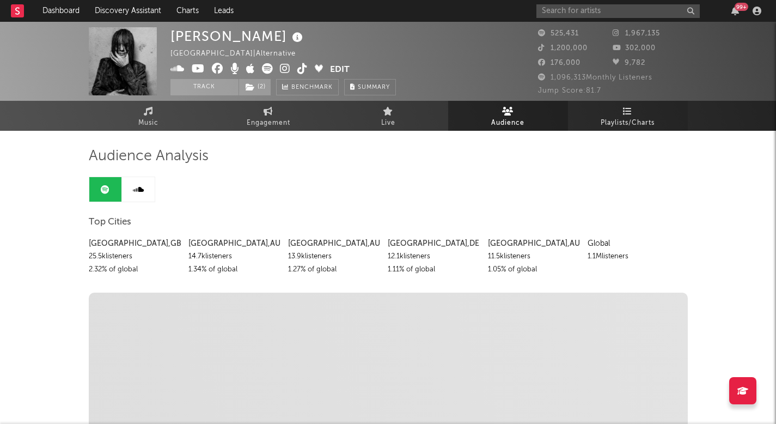
click at [611, 109] on link "Playlists/Charts" at bounding box center [628, 116] width 120 height 30
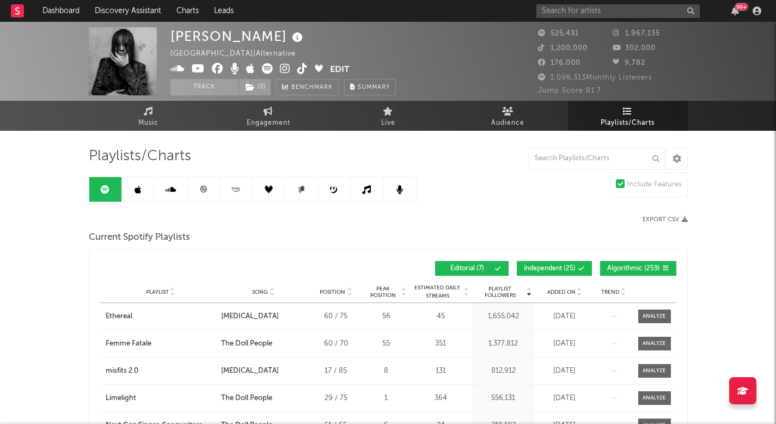
click at [213, 191] on link at bounding box center [203, 189] width 33 height 24
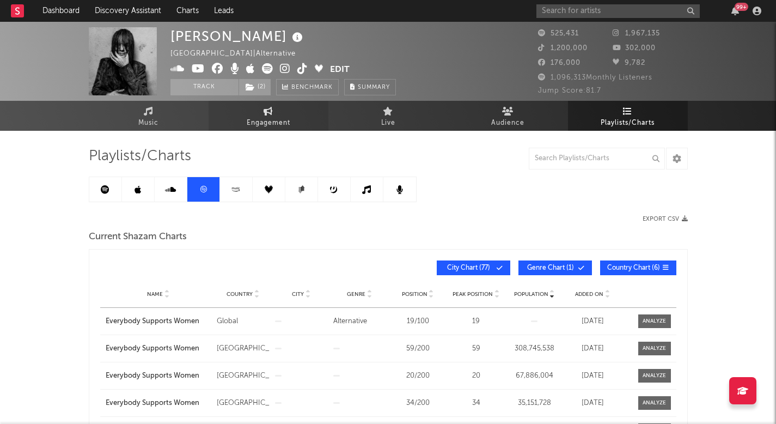
click at [271, 120] on span "Engagement" at bounding box center [269, 122] width 44 height 13
select select "1w"
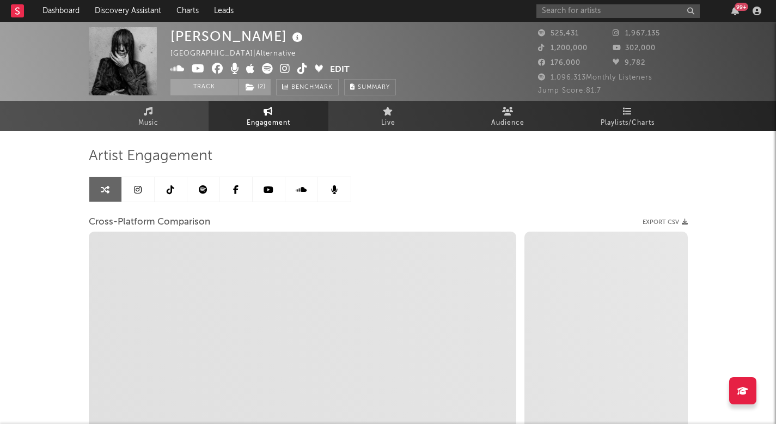
select select "1m"
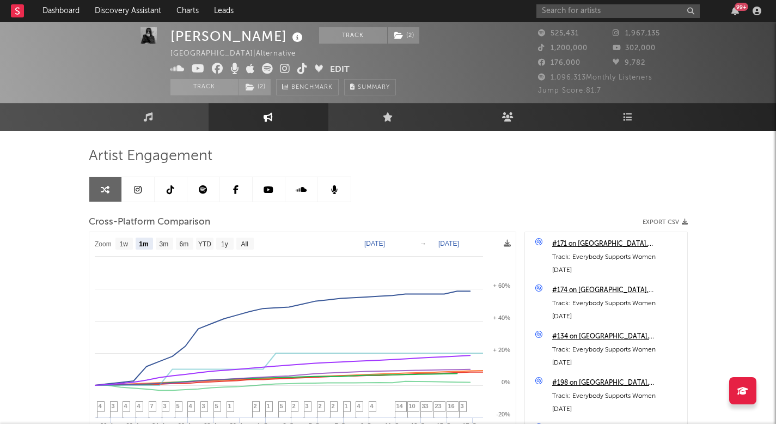
scroll to position [8, 0]
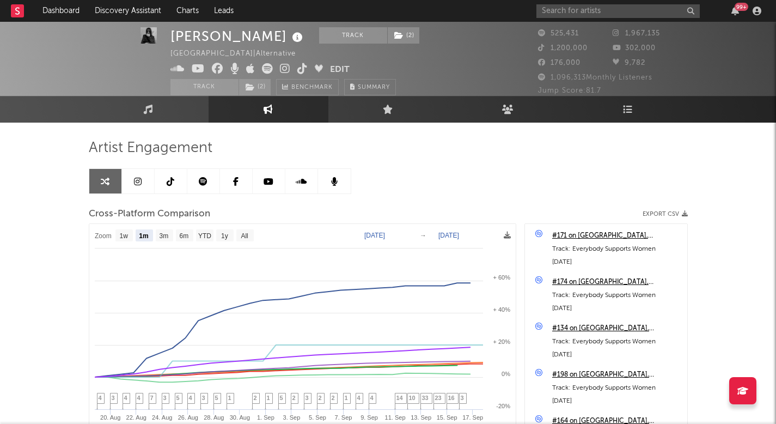
click at [302, 69] on icon at bounding box center [302, 68] width 10 height 11
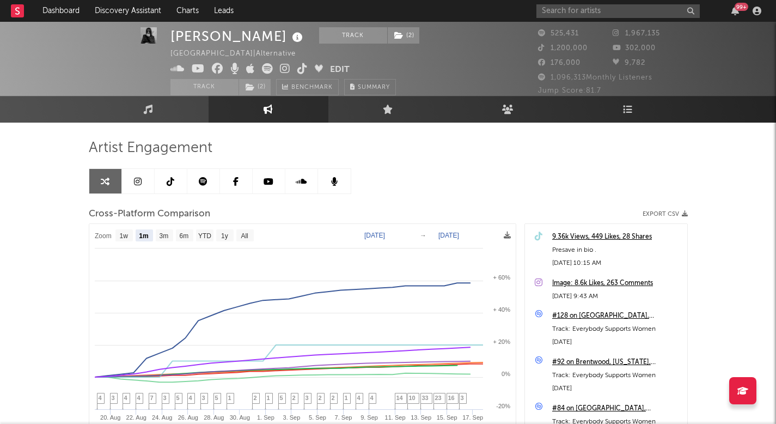
scroll to position [702, 0]
click at [589, 231] on div "9.36k Views, 449 Likes, 28 Shares" at bounding box center [617, 235] width 130 height 13
click at [200, 171] on link at bounding box center [203, 181] width 33 height 24
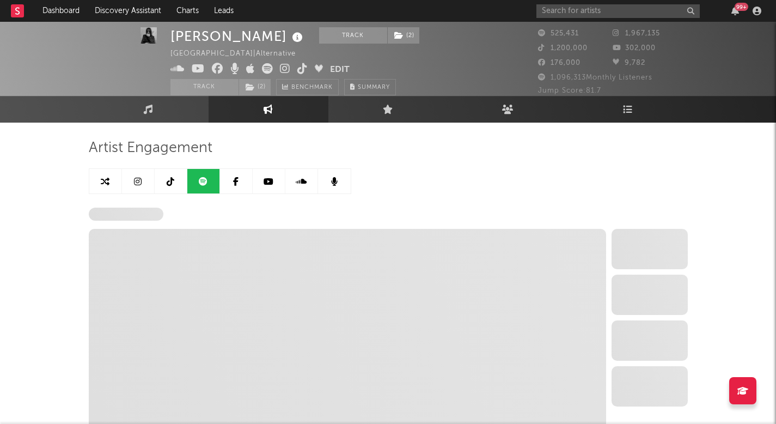
select select "6m"
select select "1w"
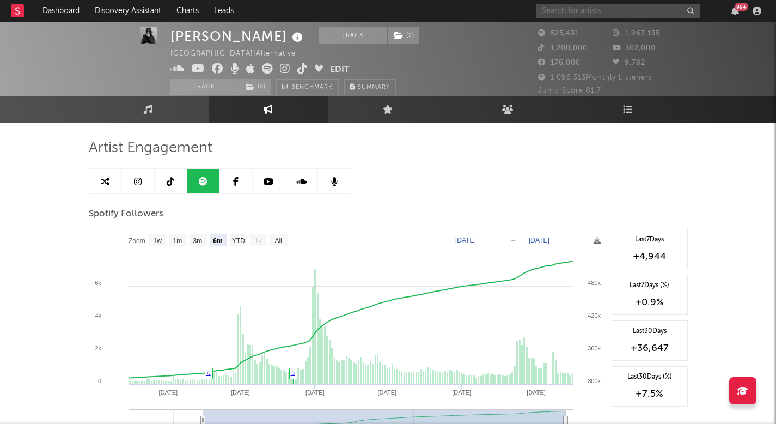
click at [627, 10] on input "text" at bounding box center [617, 11] width 163 height 14
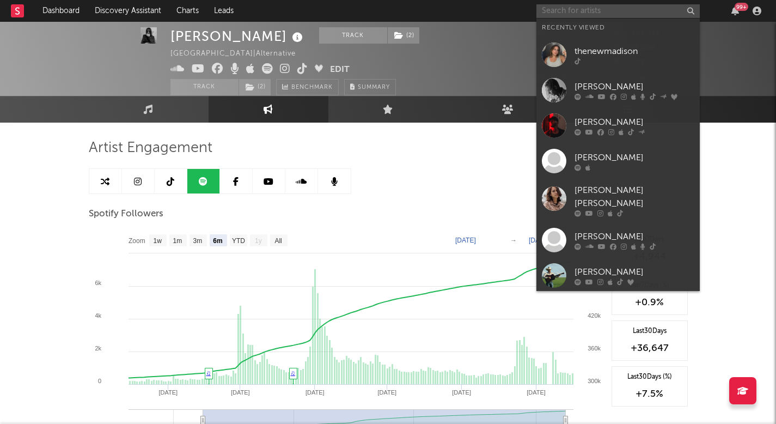
paste input "https://www.tiktok.com/@chloenalanimusic2"
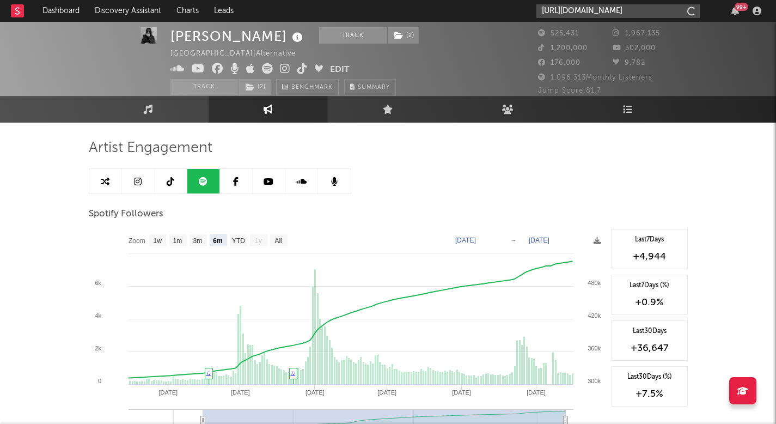
scroll to position [0, 16]
type input "https://www.tiktok.com/@chloenalanimusic2"
click at [605, 7] on input "https://www.tiktok.com/@chloenalanimusic2" at bounding box center [617, 11] width 163 height 14
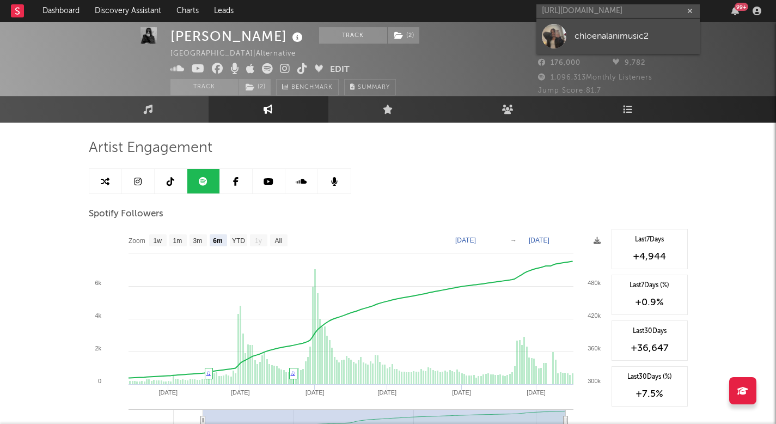
click at [605, 40] on div "chloenalanimusic2" at bounding box center [634, 35] width 120 height 13
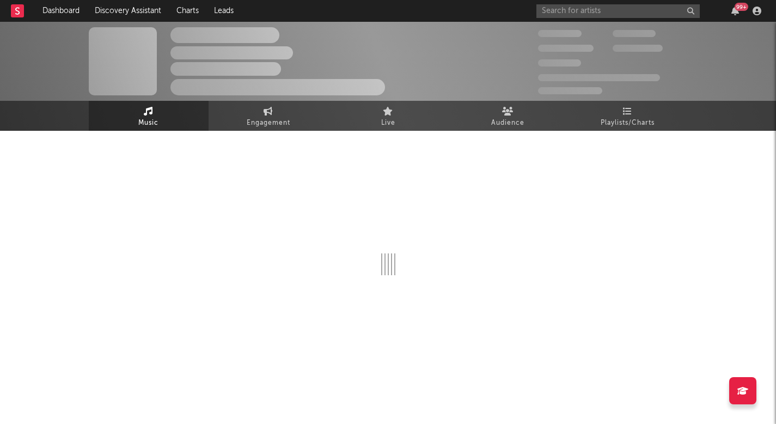
select select "1w"
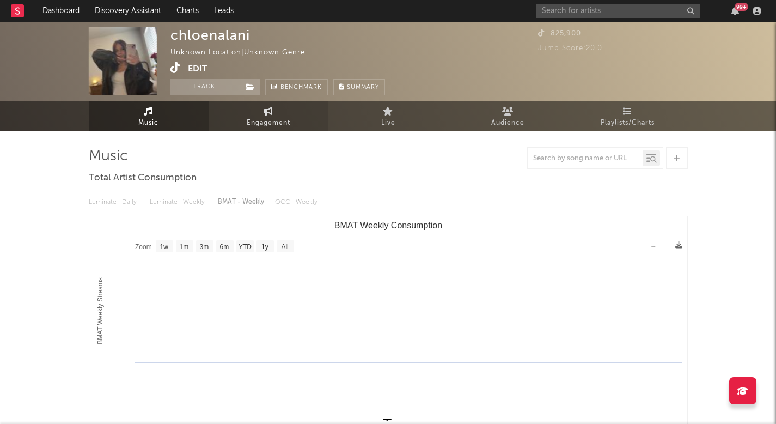
click at [262, 123] on span "Engagement" at bounding box center [269, 122] width 44 height 13
select select "1w"
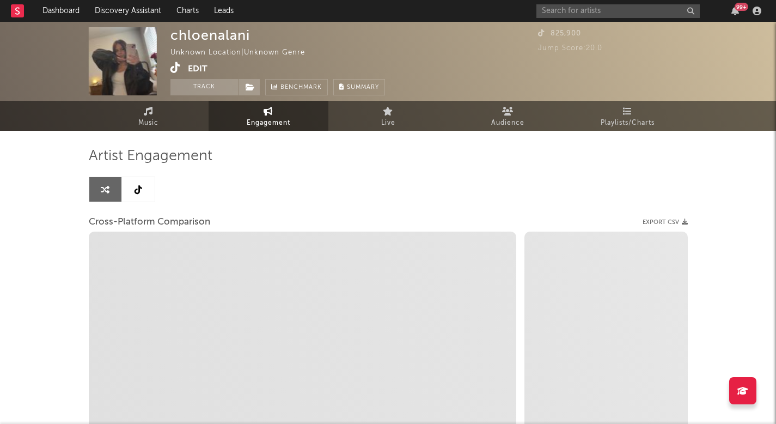
select select "1m"
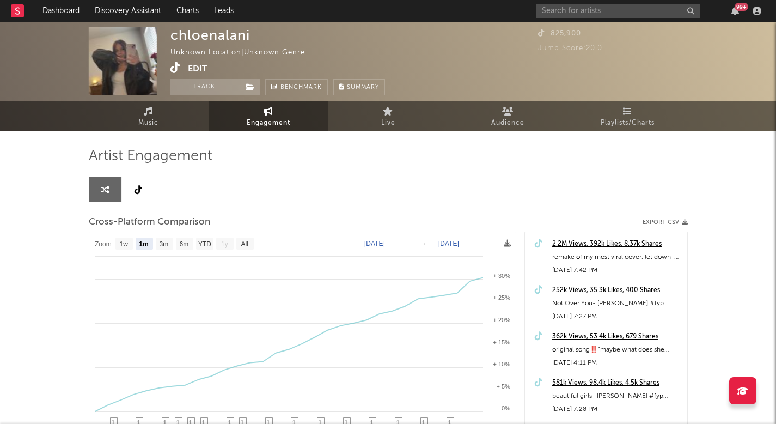
click at [138, 193] on icon at bounding box center [138, 189] width 8 height 9
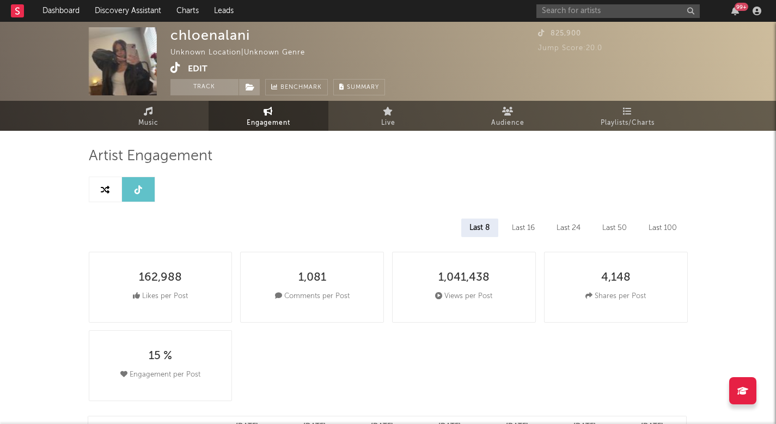
select select "6m"
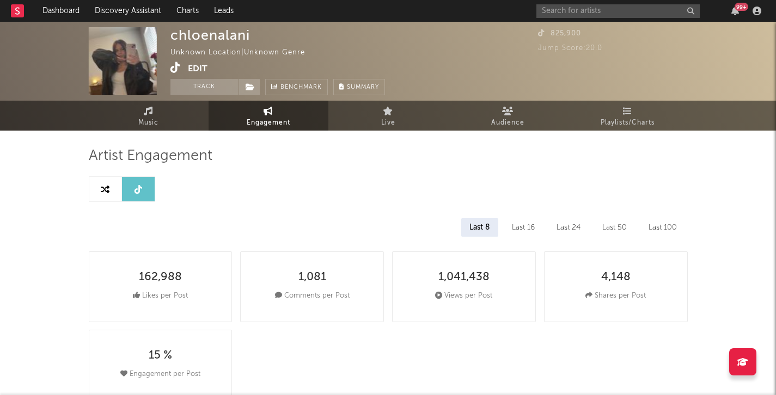
click at [180, 62] on span at bounding box center [178, 69] width 17 height 14
click at [177, 66] on icon at bounding box center [175, 67] width 10 height 11
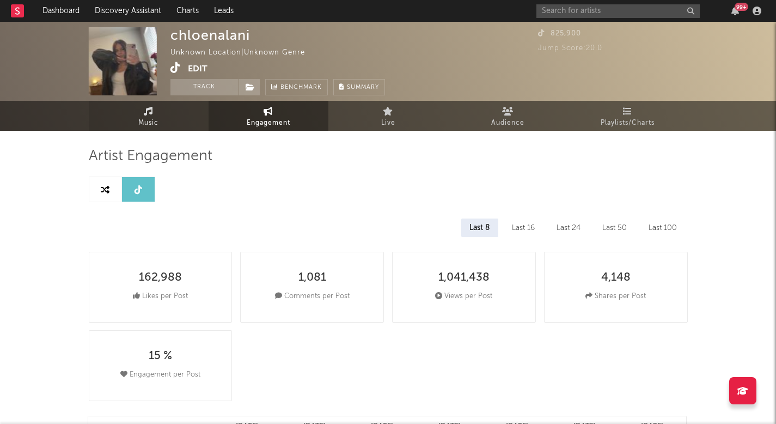
click at [134, 109] on link "Music" at bounding box center [149, 116] width 120 height 30
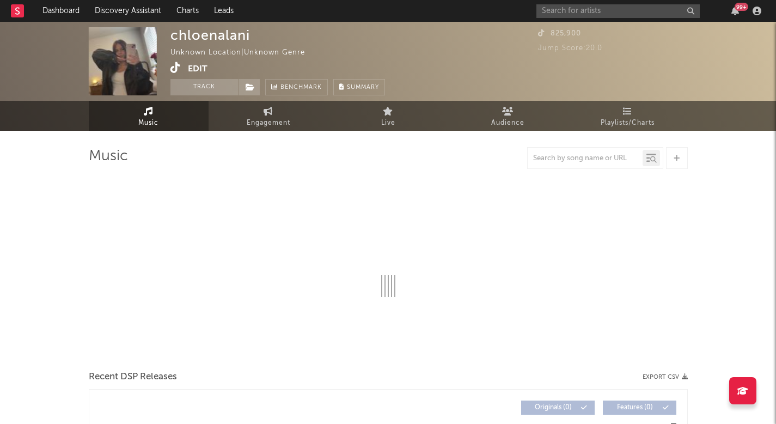
select select "1w"
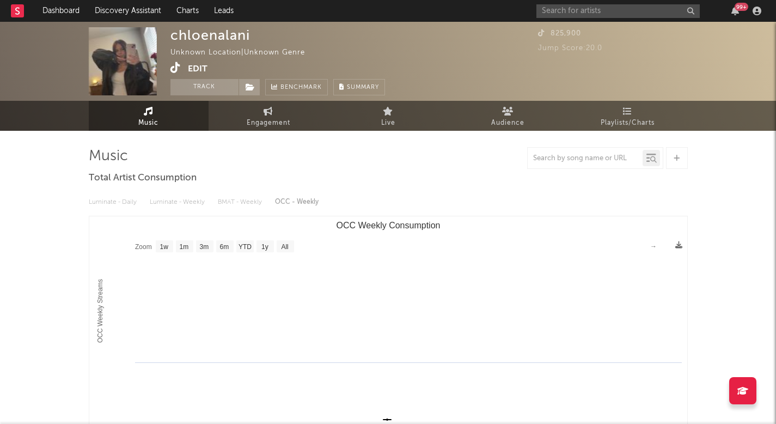
click at [173, 71] on icon at bounding box center [175, 67] width 10 height 11
click at [265, 126] on span "Engagement" at bounding box center [269, 122] width 44 height 13
select select "1w"
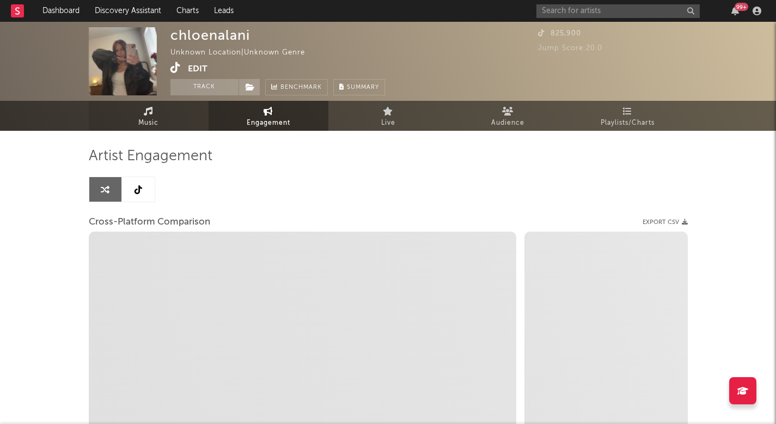
select select "1m"
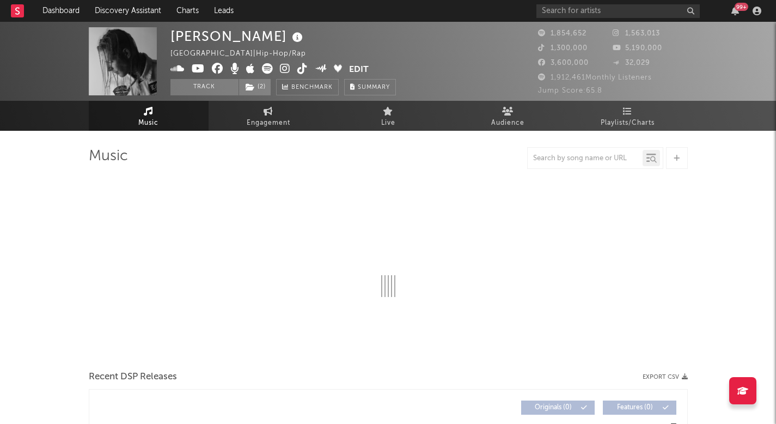
select select "6m"
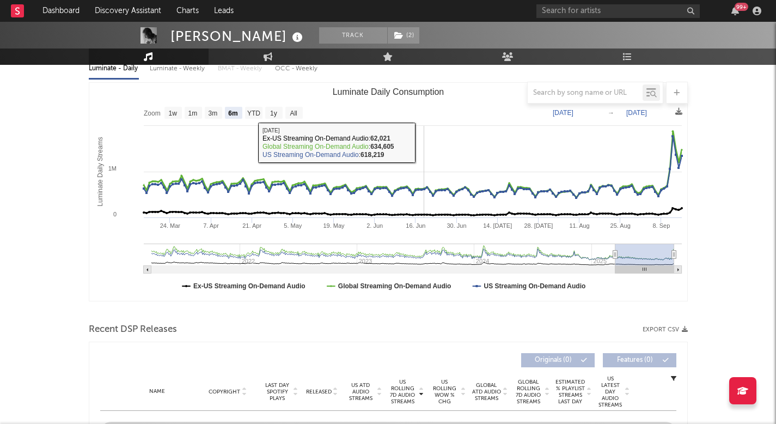
scroll to position [190, 0]
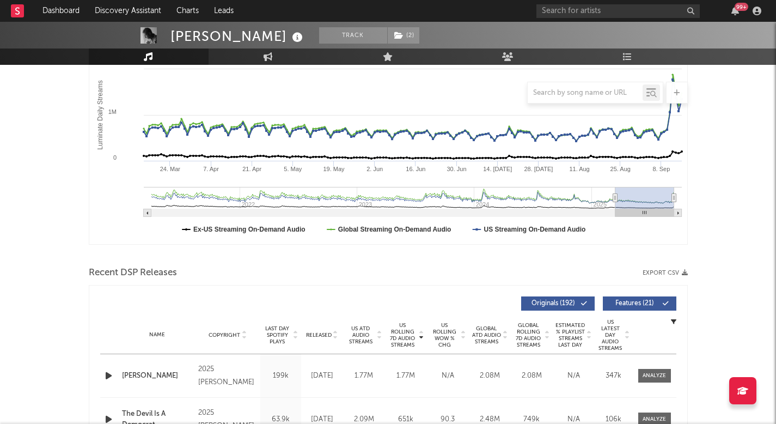
click at [322, 333] on span "Released" at bounding box center [319, 335] width 26 height 7
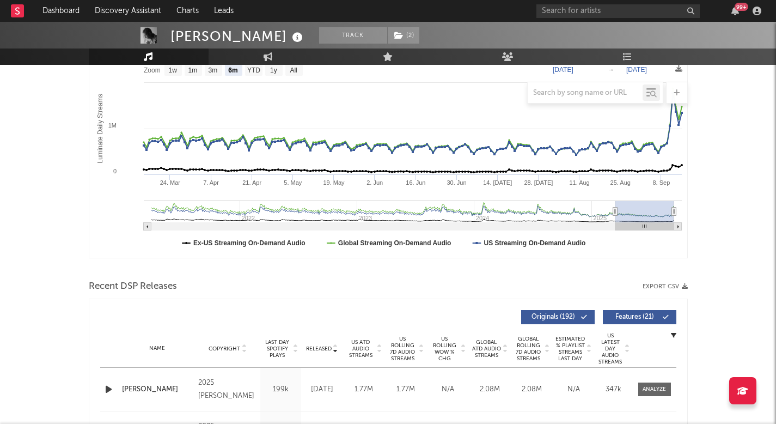
scroll to position [178, 0]
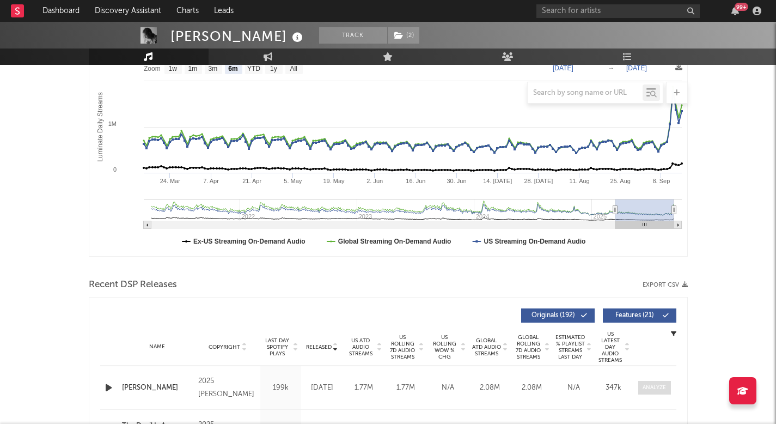
click at [660, 388] on div at bounding box center [653, 387] width 23 height 8
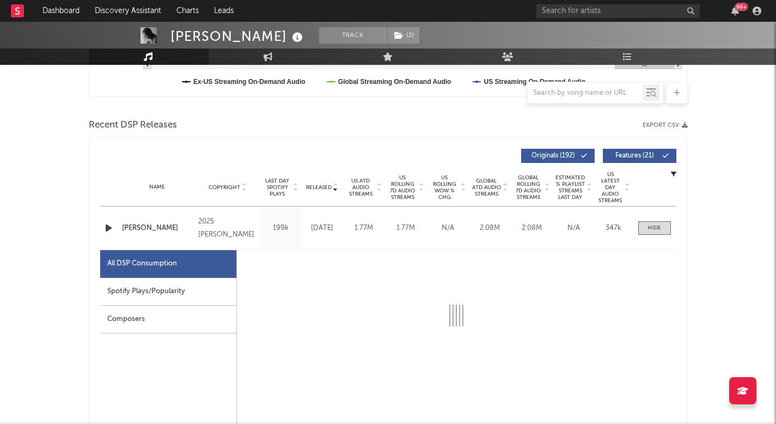
select select "1w"
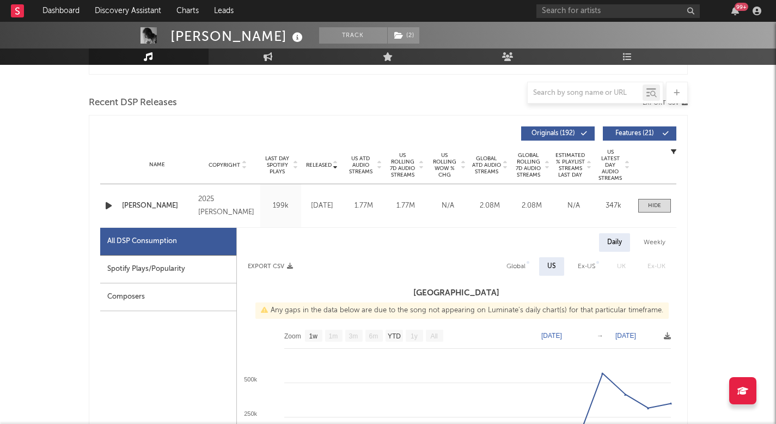
scroll to position [378, 0]
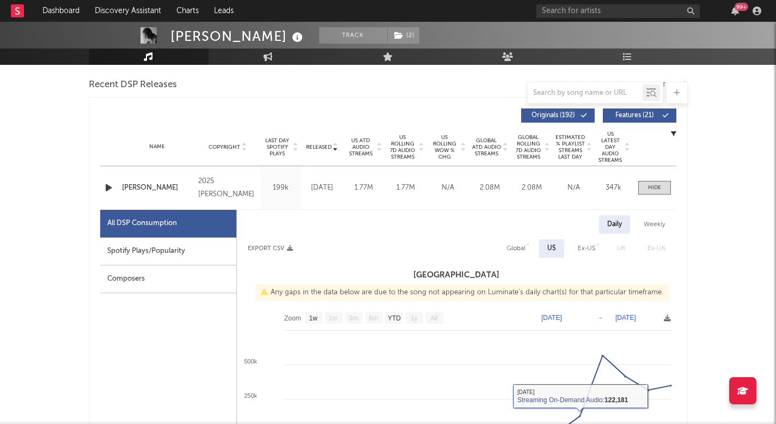
click at [530, 248] on div "Global" at bounding box center [515, 248] width 35 height 19
select select "1w"
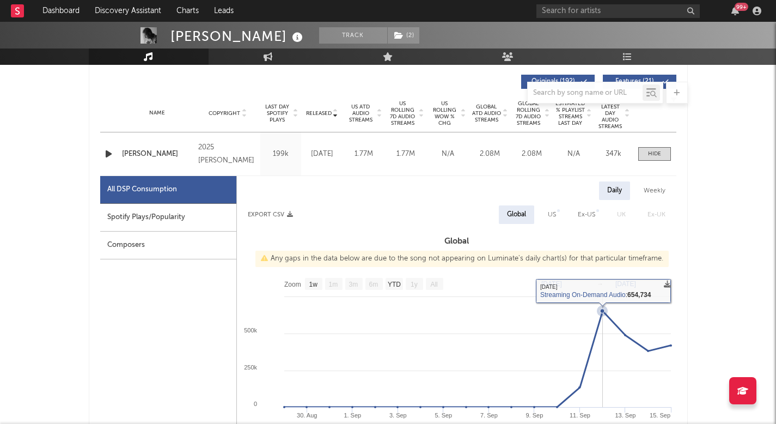
scroll to position [408, 0]
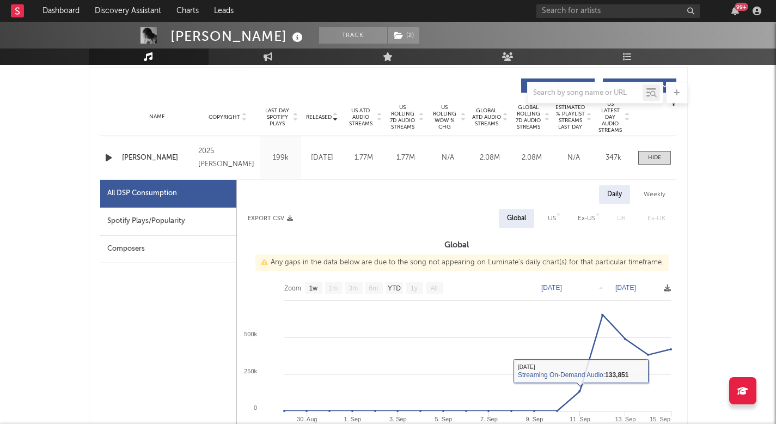
click at [549, 216] on div "US" at bounding box center [552, 218] width 8 height 13
select select "1w"
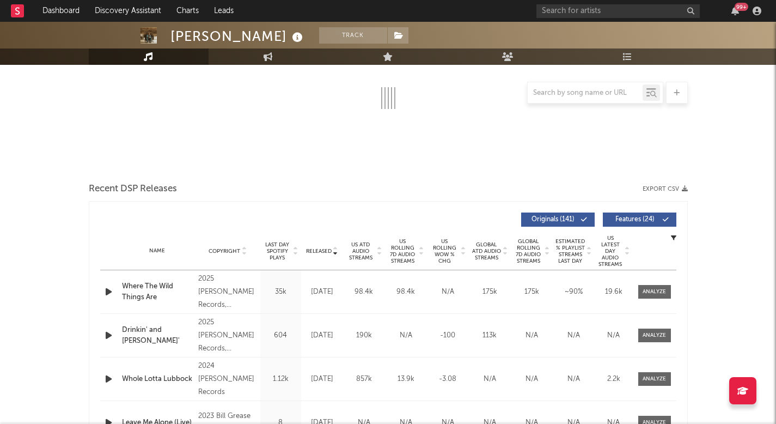
scroll to position [179, 0]
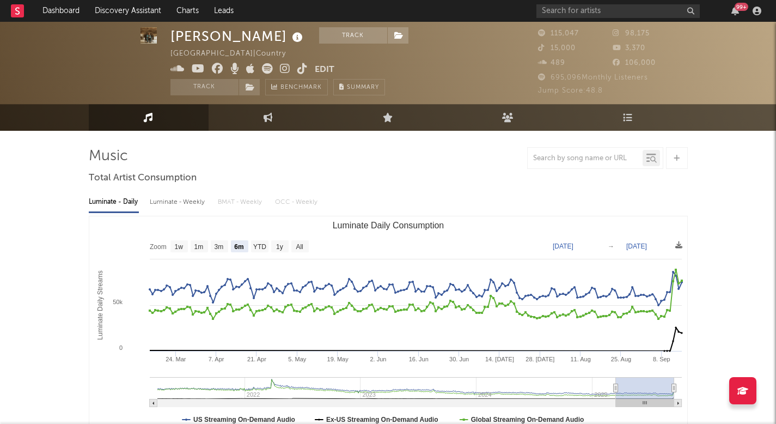
scroll to position [14, 0]
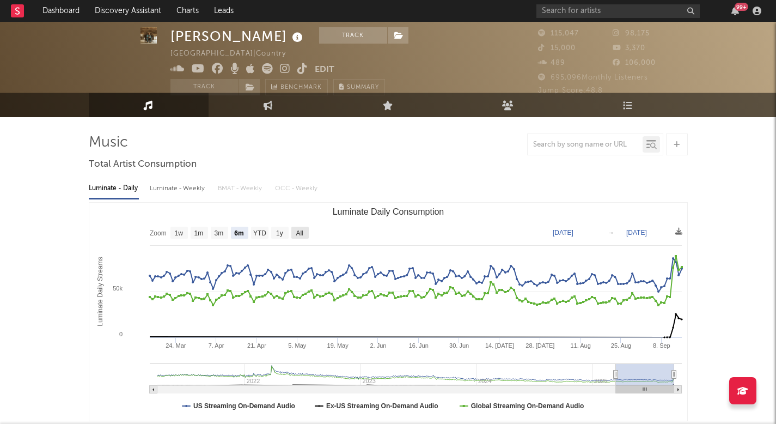
click at [300, 231] on text "All" at bounding box center [299, 233] width 7 height 8
select select "All"
type input "[DATE]"
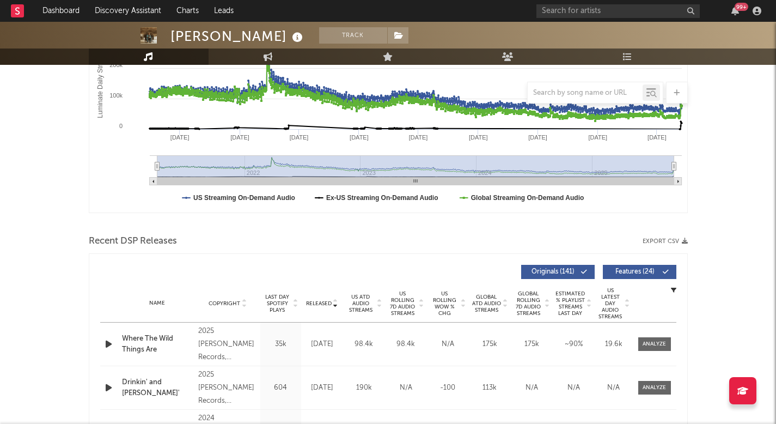
scroll to position [231, 0]
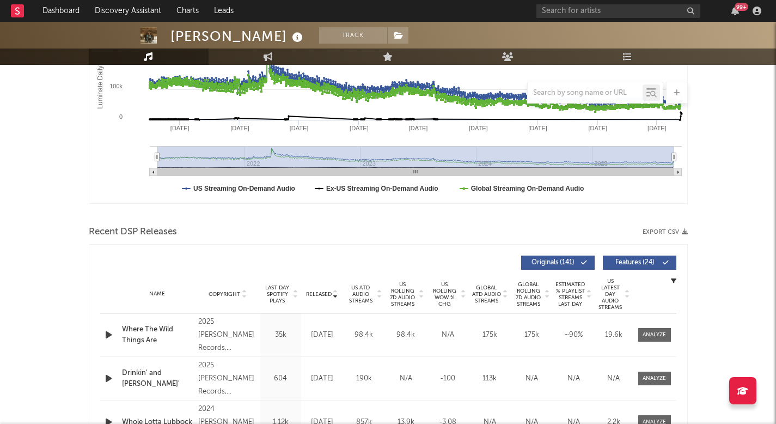
click at [366, 303] on span "US ATD Audio Streams" at bounding box center [361, 294] width 30 height 20
click at [335, 296] on icon at bounding box center [335, 296] width 5 height 4
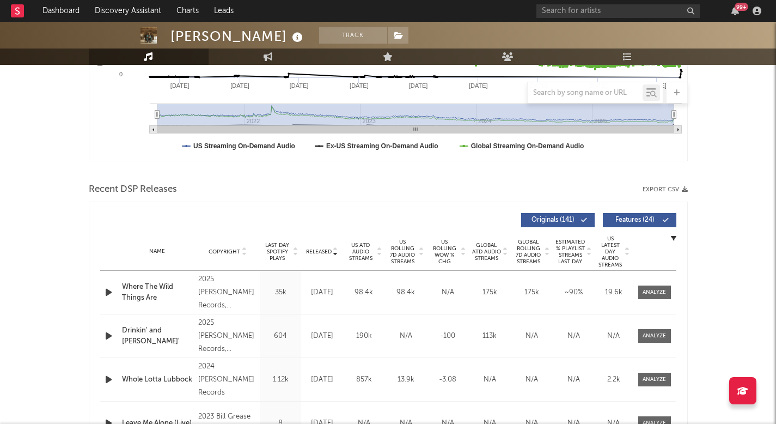
scroll to position [325, 0]
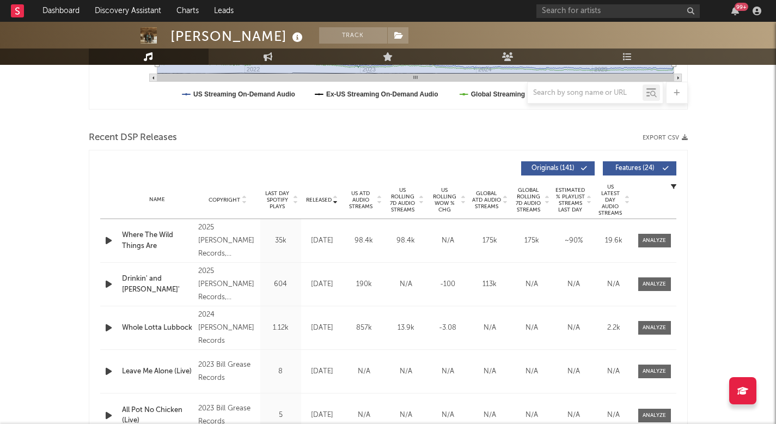
click at [647, 231] on div "Name Where The Wild Things Are Copyright 2025 Bill Grease Records, distributed …" at bounding box center [388, 240] width 576 height 43
click at [641, 56] on link "Playlists/Charts" at bounding box center [628, 56] width 120 height 16
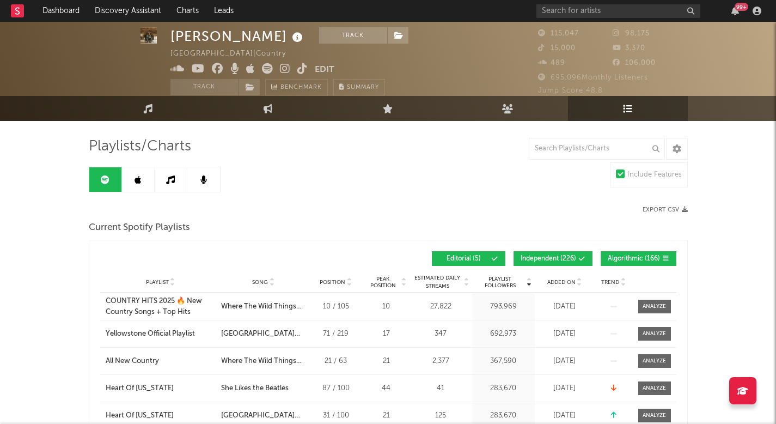
scroll to position [11, 0]
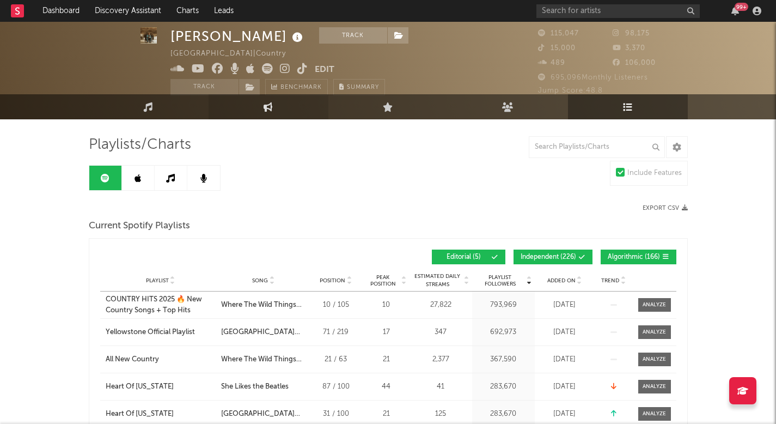
click at [281, 109] on link "Engagement" at bounding box center [268, 106] width 120 height 25
select select "1w"
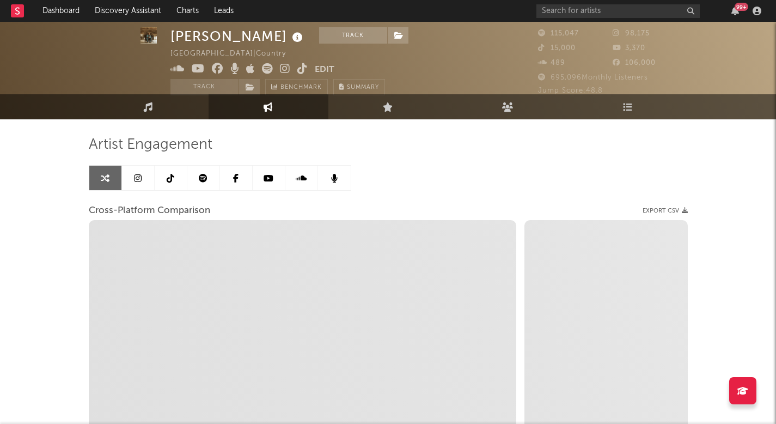
select select "1m"
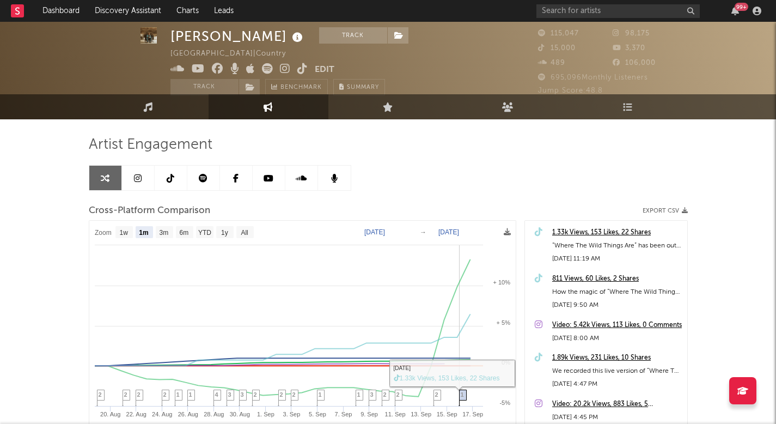
click at [463, 395] on span "1" at bounding box center [462, 394] width 3 height 7
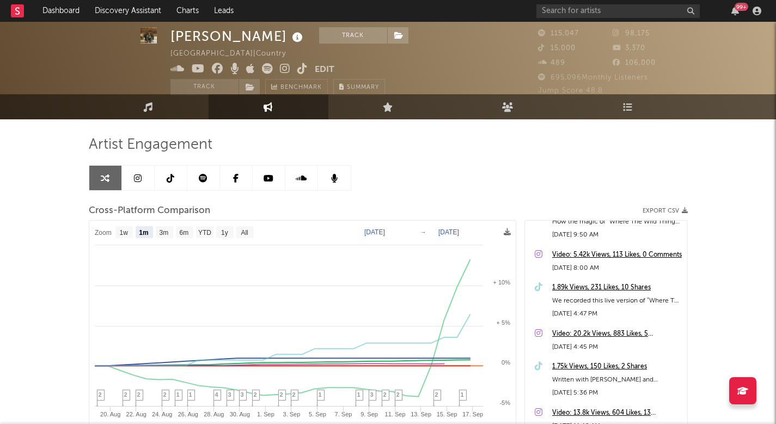
scroll to position [75, 0]
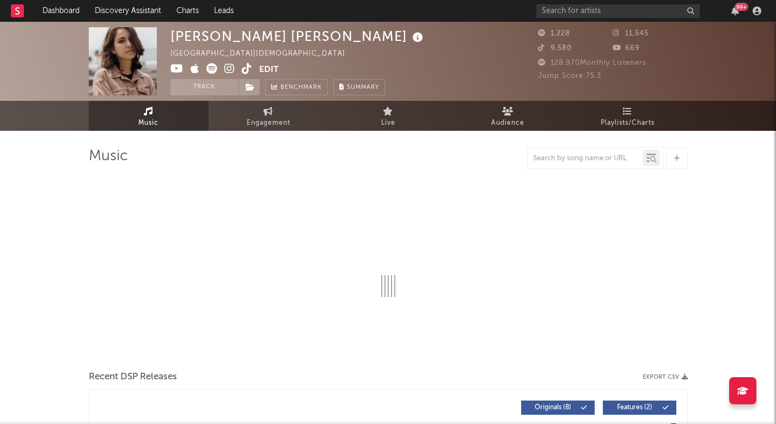
select select "1w"
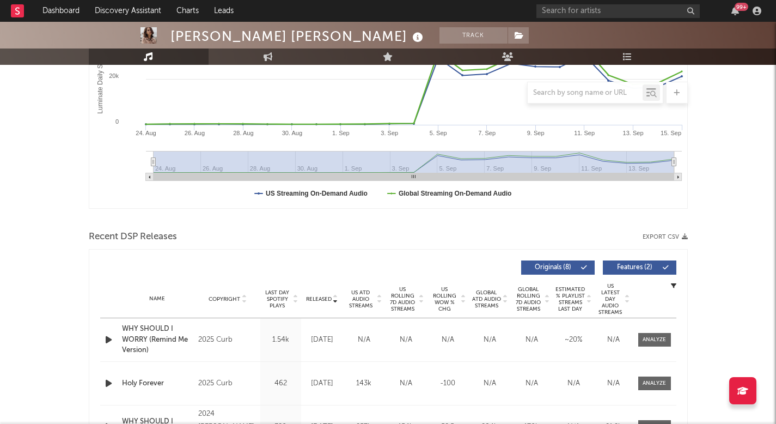
scroll to position [235, 0]
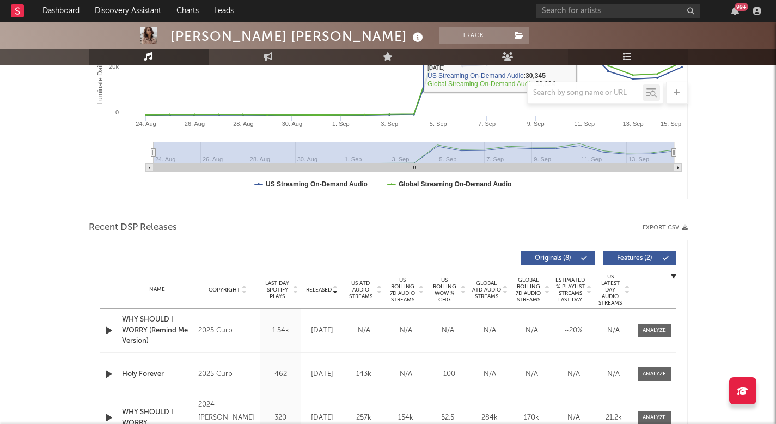
click at [626, 53] on icon at bounding box center [627, 56] width 9 height 9
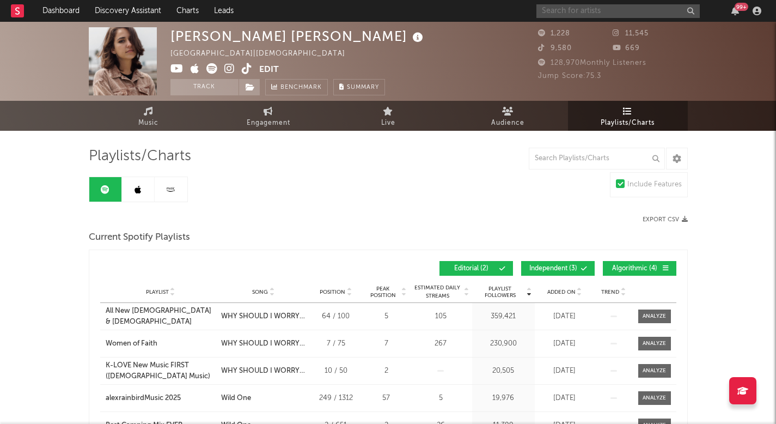
click at [567, 8] on input "text" at bounding box center [617, 11] width 163 height 14
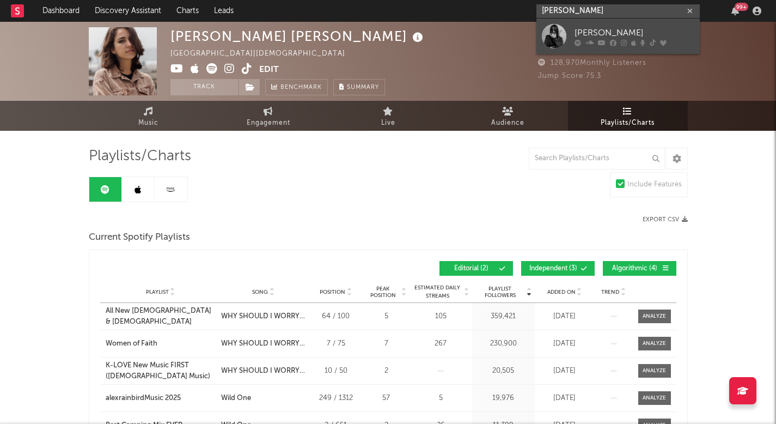
type input "sofia isella"
click at [629, 30] on div "SOFIA ISELLA" at bounding box center [634, 32] width 120 height 13
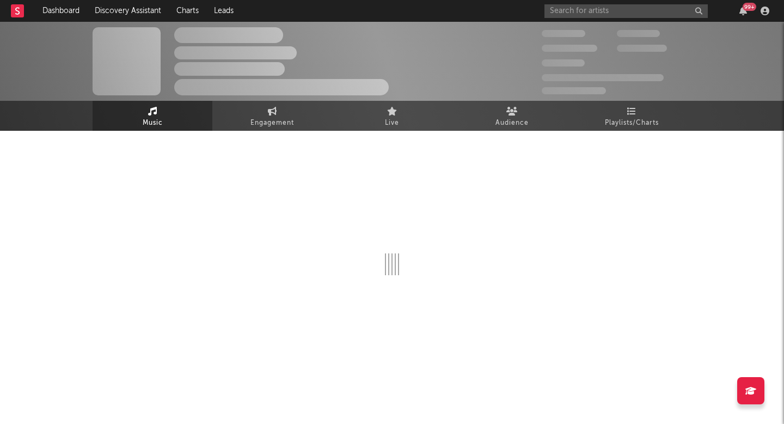
select select "6m"
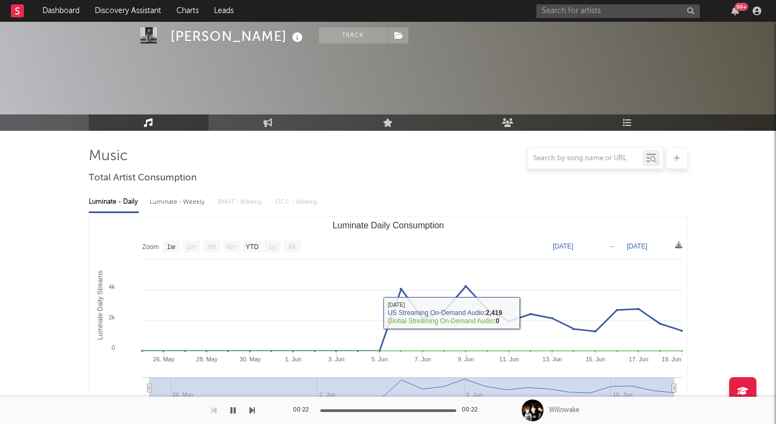
select select "1w"
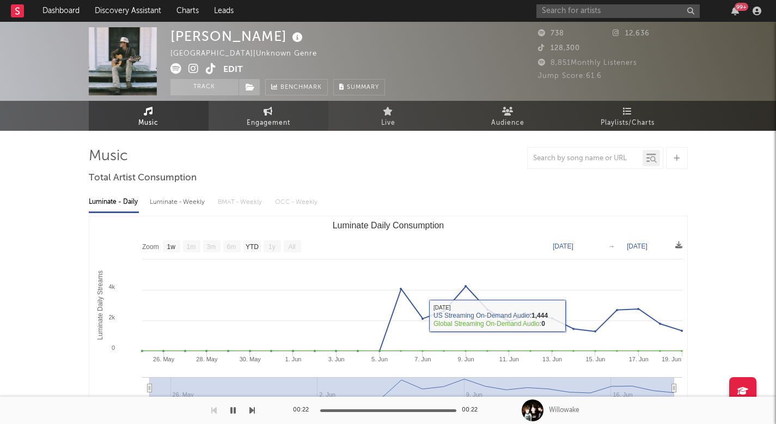
click at [289, 126] on span "Engagement" at bounding box center [269, 122] width 44 height 13
select select "1w"
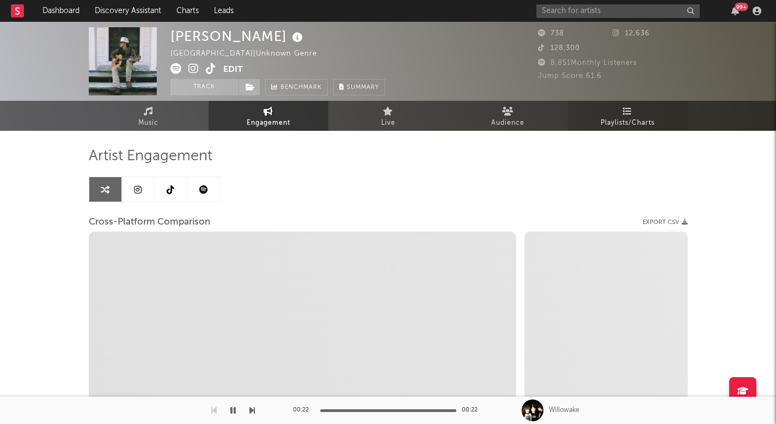
select select "1m"
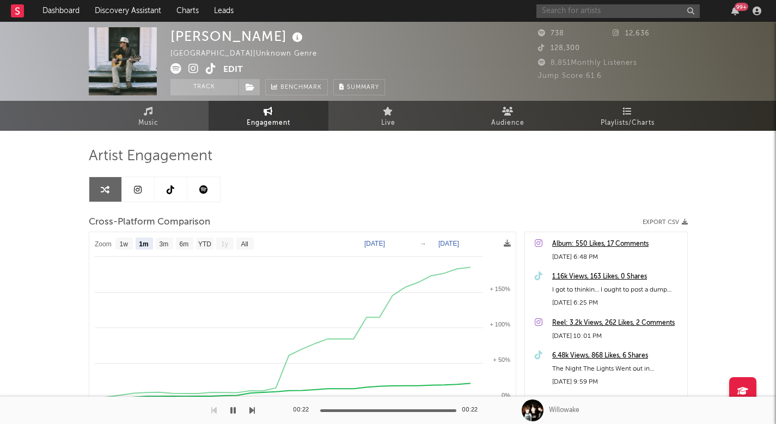
click at [595, 17] on input "text" at bounding box center [617, 11] width 163 height 14
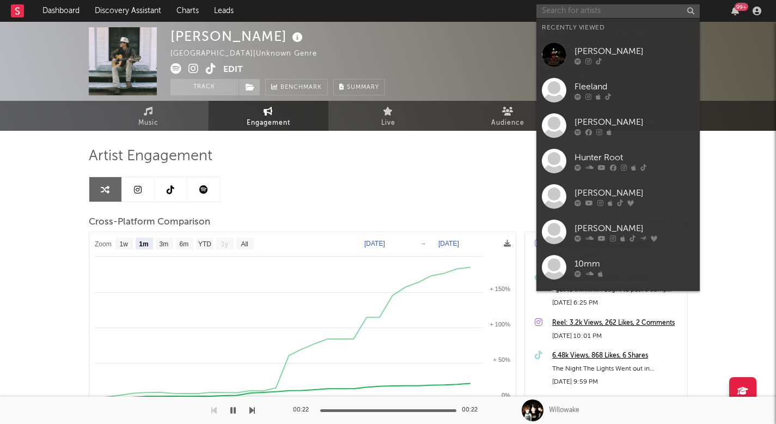
paste input "[PERSON_NAME]"
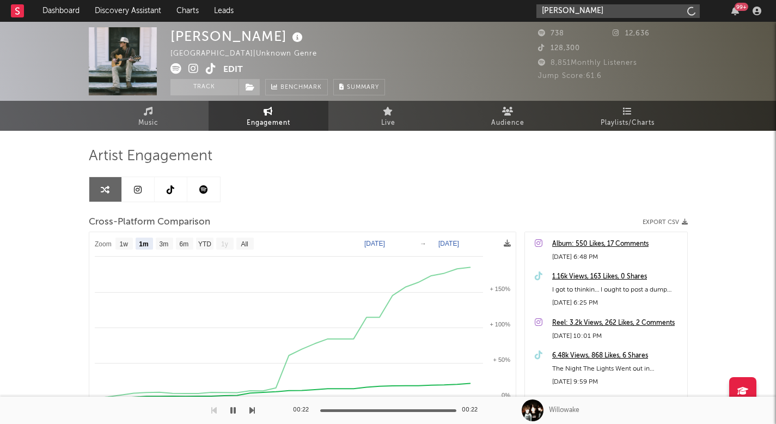
type input "[PERSON_NAME]"
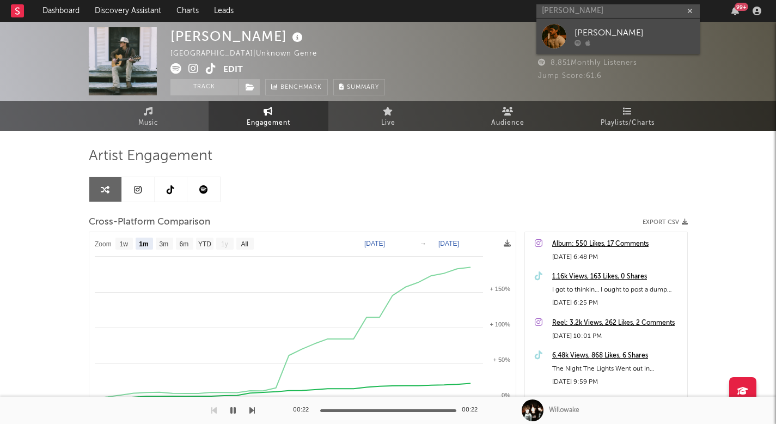
click at [593, 29] on div "[PERSON_NAME]" at bounding box center [634, 32] width 120 height 13
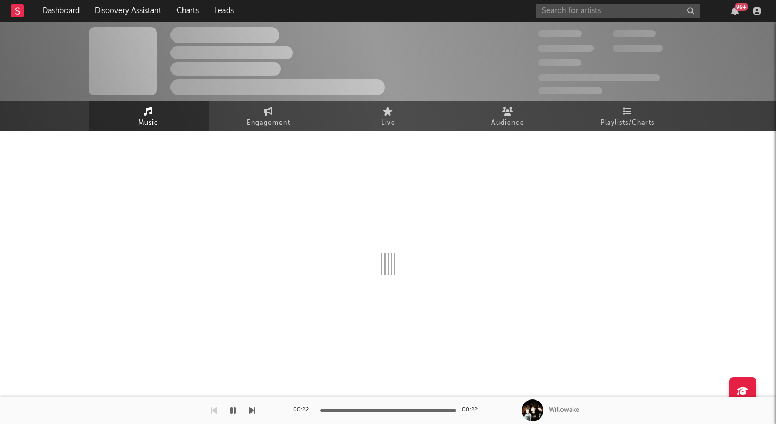
select select "1w"
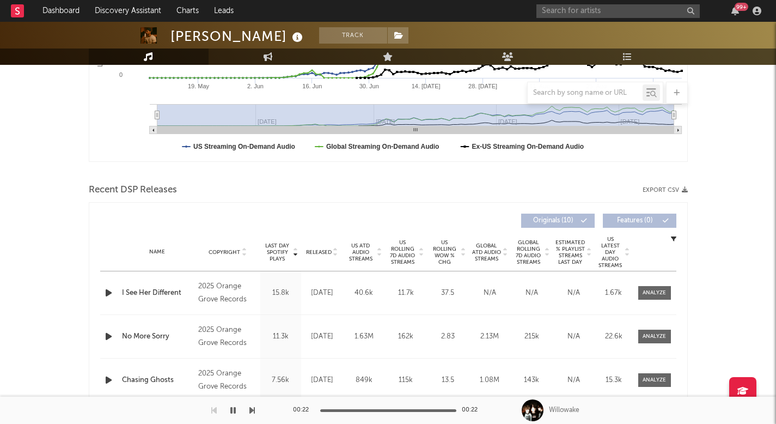
scroll to position [281, 0]
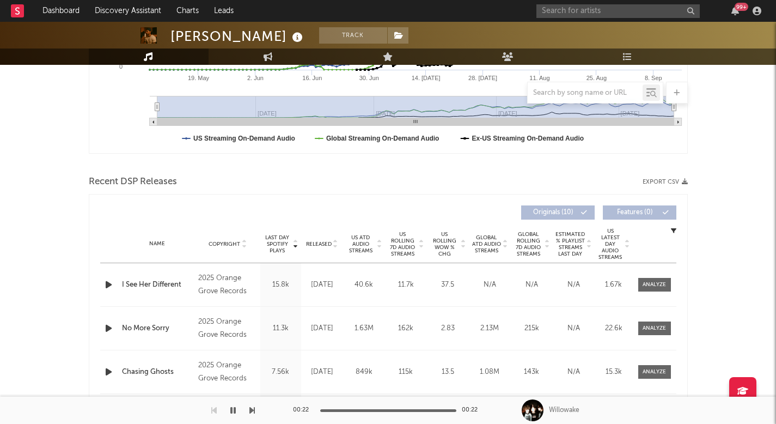
click at [108, 284] on icon "button" at bounding box center [108, 285] width 11 height 14
click at [111, 285] on icon "button" at bounding box center [108, 285] width 10 height 14
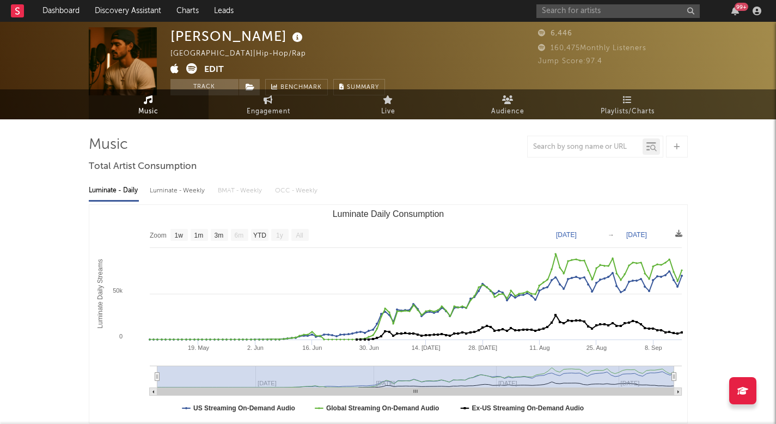
scroll to position [0, 0]
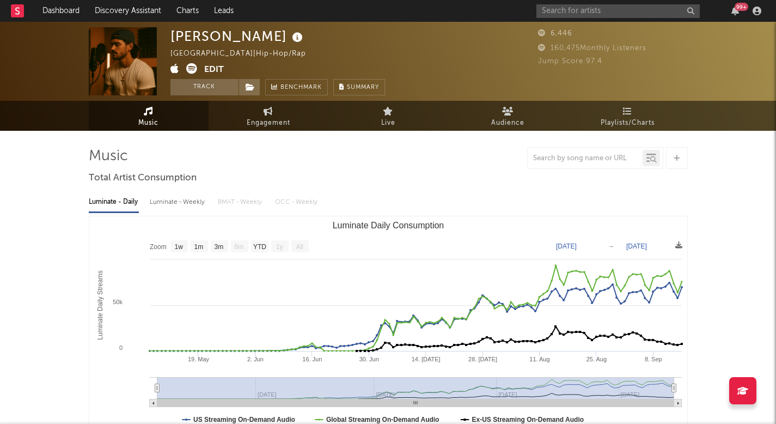
click at [184, 63] on span at bounding box center [187, 70] width 34 height 14
click at [191, 70] on icon at bounding box center [191, 68] width 11 height 11
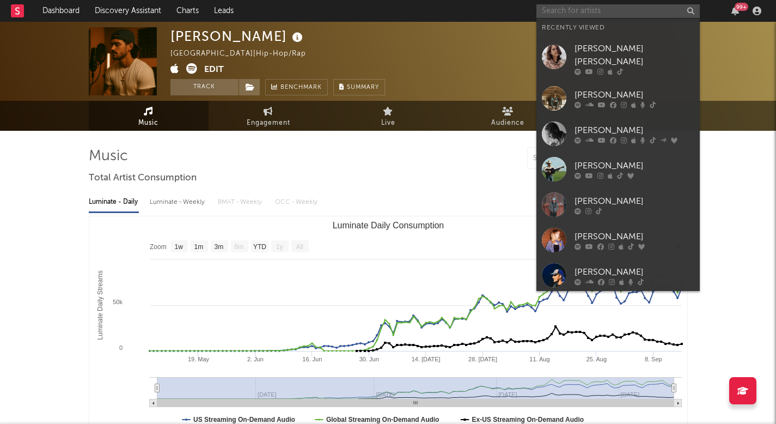
click at [596, 16] on input "text" at bounding box center [617, 11] width 163 height 14
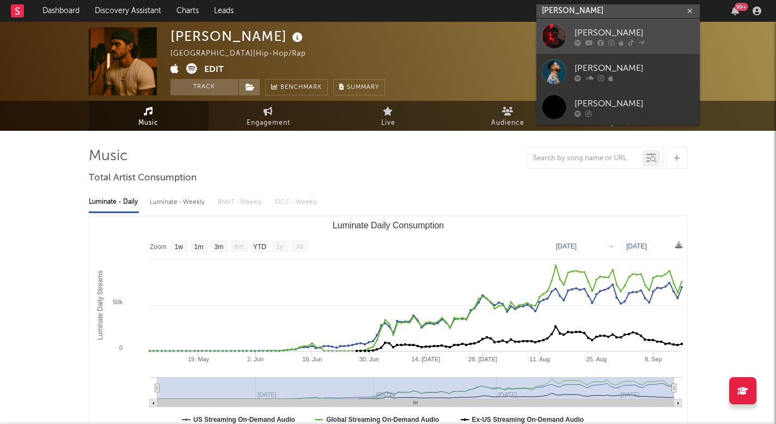
type input "ryan jesse"
click at [607, 27] on div "Ryan Jesse" at bounding box center [634, 32] width 120 height 13
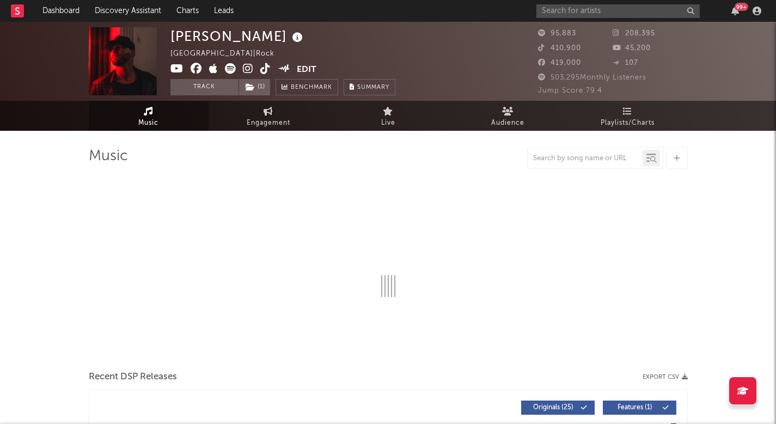
select select "6m"
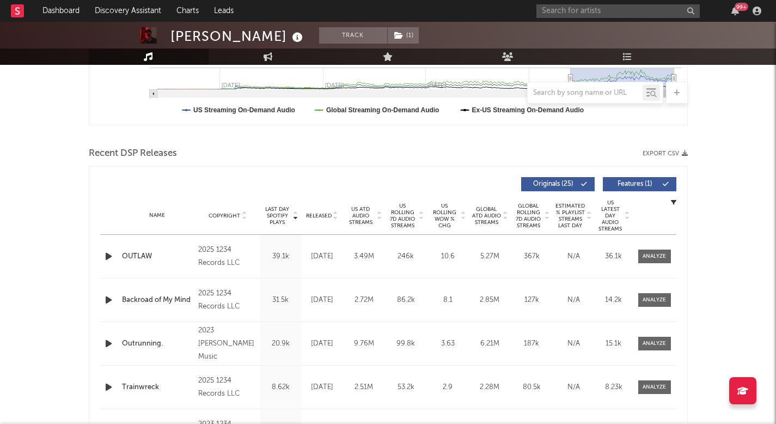
scroll to position [316, 0]
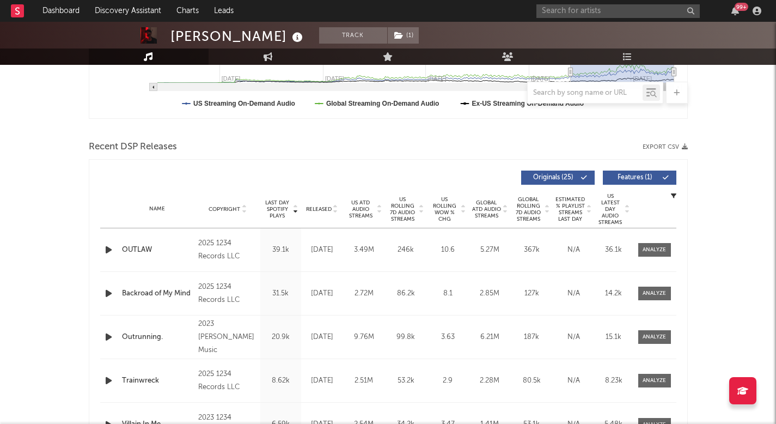
click at [445, 212] on span "US Rolling WoW % Chg" at bounding box center [444, 209] width 30 height 26
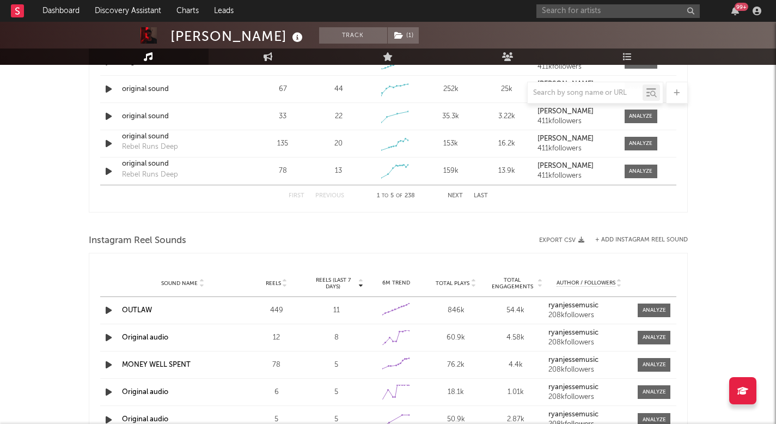
scroll to position [758, 0]
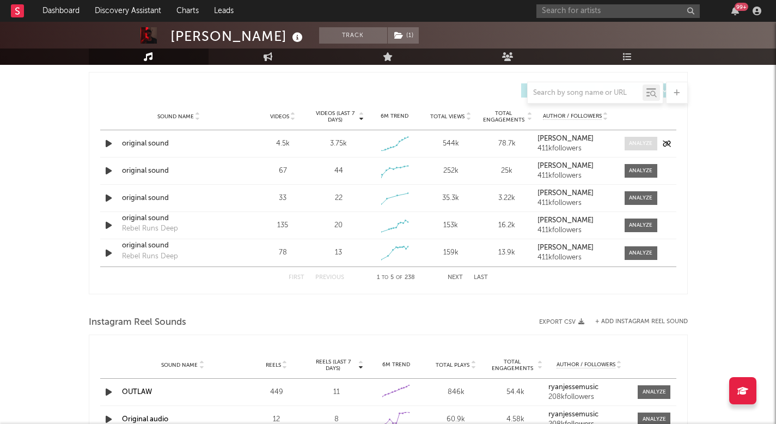
click at [643, 139] on div at bounding box center [640, 143] width 23 height 8
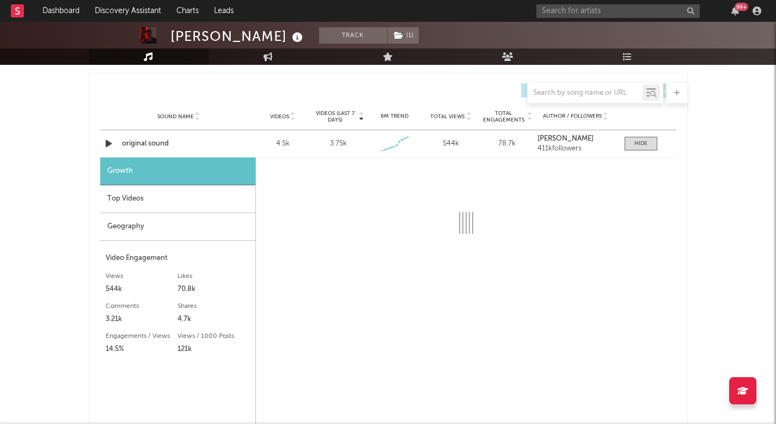
select select "1w"
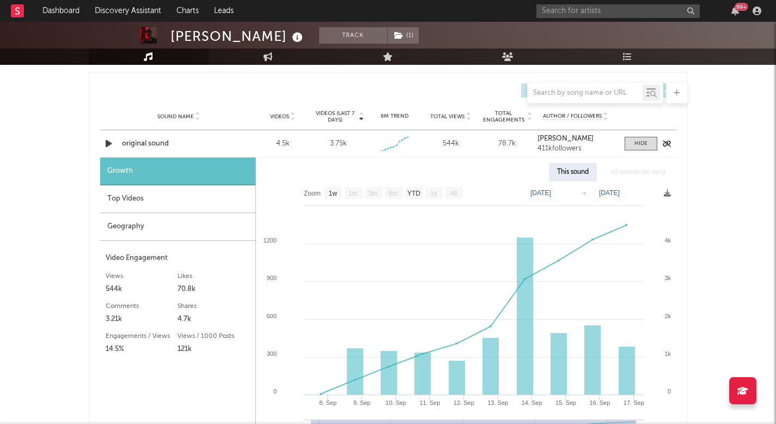
click at [145, 146] on div "original sound" at bounding box center [179, 143] width 114 height 11
click at [610, 10] on input "text" at bounding box center [617, 11] width 163 height 14
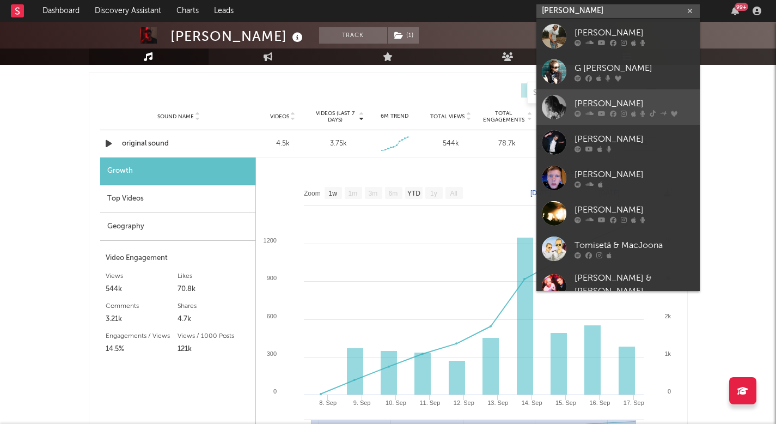
type input "tom mac"
click at [605, 97] on div "Tom MacDonald" at bounding box center [634, 103] width 120 height 13
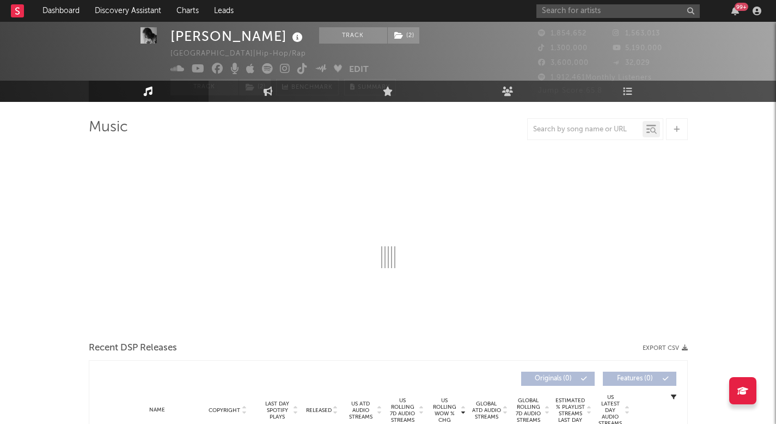
select select "6m"
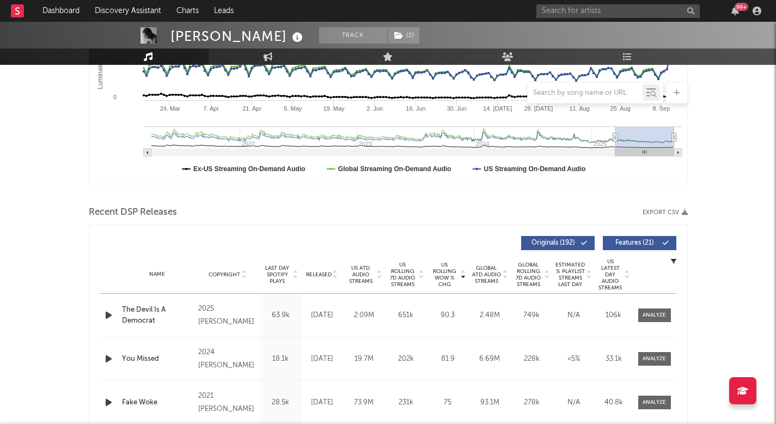
scroll to position [280, 0]
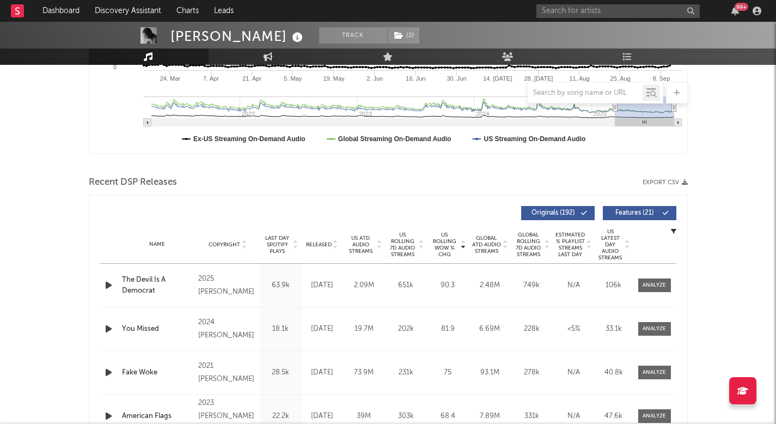
click at [354, 240] on span "US ATD Audio Streams" at bounding box center [361, 245] width 30 height 20
click at [400, 239] on span "US Rolling 7D Audio Streams" at bounding box center [403, 244] width 30 height 26
click at [645, 281] on div at bounding box center [653, 285] width 23 height 8
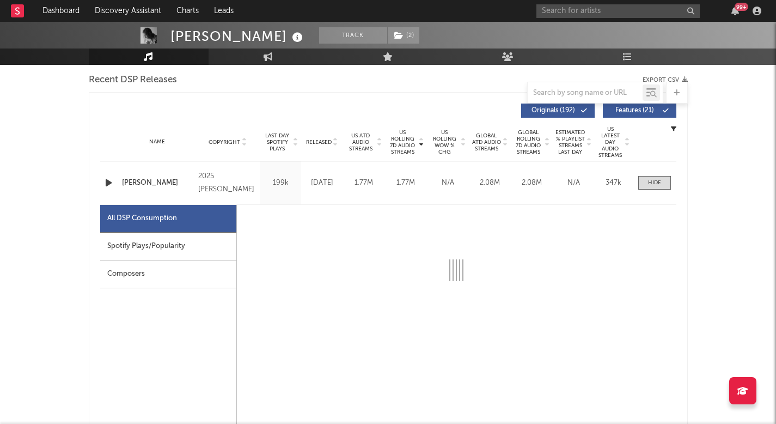
select select "1w"
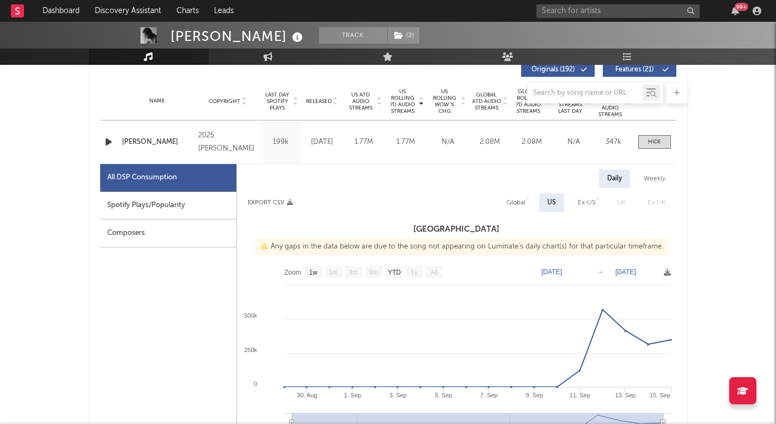
scroll to position [425, 0]
click at [171, 143] on div "CHARLIE" at bounding box center [157, 141] width 71 height 11
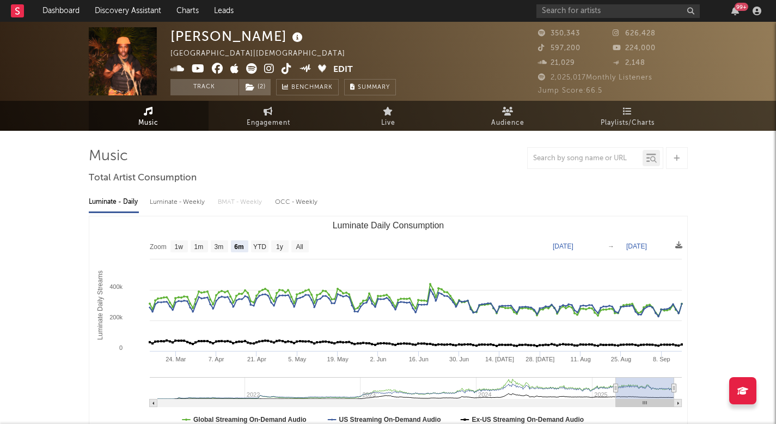
select select "6m"
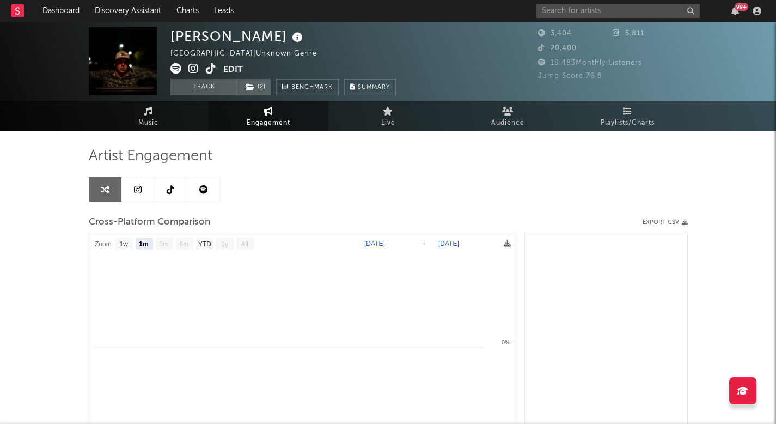
select select "1m"
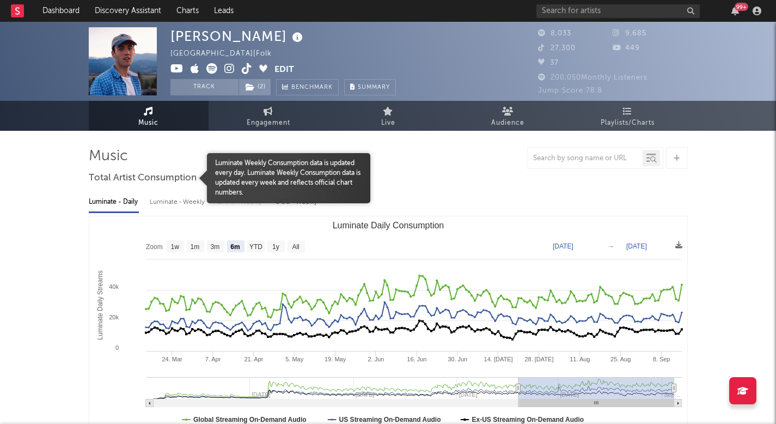
select select "6m"
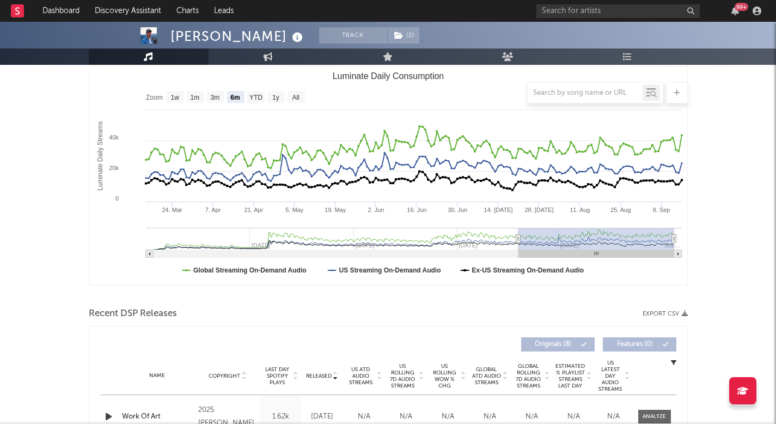
scroll to position [171, 0]
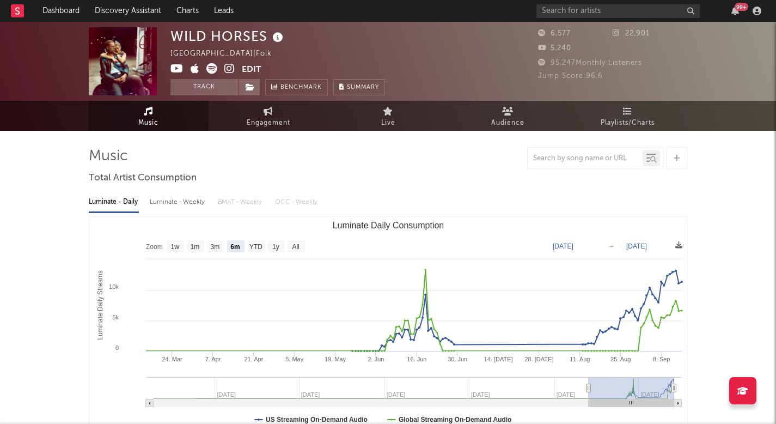
select select "6m"
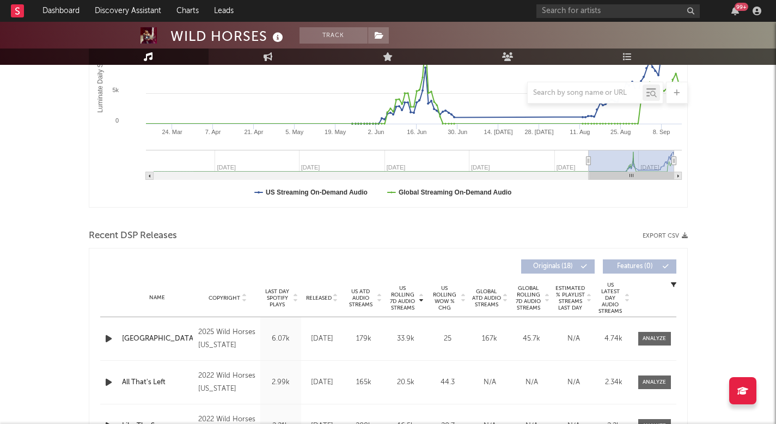
scroll to position [239, 0]
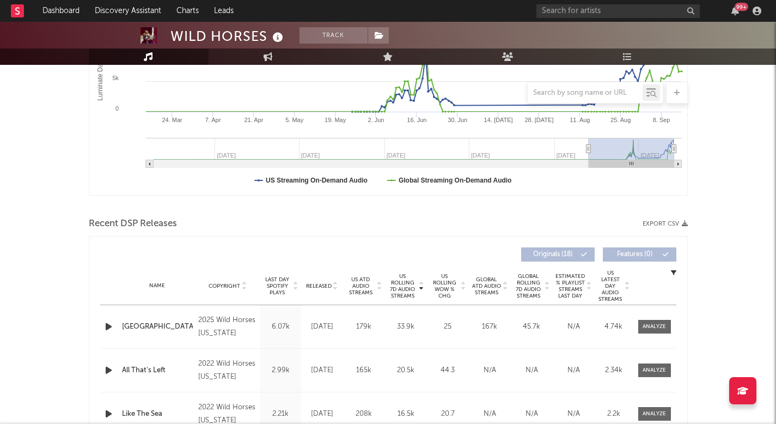
click at [122, 323] on div "[GEOGRAPHIC_DATA]" at bounding box center [157, 326] width 71 height 11
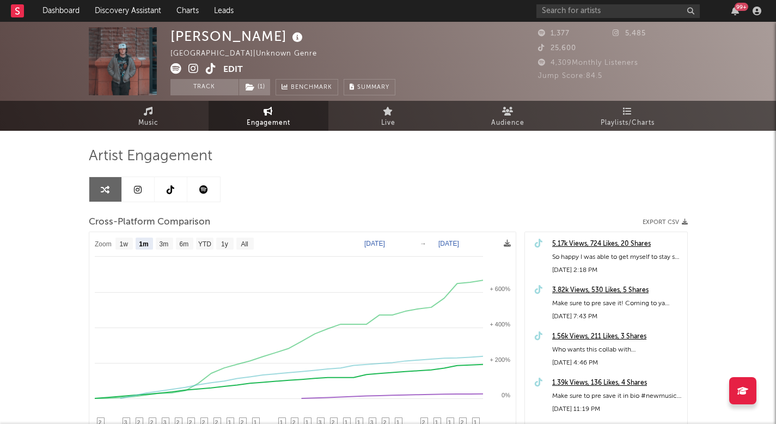
select select "1m"
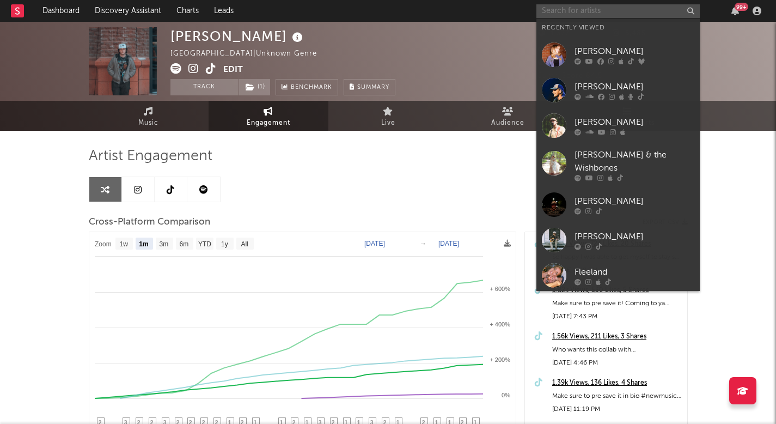
click at [579, 9] on input "text" at bounding box center [617, 11] width 163 height 14
paste input "[URL][DOMAIN_NAME]"
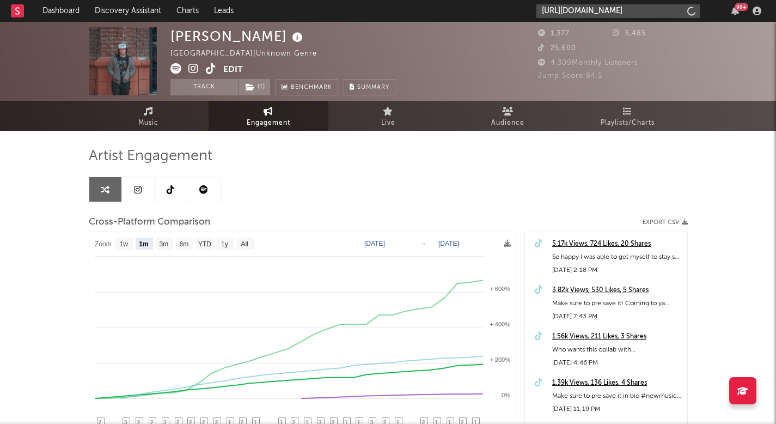
scroll to position [0, 7]
type input "[URL][DOMAIN_NAME]"
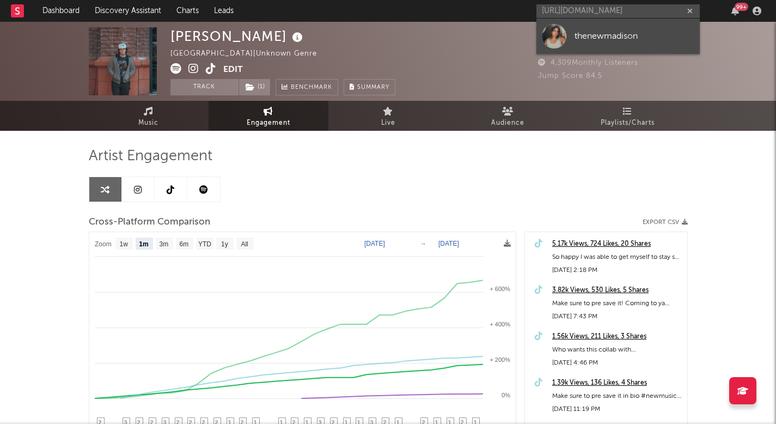
click at [581, 41] on div "thenewmadison" at bounding box center [634, 35] width 120 height 13
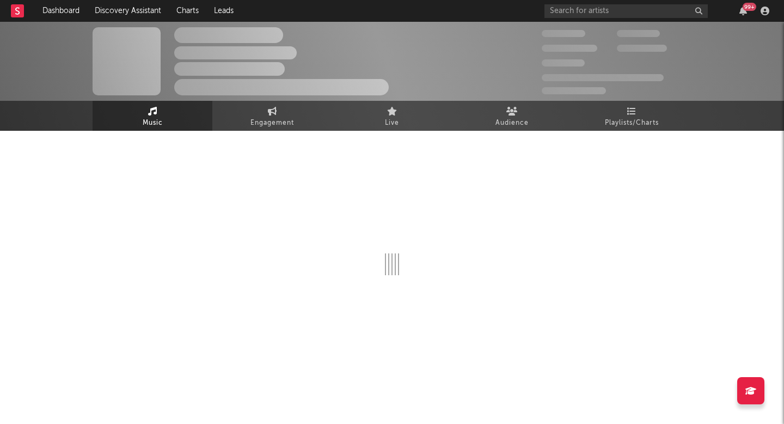
select select "1w"
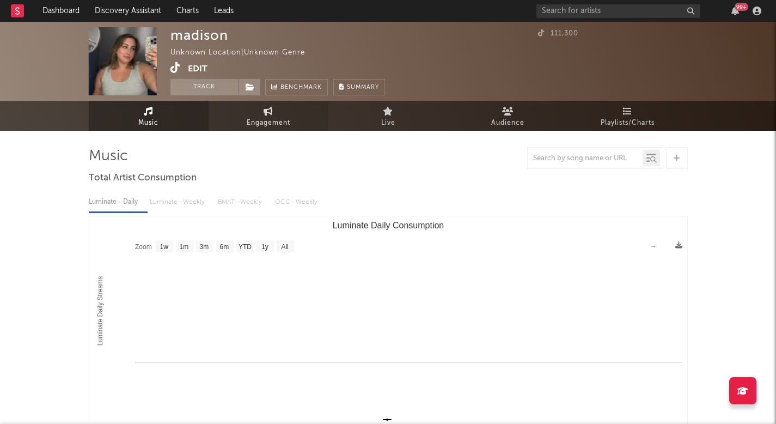
click at [248, 115] on link "Engagement" at bounding box center [268, 116] width 120 height 30
select select "1w"
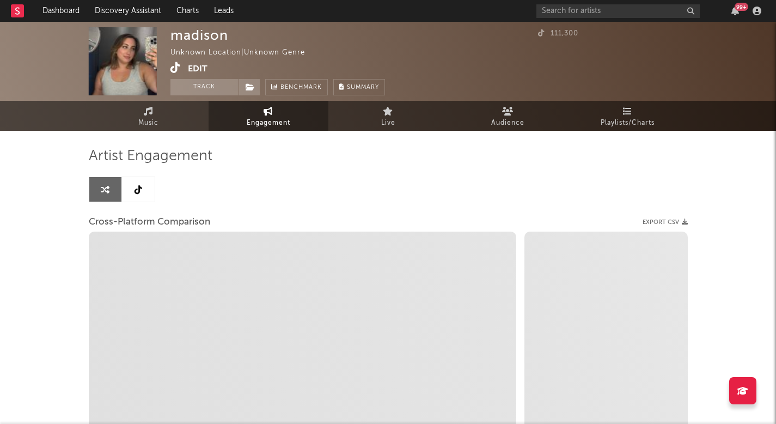
select select "1m"
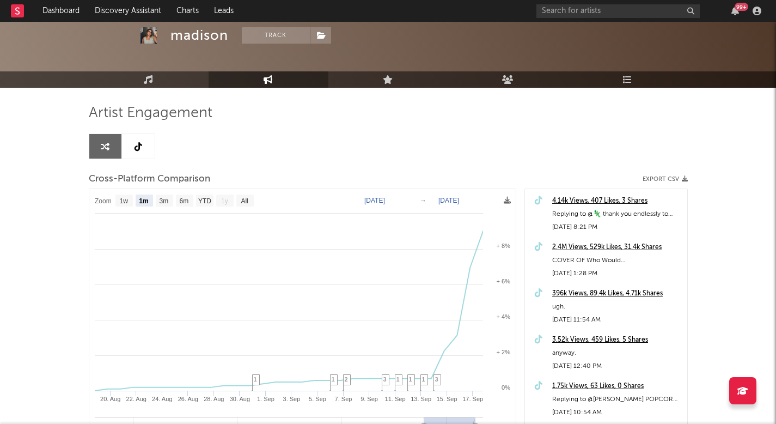
scroll to position [65, 0]
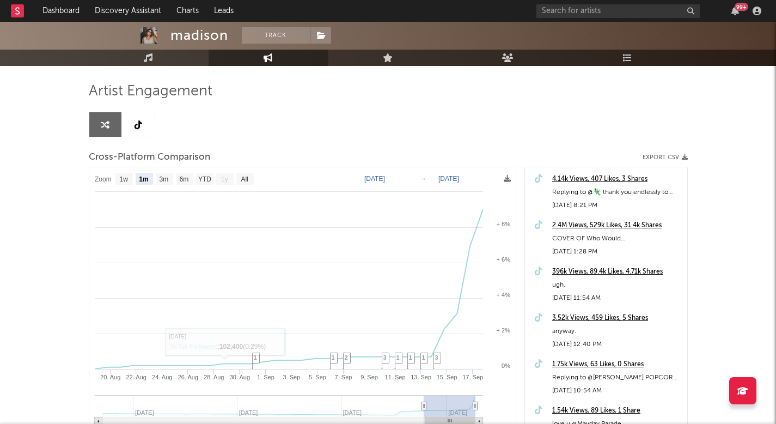
click at [133, 131] on link at bounding box center [138, 124] width 33 height 24
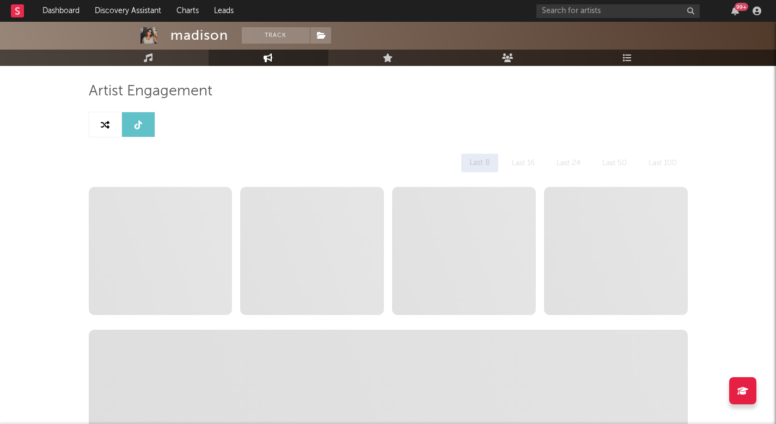
select select "6m"
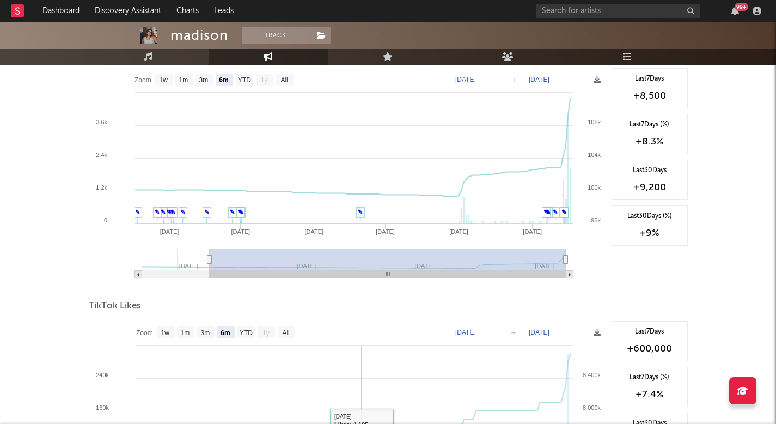
scroll to position [1060, 0]
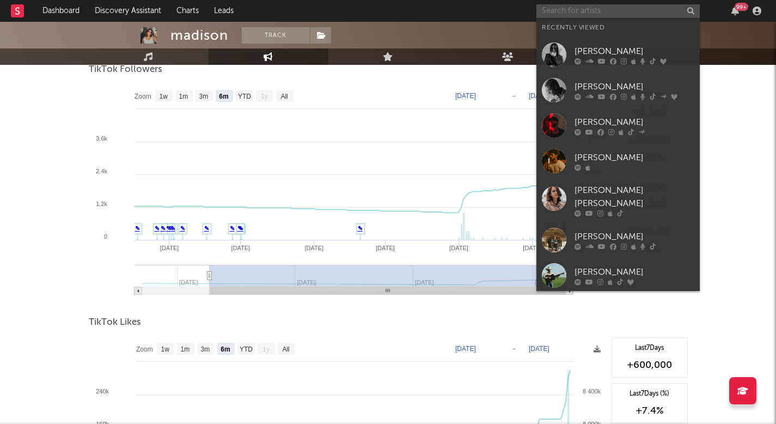
click at [591, 4] on input "text" at bounding box center [617, 11] width 163 height 14
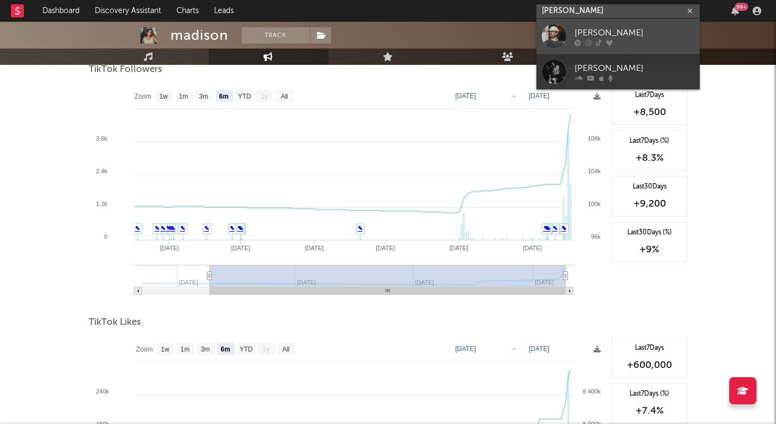
type input "[PERSON_NAME]"
click at [572, 25] on link "Jervis Campbell" at bounding box center [617, 36] width 163 height 35
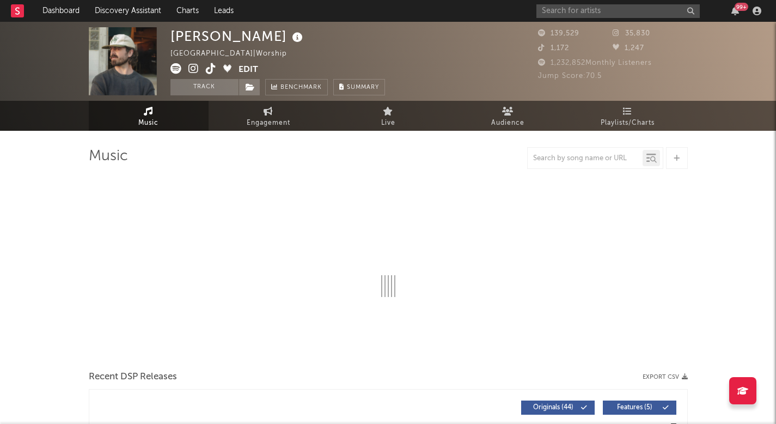
select select "6m"
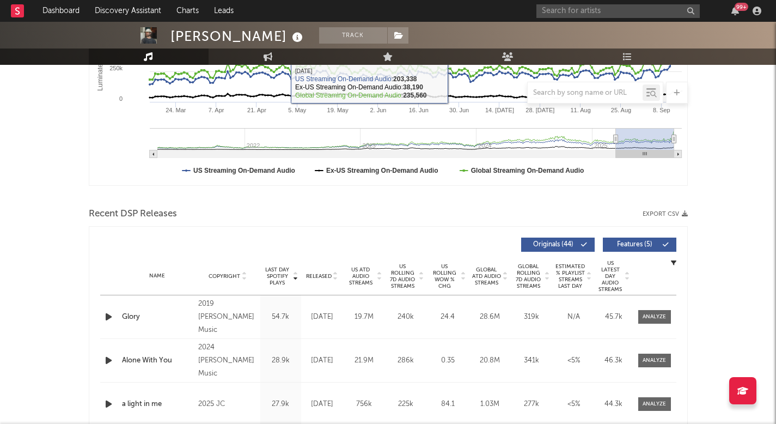
scroll to position [259, 0]
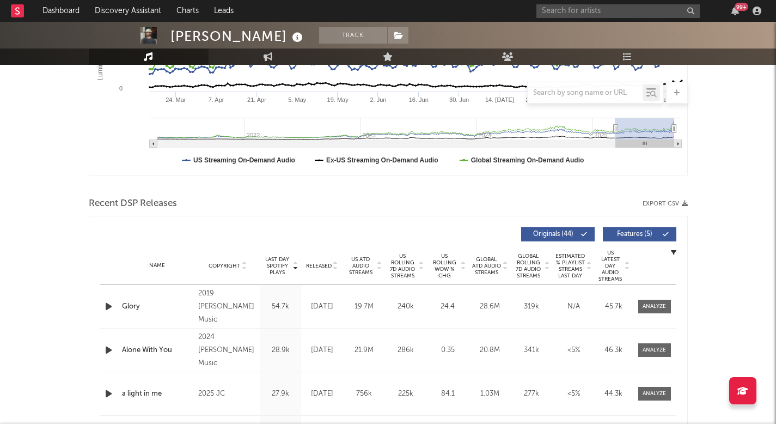
click at [316, 260] on div "Name Copyright Label Album Names Composer Names 7 Day Spotify Plays Last Day Sp…" at bounding box center [388, 266] width 576 height 38
click at [316, 263] on span "Released" at bounding box center [319, 265] width 26 height 7
click at [413, 265] on span "US Rolling 7D Audio Streams" at bounding box center [403, 266] width 30 height 26
click at [358, 260] on span "US ATD Audio Streams" at bounding box center [361, 266] width 30 height 20
click at [334, 262] on icon at bounding box center [335, 263] width 5 height 4
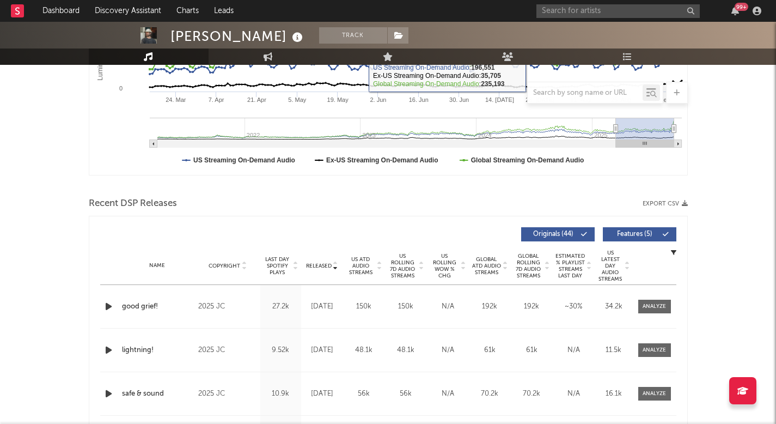
scroll to position [0, 0]
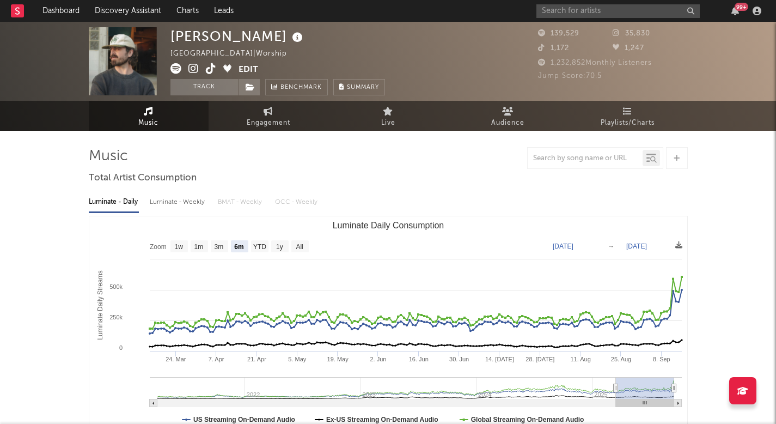
click at [298, 241] on rect "Luminate Daily Consumption" at bounding box center [299, 246] width 17 height 12
select select "All"
type input "2021-03-31"
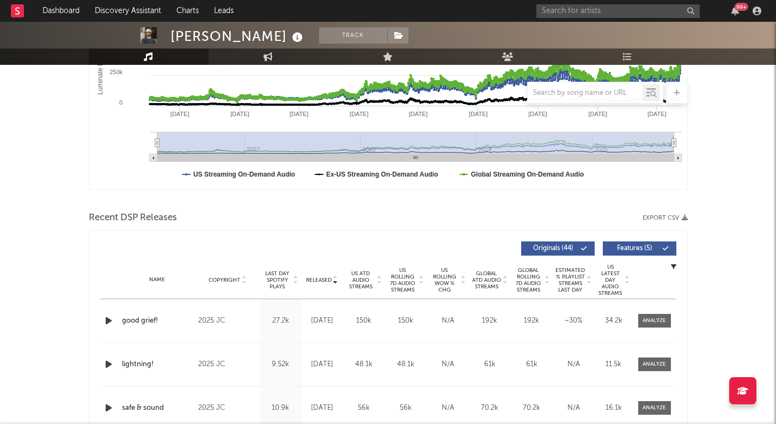
scroll to position [272, 0]
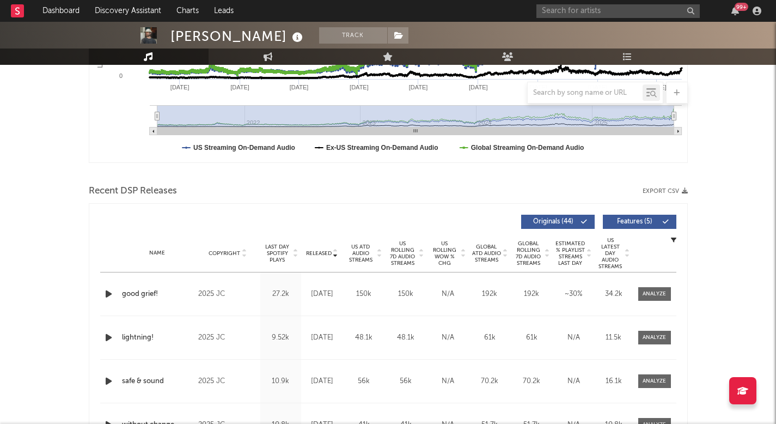
click at [320, 246] on div "Name Copyright Label Album Names Composer Names 7 Day Spotify Plays Last Day Sp…" at bounding box center [388, 253] width 576 height 38
click at [279, 248] on span "Last Day Spotify Plays" at bounding box center [277, 253] width 29 height 20
click at [228, 246] on div "Name Copyright Label Album Names Composer Names 7 Day Spotify Plays Last Day Sp…" at bounding box center [388, 253] width 576 height 38
click at [324, 251] on span "Released" at bounding box center [319, 253] width 26 height 7
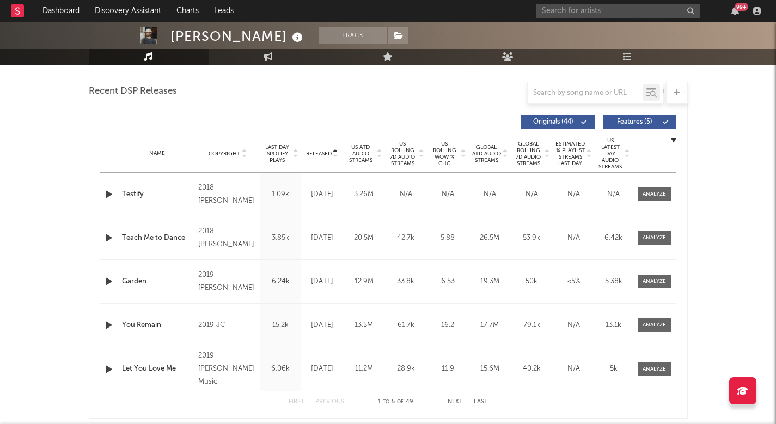
scroll to position [415, 0]
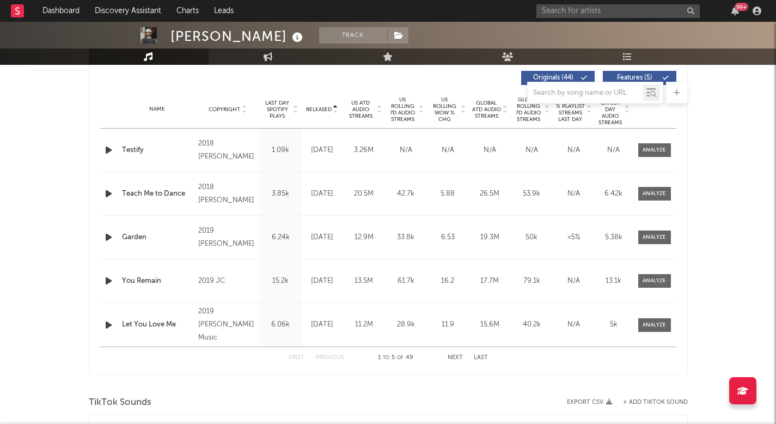
click at [456, 358] on button "Next" at bounding box center [454, 357] width 15 height 6
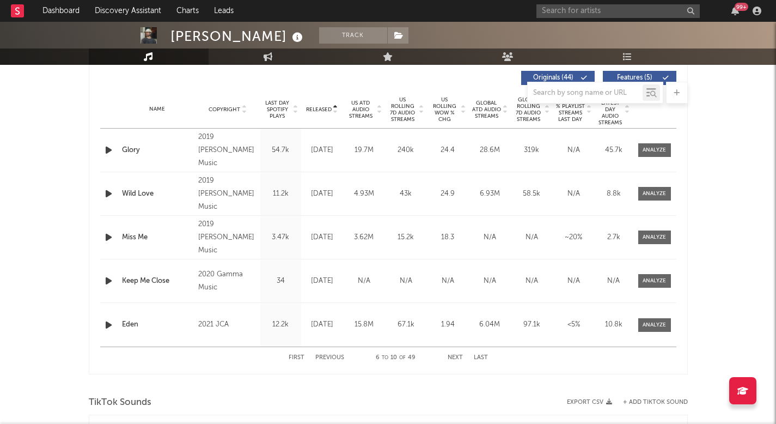
click at [456, 358] on button "Next" at bounding box center [454, 357] width 15 height 6
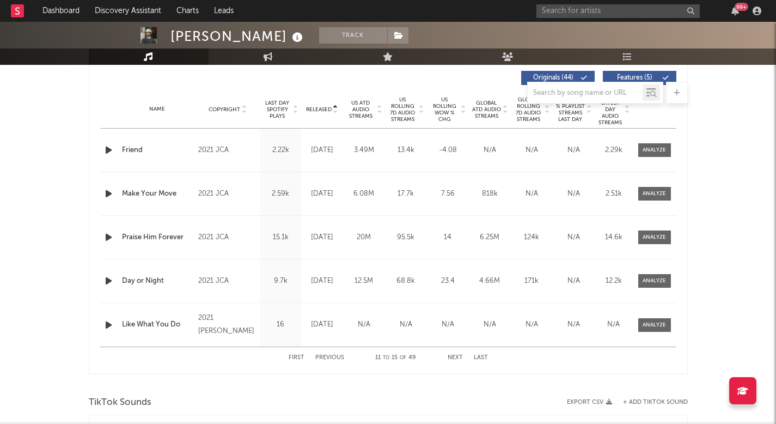
click at [456, 358] on button "Next" at bounding box center [454, 357] width 15 height 6
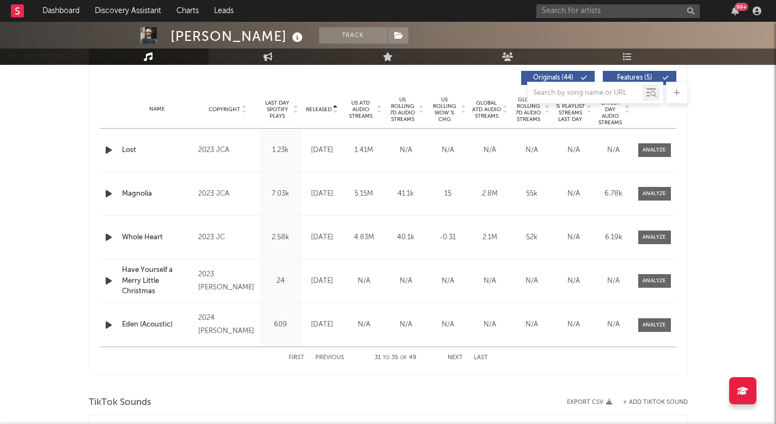
click at [456, 358] on button "Next" at bounding box center [454, 357] width 15 height 6
click at [456, 393] on div "TikTok Sounds" at bounding box center [388, 402] width 599 height 19
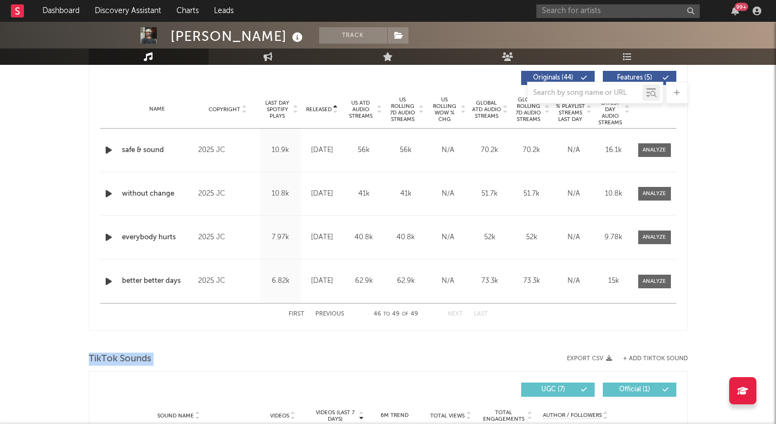
click at [456, 358] on div "TikTok Sounds" at bounding box center [388, 358] width 599 height 19
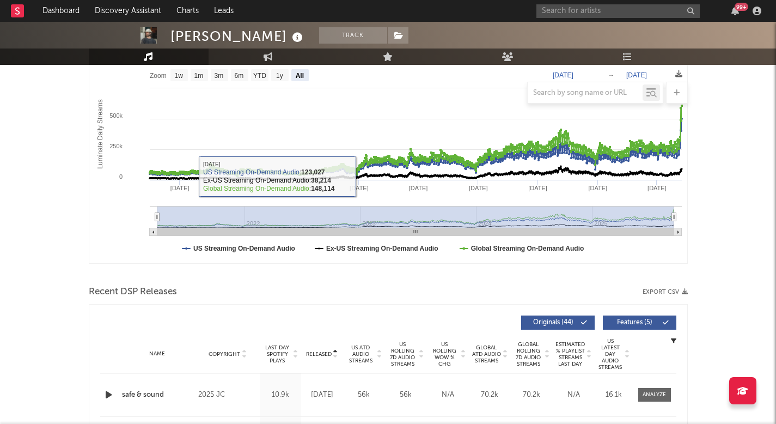
scroll to position [210, 0]
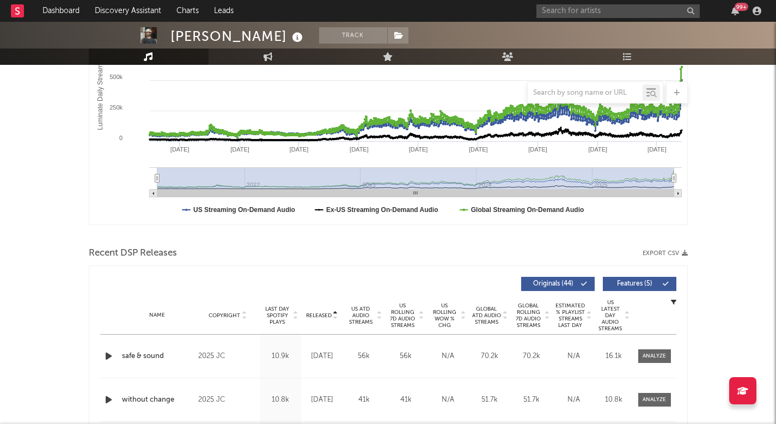
click at [287, 311] on span "Last Day Spotify Plays" at bounding box center [277, 315] width 29 height 20
click at [321, 309] on div "Name Copyright Label Album Names Composer Names 7 Day Spotify Plays Last Day Sp…" at bounding box center [388, 315] width 576 height 38
click at [318, 318] on div "Released" at bounding box center [322, 315] width 36 height 8
click at [398, 315] on span "US Rolling 7D Audio Streams" at bounding box center [403, 315] width 30 height 26
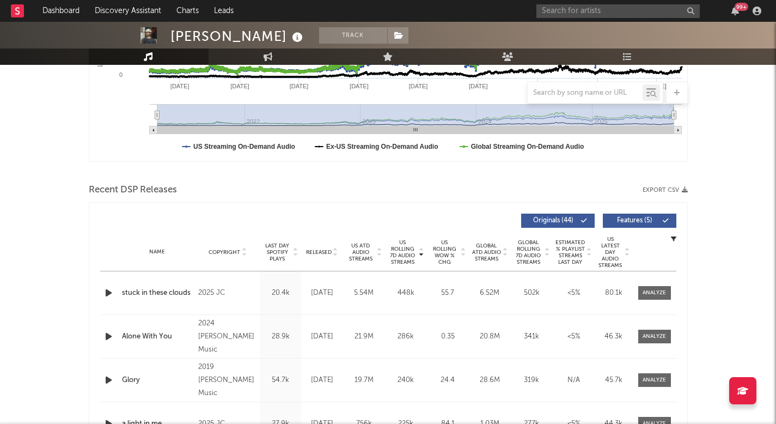
scroll to position [280, 0]
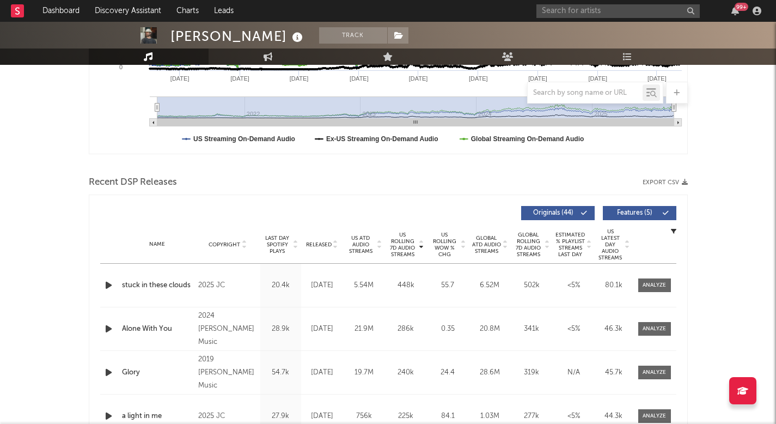
click at [322, 240] on div "Name Copyright Label Album Names Composer Names 7 Day Spotify Plays Last Day Sp…" at bounding box center [388, 244] width 576 height 38
click at [320, 248] on div "Name Copyright Label Album Names Composer Names 7 Day Spotify Plays Last Day Sp…" at bounding box center [388, 244] width 576 height 38
click at [320, 247] on span "Released" at bounding box center [319, 244] width 26 height 7
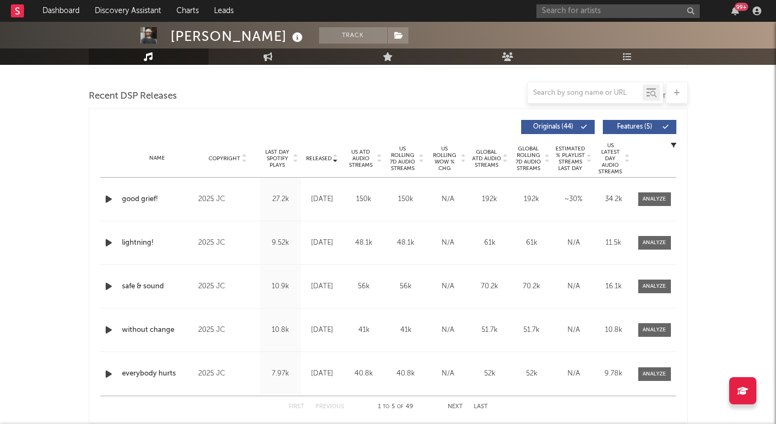
scroll to position [376, 0]
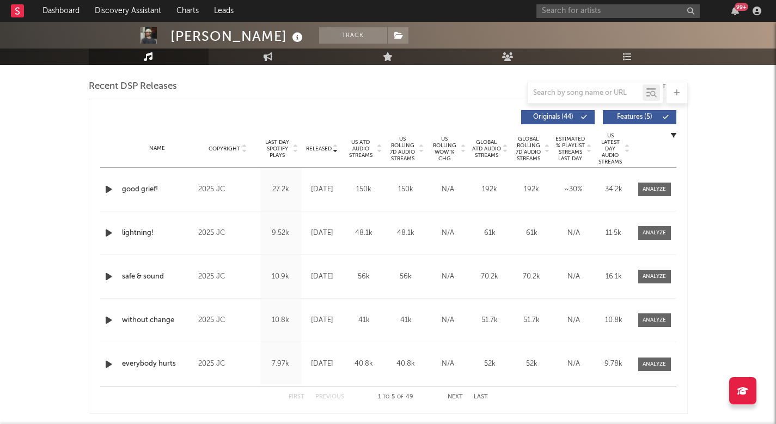
click at [148, 187] on div "good grief!" at bounding box center [157, 189] width 71 height 11
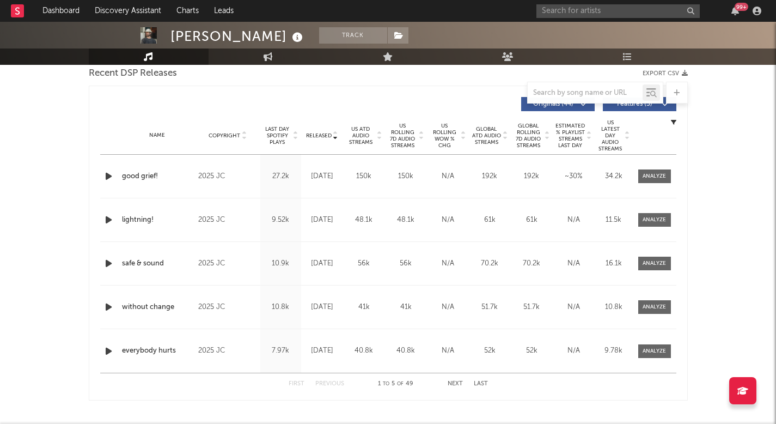
scroll to position [398, 0]
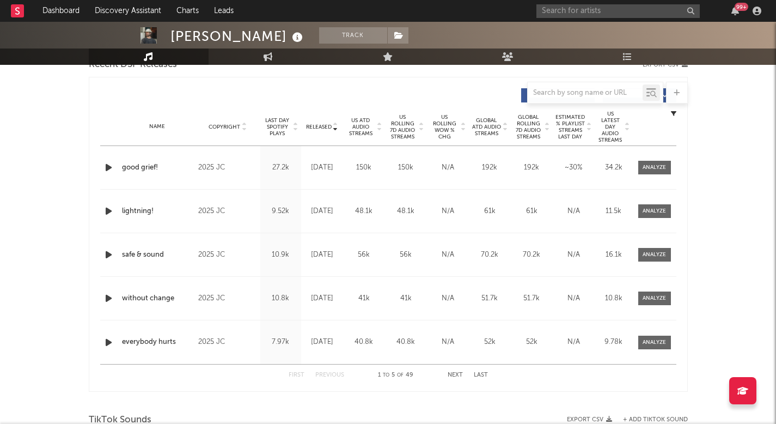
click at [455, 375] on button "Next" at bounding box center [454, 375] width 15 height 6
click at [324, 373] on button "Previous" at bounding box center [329, 375] width 29 height 6
click at [665, 165] on div at bounding box center [653, 167] width 23 height 8
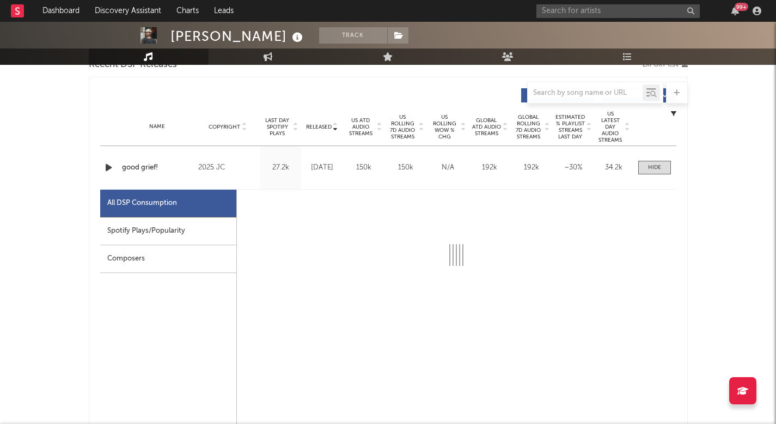
select select "1w"
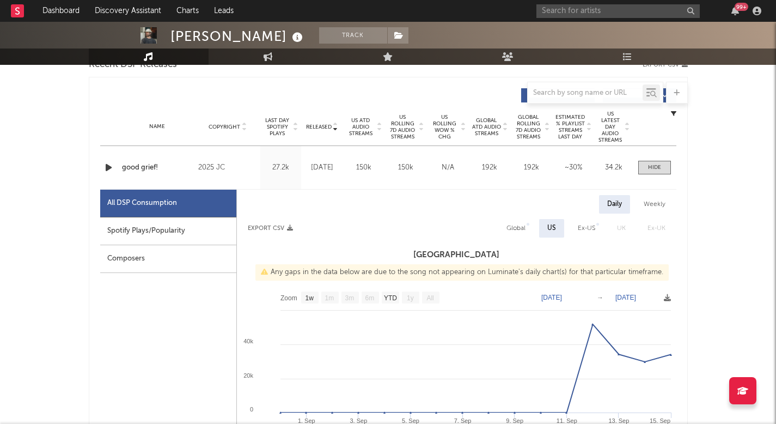
scroll to position [422, 0]
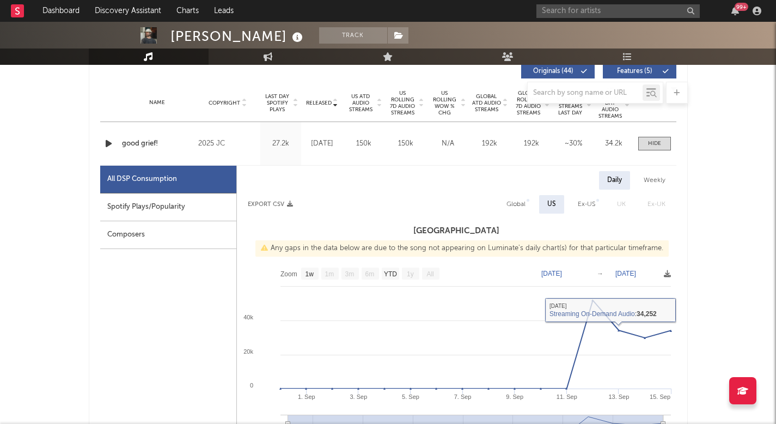
click at [524, 205] on div "Global" at bounding box center [515, 204] width 19 height 13
select select "1w"
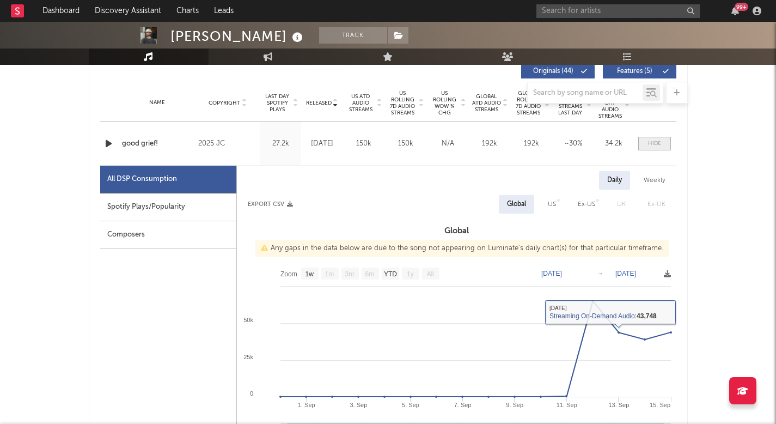
click at [659, 141] on div at bounding box center [654, 143] width 13 height 8
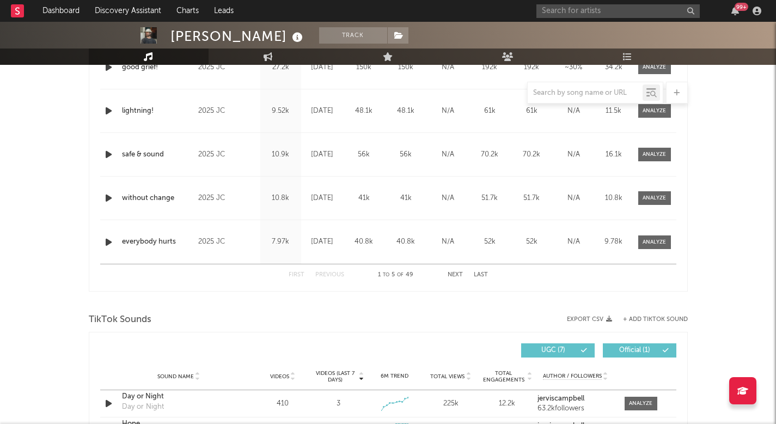
scroll to position [509, 0]
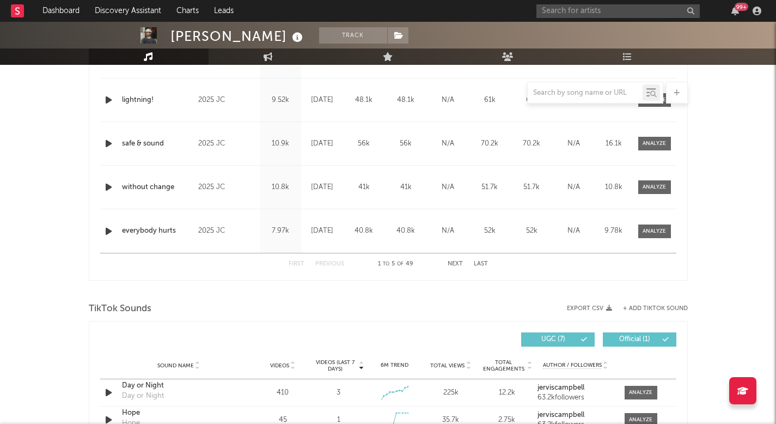
click at [457, 261] on button "Next" at bounding box center [454, 264] width 15 height 6
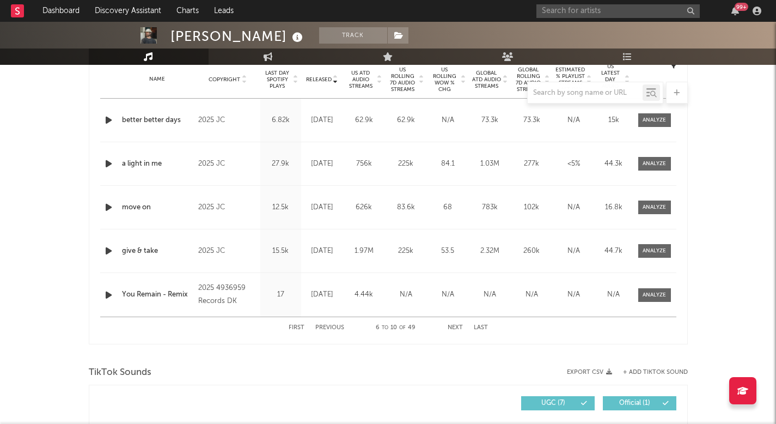
scroll to position [406, 0]
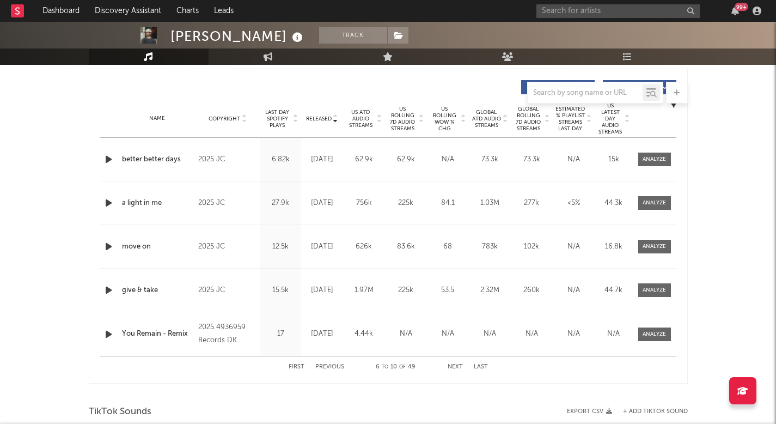
click at [326, 120] on span "Released" at bounding box center [319, 118] width 26 height 7
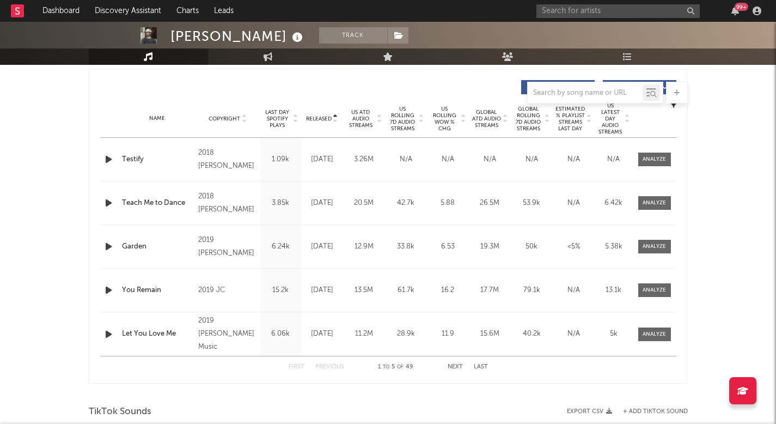
scroll to position [62, 0]
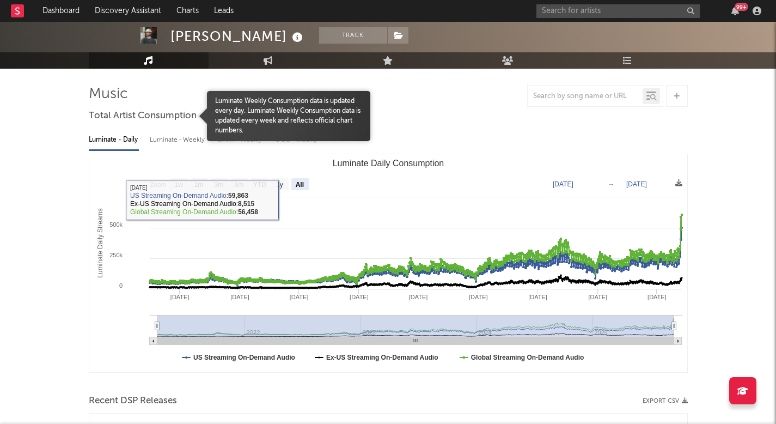
click at [173, 139] on div "Luminate - Weekly" at bounding box center [178, 140] width 57 height 19
select select "6m"
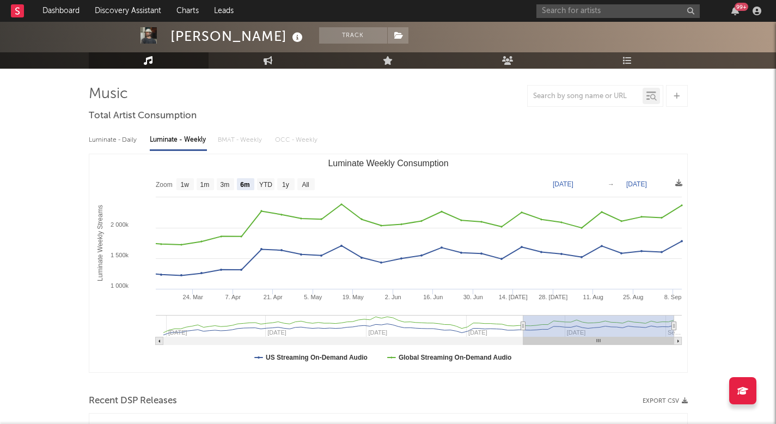
click at [118, 130] on div "Luminate - Daily Luminate - Weekly BMAT - Weekly OCC - Weekly Zoom 1w 1m 3m 6m …" at bounding box center [388, 250] width 599 height 250
click at [118, 133] on div "Luminate - Daily" at bounding box center [114, 140] width 50 height 19
select select "6m"
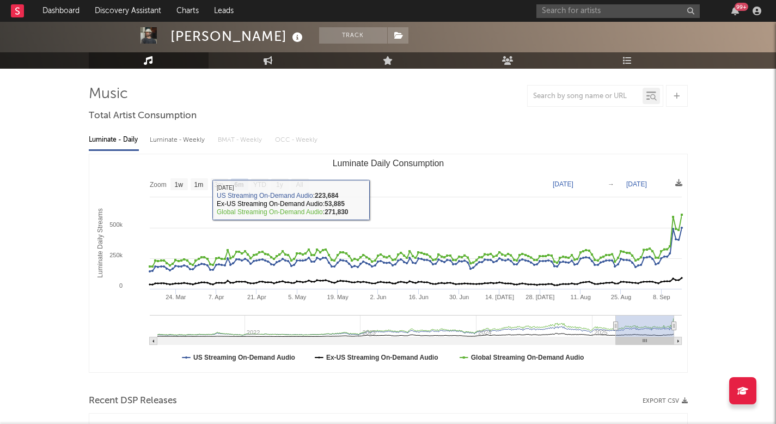
click at [167, 136] on div "Luminate - Weekly" at bounding box center [178, 140] width 57 height 19
select select "6m"
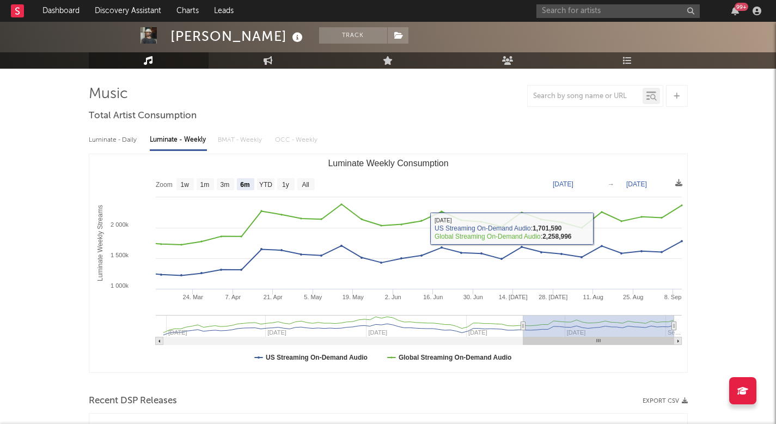
click at [109, 149] on div "Luminate - Daily" at bounding box center [114, 140] width 50 height 19
select select "6m"
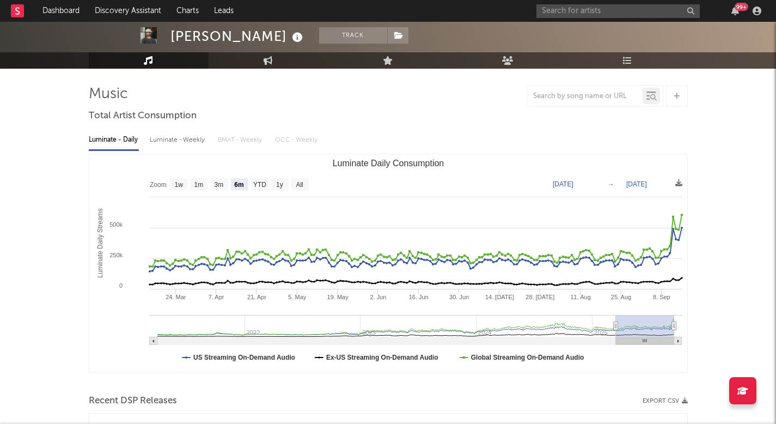
click at [182, 144] on div "Luminate - Weekly" at bounding box center [178, 140] width 57 height 19
select select "6m"
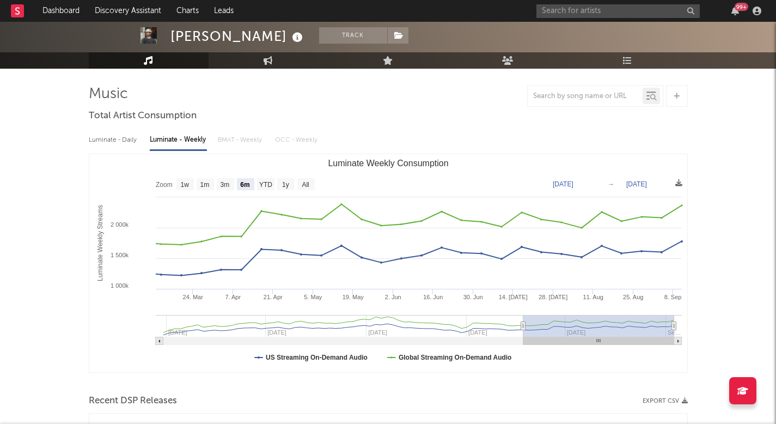
type input "2025-03-10"
type input "2025-09-10"
type input "2025-03-01"
type input "2025-09-01"
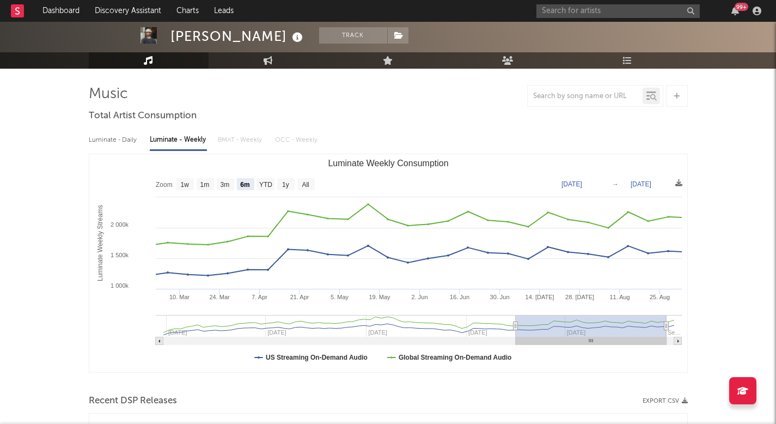
type input "2025-02-05"
type input "2025-08-08"
type input "2024-12-25"
type input "2025-06-27"
type input "2024-11-06"
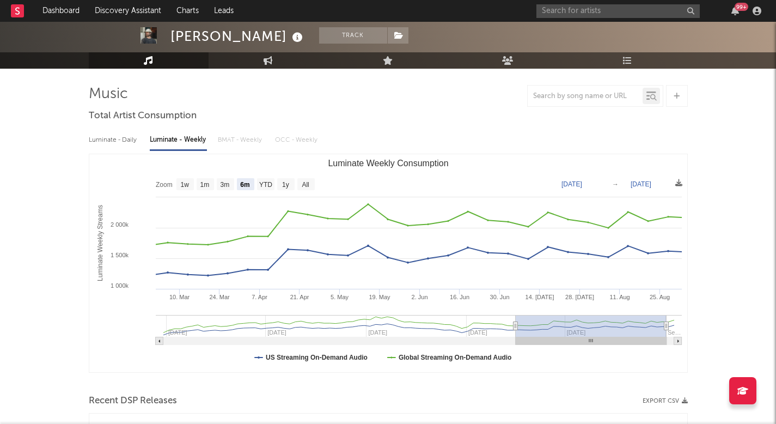
type input "2025-05-09"
type input "2024-10-05"
type input "2025-04-07"
type input "2024-09-11"
type input "2025-03-14"
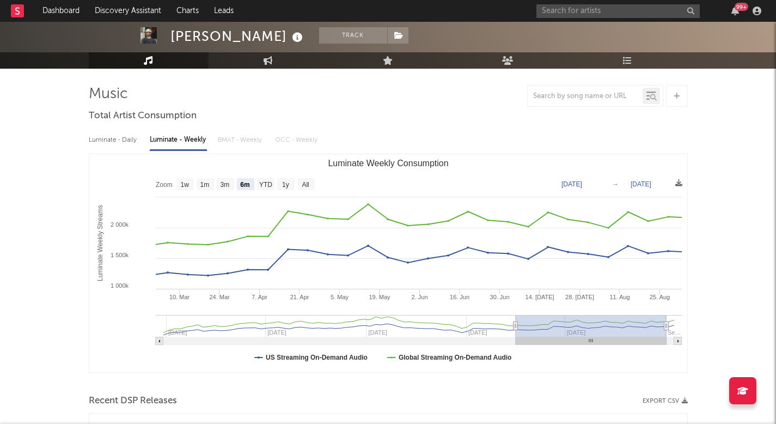
type input "2024-08-27"
type input "2025-02-27"
type input "2024-08-20"
type input "2025-02-20"
type input "2024-08-16"
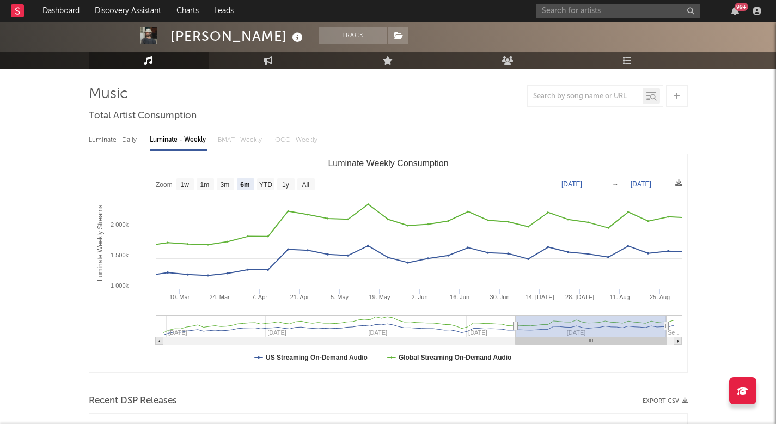
type input "2025-02-16"
drag, startPoint x: 525, startPoint y: 327, endPoint x: 360, endPoint y: 327, distance: 165.5
click at [515, 327] on rect "Luminate Weekly Consumption" at bounding box center [590, 326] width 151 height 22
type input "2024-08-15"
type input "2025-02-15"
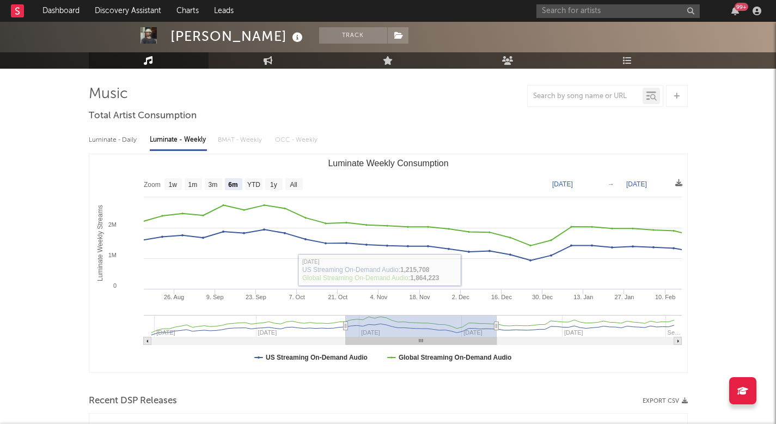
type input "2024-08-16"
type input "2025-02-16"
type input "2024-08-29"
type input "2025-03-01"
type input "2024-10-08"
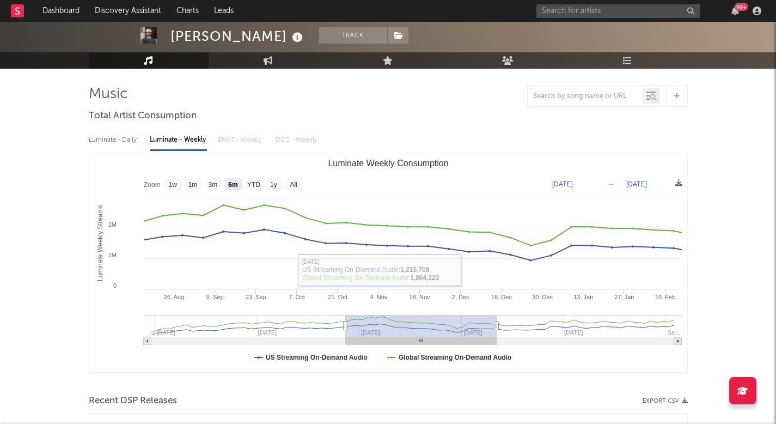
type input "2025-04-10"
type input "2024-12-06"
type input "2025-06-08"
type input "2025-02-15"
type input "2025-08-18"
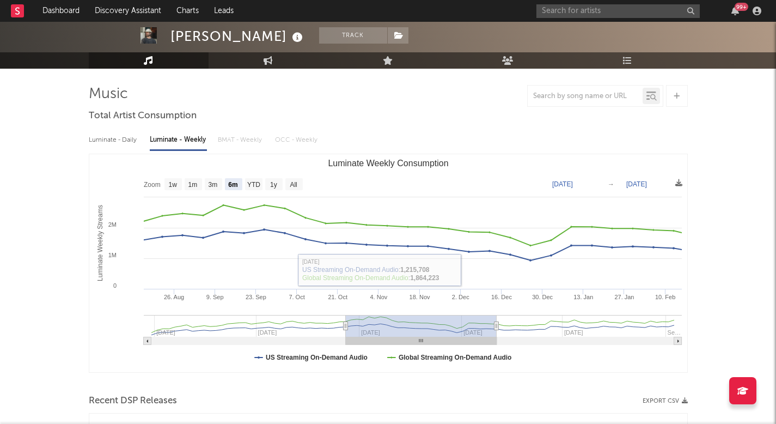
type input "2025-03-11"
type input "2025-09-11"
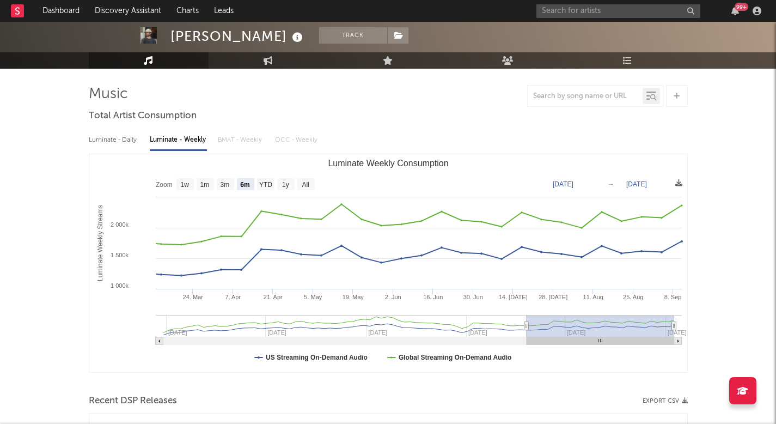
drag, startPoint x: 440, startPoint y: 340, endPoint x: 783, endPoint y: 340, distance: 343.5
click at [122, 131] on div "Luminate - Daily" at bounding box center [114, 140] width 50 height 19
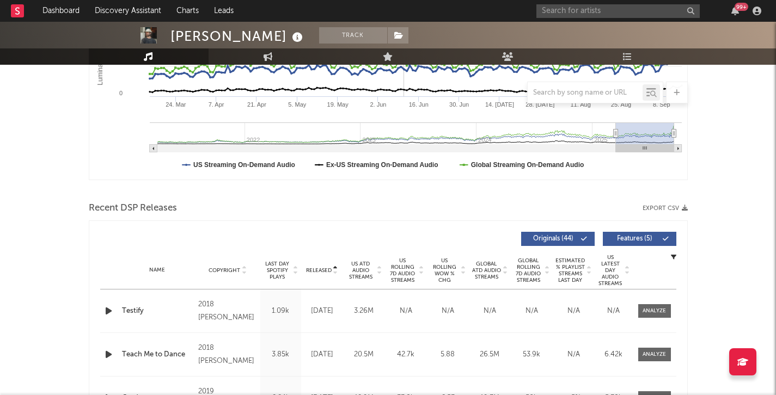
scroll to position [267, 0]
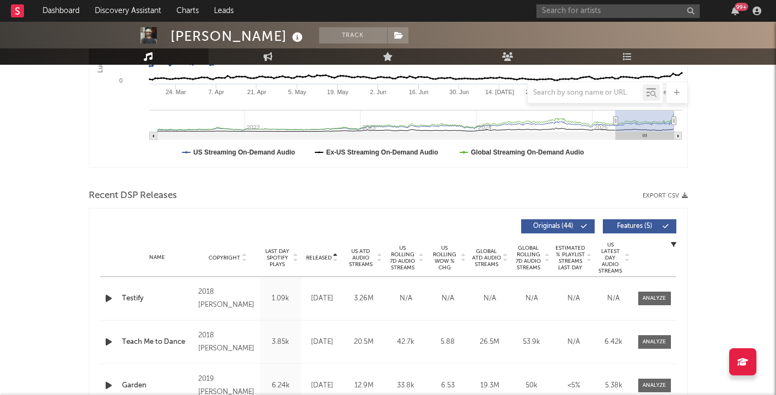
click at [328, 255] on span "Released" at bounding box center [319, 258] width 26 height 7
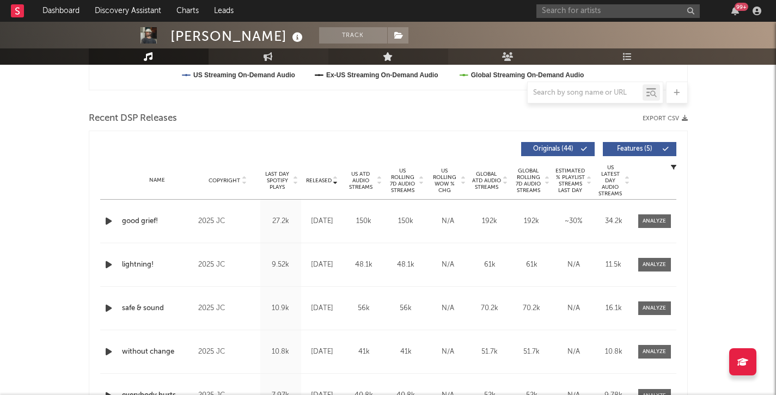
scroll to position [335, 0]
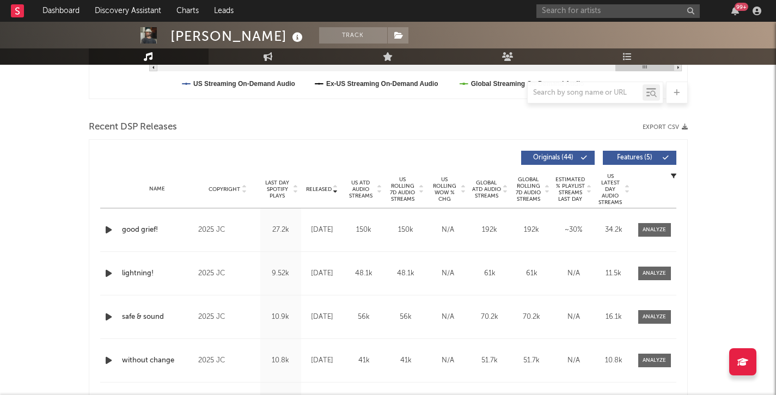
click at [111, 230] on icon "button" at bounding box center [108, 230] width 11 height 14
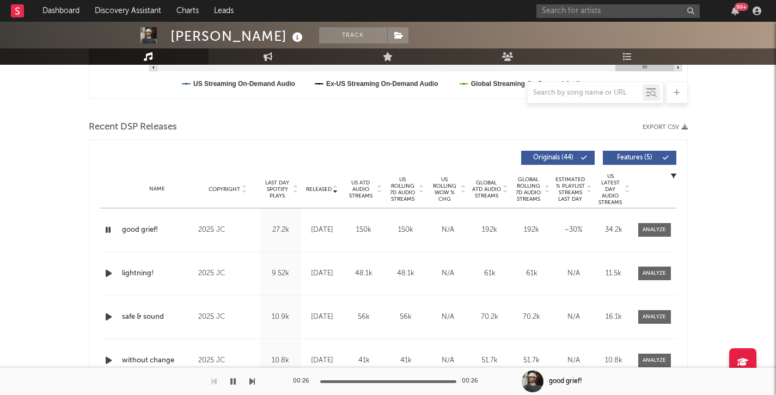
click at [111, 232] on icon "button" at bounding box center [108, 230] width 10 height 14
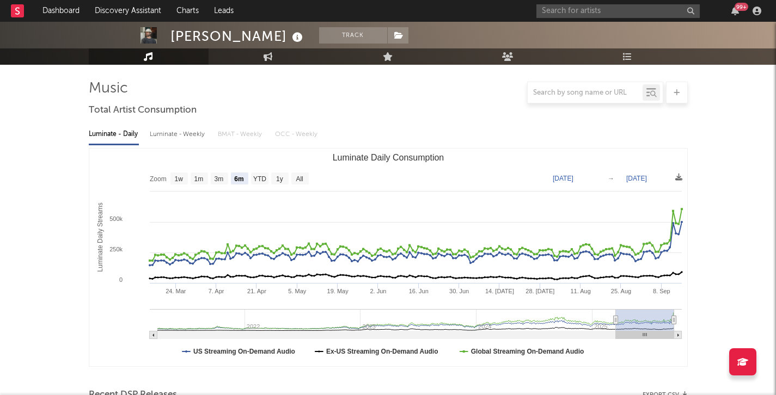
scroll to position [0, 0]
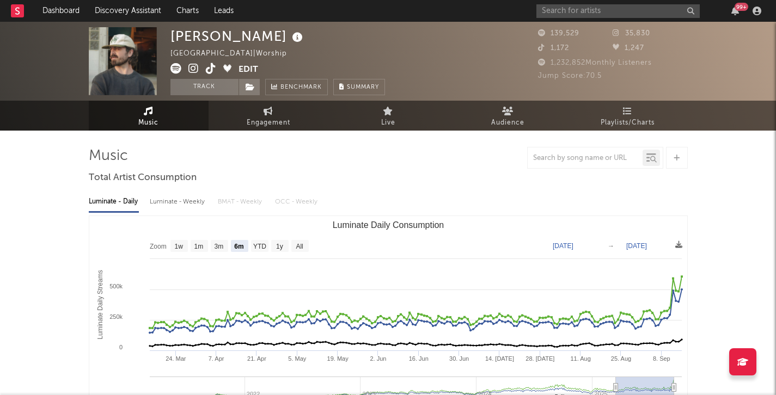
click at [214, 71] on icon at bounding box center [211, 68] width 10 height 11
click at [194, 64] on icon at bounding box center [193, 68] width 10 height 11
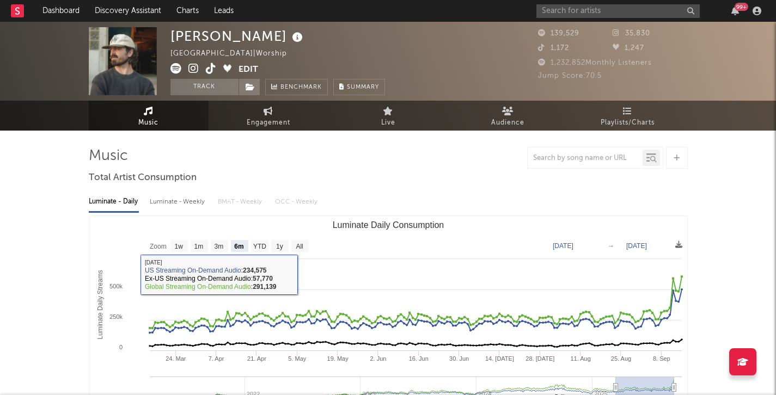
click at [299, 250] on rect "Luminate Daily Consumption" at bounding box center [299, 246] width 17 height 12
select select "All"
type input "2021-03-31"
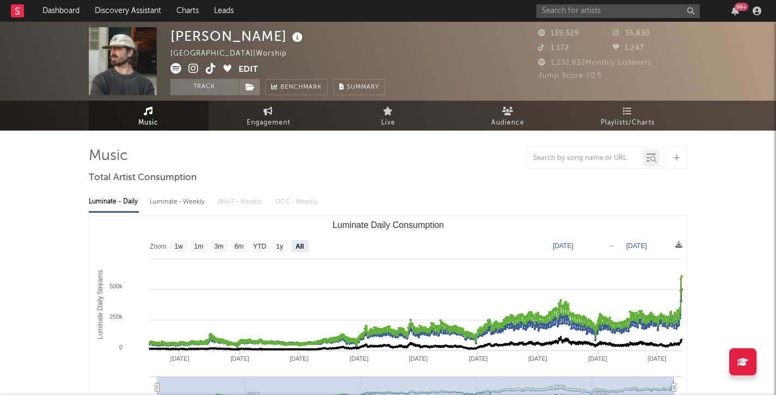
click at [272, 115] on icon at bounding box center [267, 111] width 9 height 9
select select "1w"
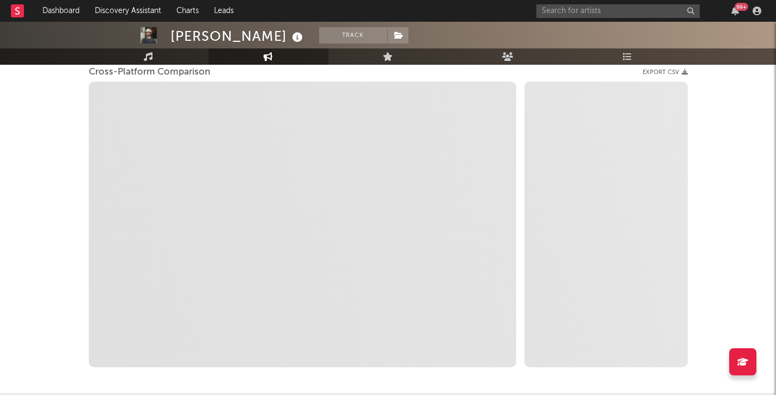
select select "1m"
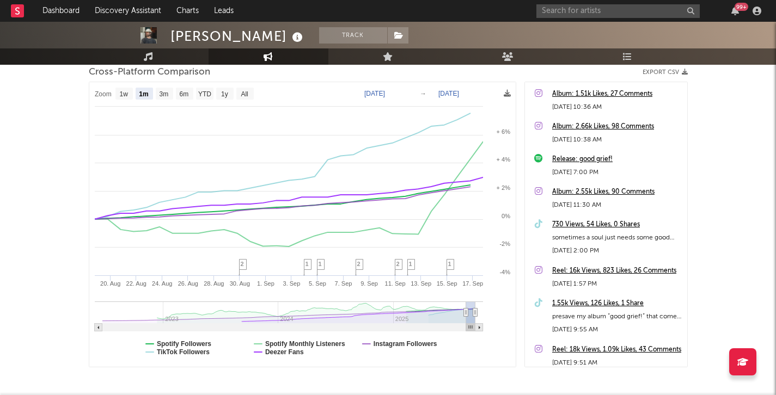
scroll to position [154, 0]
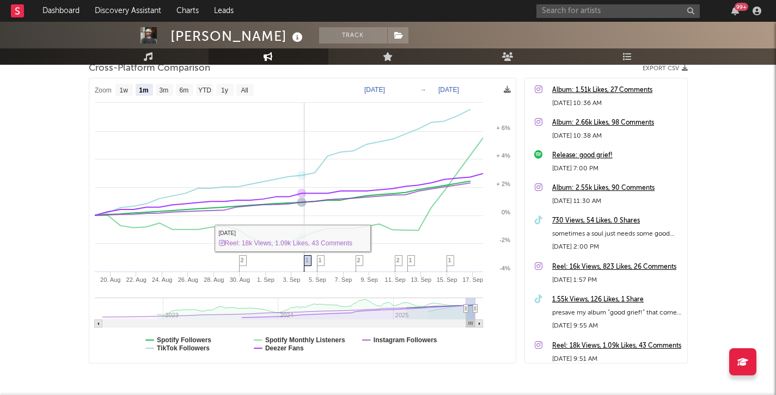
click at [305, 257] on span "1" at bounding box center [306, 260] width 3 height 7
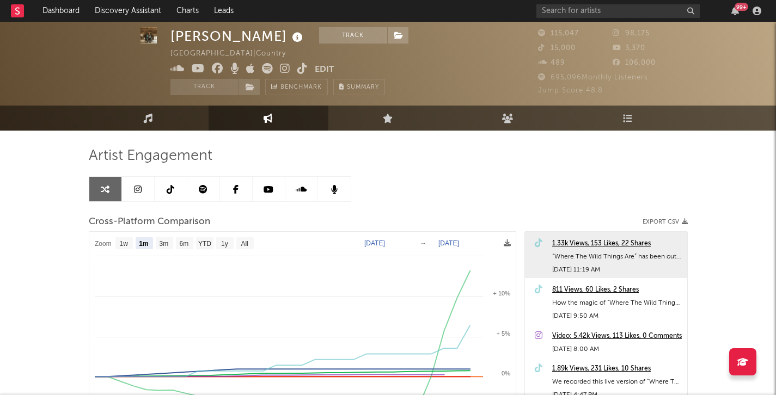
select select "1m"
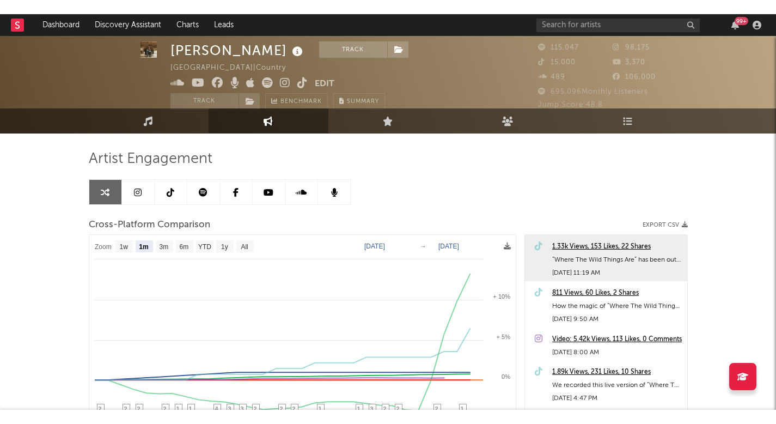
scroll to position [75, 0]
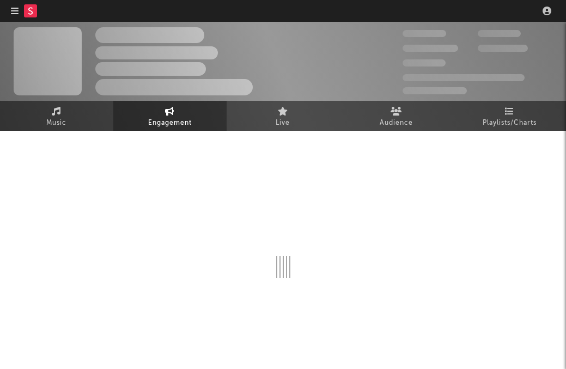
click at [458, 13] on nav "Dashboard Discovery Assistant Charts Leads" at bounding box center [283, 11] width 566 height 22
select select "1w"
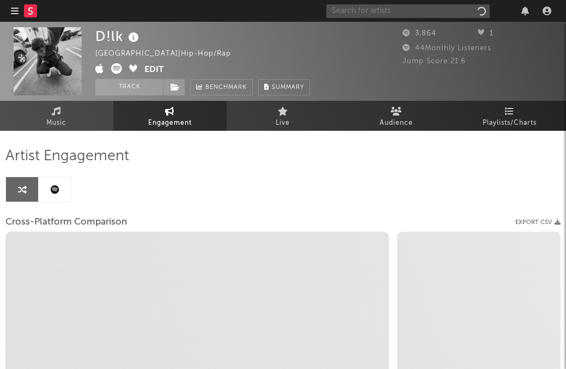
click at [447, 13] on input "text" at bounding box center [407, 11] width 163 height 14
select select "1m"
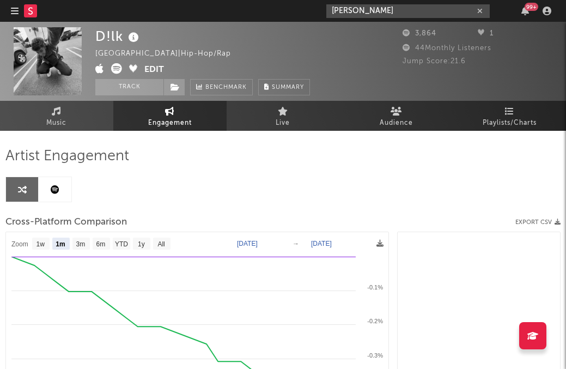
type input "[PERSON_NAME]"
